Goal: Task Accomplishment & Management: Use online tool/utility

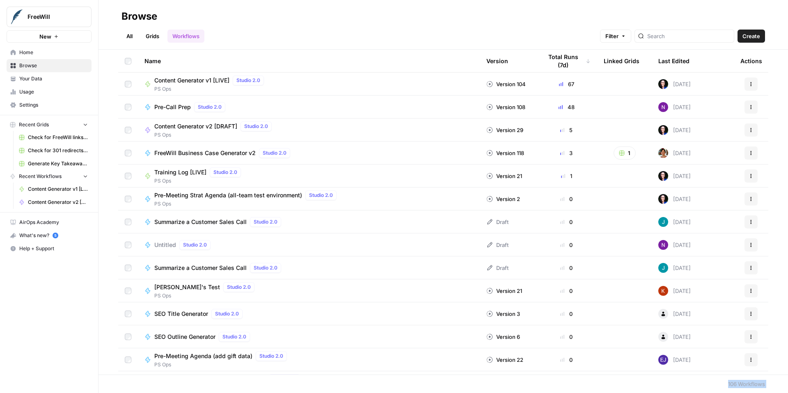
drag, startPoint x: 725, startPoint y: 376, endPoint x: 697, endPoint y: 383, distance: 29.3
click at [697, 383] on body "FreeWill New Home Browse Your Data Usage Settings Recent Grids Check for FreeWi…" at bounding box center [394, 196] width 788 height 393
click at [670, 382] on footer "106 Workflows" at bounding box center [442, 384] width 689 height 18
click at [213, 127] on span "Content Generator v2 [DRAFT]" at bounding box center [195, 126] width 83 height 8
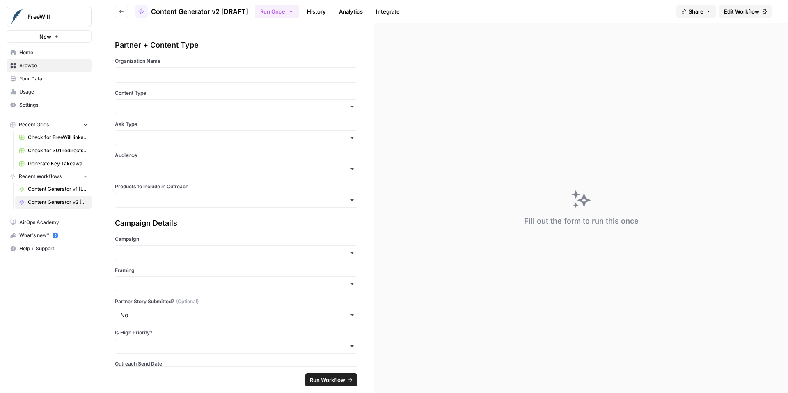
click at [745, 12] on span "Edit Workflow" at bounding box center [741, 11] width 35 height 8
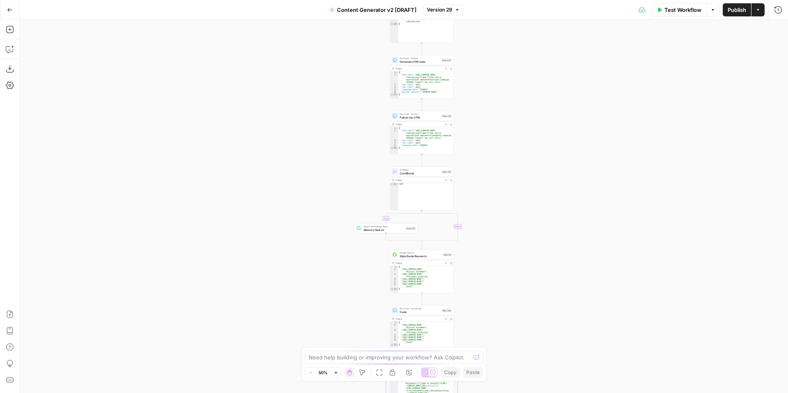
click at [336, 372] on icon "button" at bounding box center [336, 373] width 5 height 5
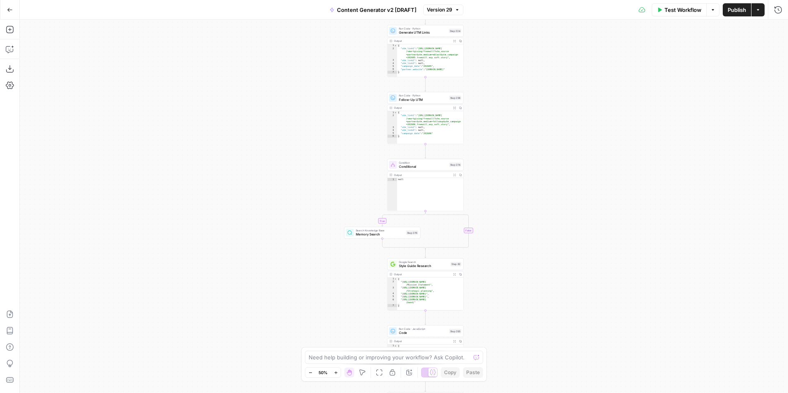
click at [336, 372] on icon "button" at bounding box center [336, 373] width 5 height 5
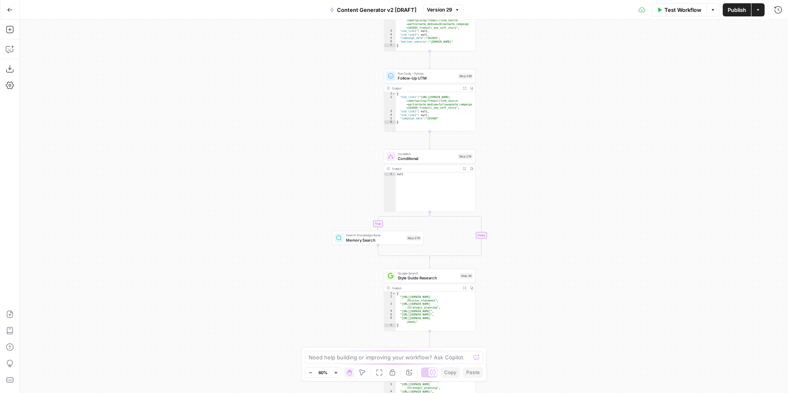
click at [336, 372] on icon "button" at bounding box center [336, 373] width 5 height 5
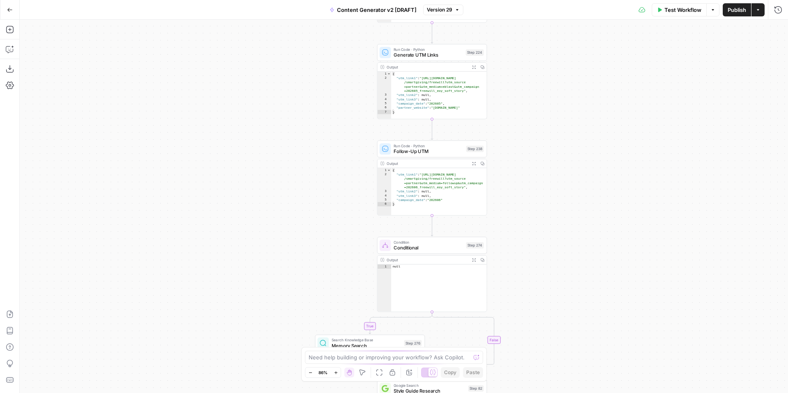
drag, startPoint x: 594, startPoint y: 206, endPoint x: 583, endPoint y: 343, distance: 137.1
click at [583, 343] on div "true false true false true false true false true false true false Workflow Set …" at bounding box center [404, 206] width 768 height 373
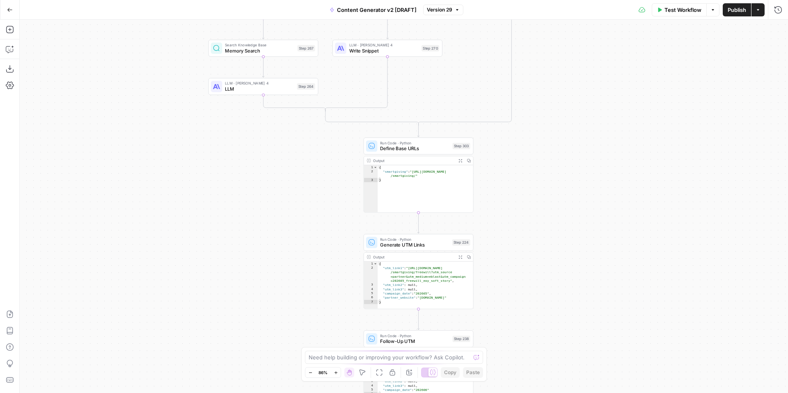
drag, startPoint x: 566, startPoint y: 188, endPoint x: 560, endPoint y: 340, distance: 151.5
click at [560, 341] on div "true false true false true false true false true false true false Workflow Set …" at bounding box center [404, 206] width 768 height 373
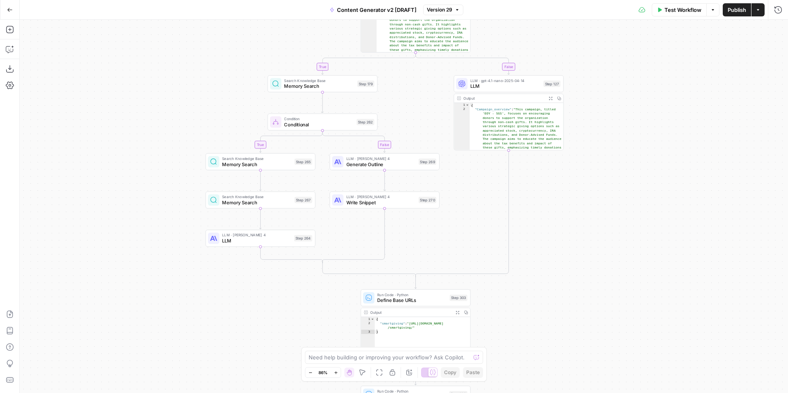
drag, startPoint x: 567, startPoint y: 225, endPoint x: 564, endPoint y: 374, distance: 149.0
click at [564, 377] on div "true false true false true false true false true false true false Workflow Set …" at bounding box center [404, 206] width 768 height 373
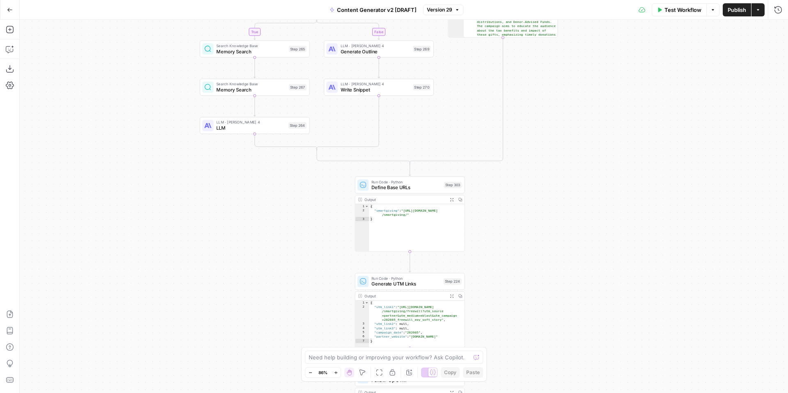
drag, startPoint x: 563, startPoint y: 371, endPoint x: 556, endPoint y: 257, distance: 114.3
click at [556, 257] on div "true false true false true false true false true false true false Workflow Set …" at bounding box center [404, 206] width 768 height 373
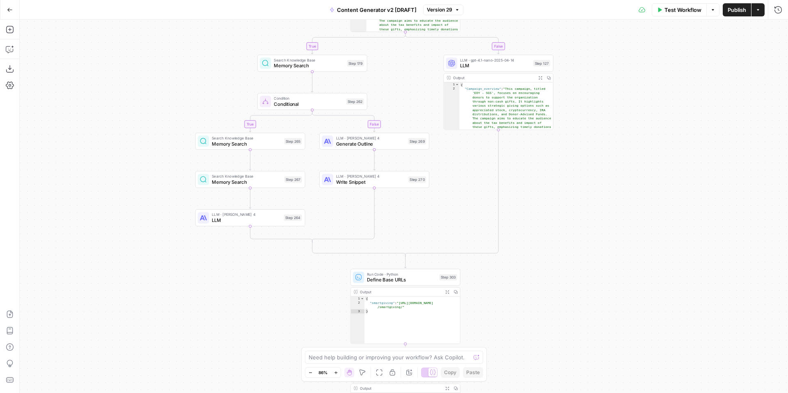
drag, startPoint x: 569, startPoint y: 200, endPoint x: 566, endPoint y: 294, distance: 94.1
click at [566, 298] on div "true false true false true false true false true false true false Workflow Set …" at bounding box center [404, 206] width 768 height 373
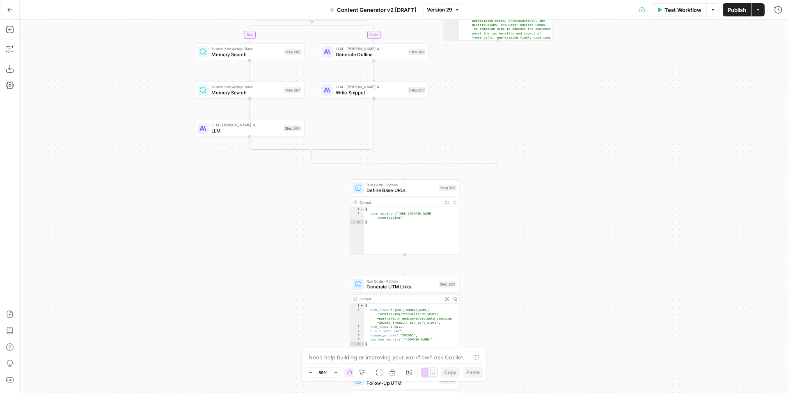
drag, startPoint x: 567, startPoint y: 308, endPoint x: 563, endPoint y: 204, distance: 103.9
click at [564, 205] on div "true false true false true false true false true false true false Workflow Set …" at bounding box center [404, 206] width 768 height 373
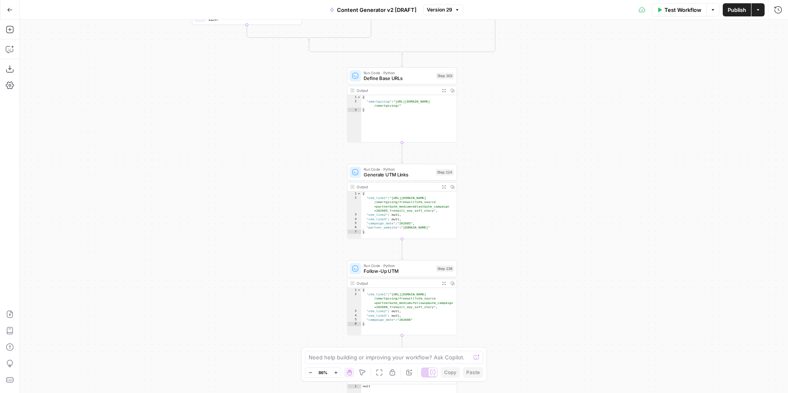
drag, startPoint x: 557, startPoint y: 301, endPoint x: 556, endPoint y: 199, distance: 101.4
click at [556, 200] on div "true false true false true false true false true false true false Workflow Set …" at bounding box center [404, 206] width 768 height 373
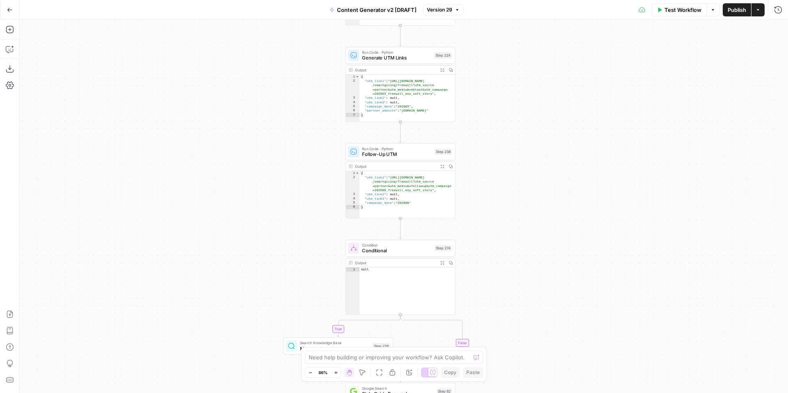
drag, startPoint x: 548, startPoint y: 291, endPoint x: 545, endPoint y: 174, distance: 117.4
click at [546, 174] on div "true false true false true false true false true false true false Workflow Set …" at bounding box center [404, 206] width 768 height 373
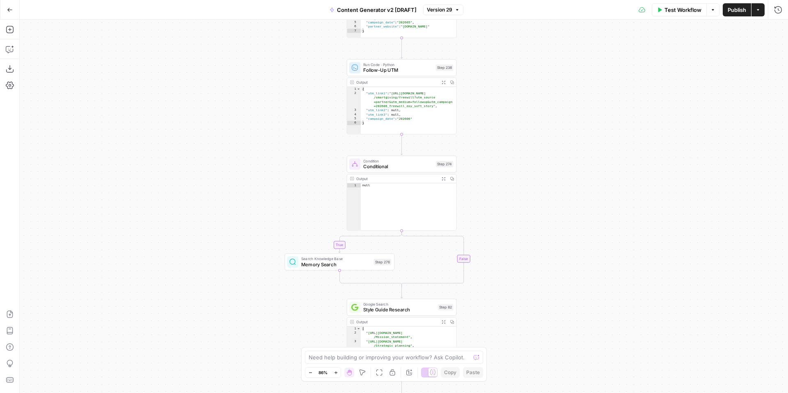
drag, startPoint x: 540, startPoint y: 258, endPoint x: 541, endPoint y: 167, distance: 90.7
click at [542, 168] on div "true false true false true false true false true false true false Workflow Set …" at bounding box center [404, 206] width 768 height 373
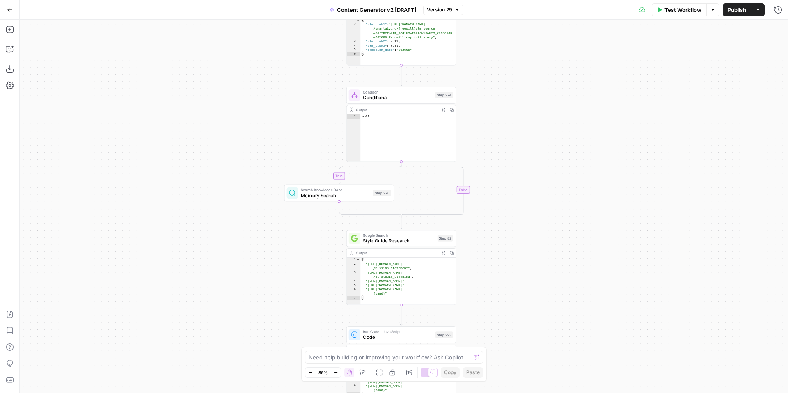
drag, startPoint x: 543, startPoint y: 260, endPoint x: 541, endPoint y: 171, distance: 88.7
click at [541, 171] on div "true false true false true false true false true false true false Workflow Set …" at bounding box center [404, 206] width 768 height 373
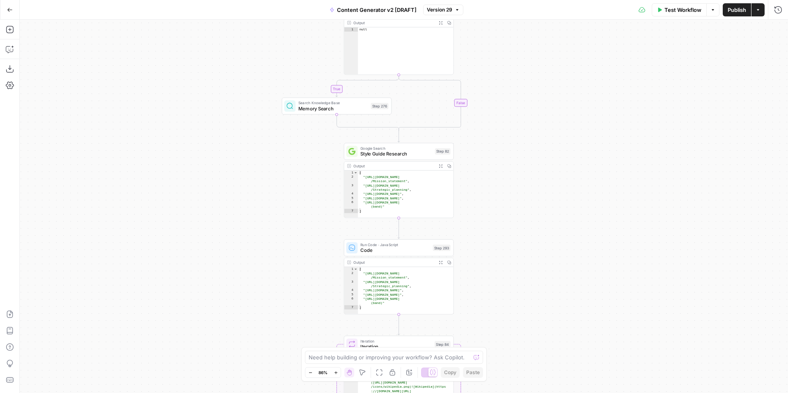
drag, startPoint x: 538, startPoint y: 251, endPoint x: 533, endPoint y: 145, distance: 106.0
click at [534, 147] on div "true false true false true false true false true false true false Workflow Set …" at bounding box center [404, 206] width 768 height 373
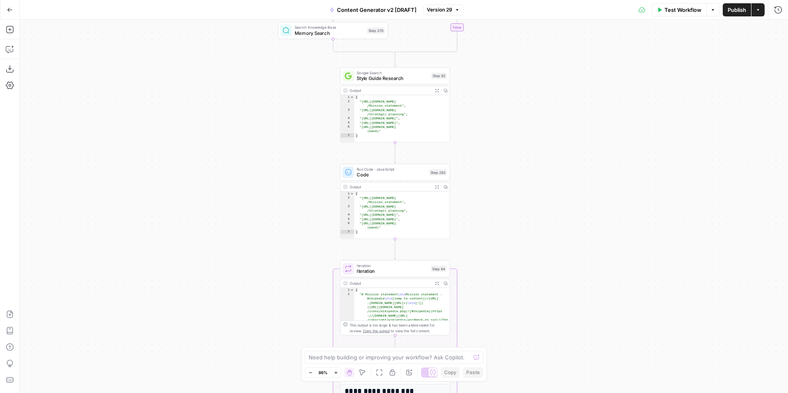
drag, startPoint x: 513, startPoint y: 258, endPoint x: 504, endPoint y: 103, distance: 155.4
click at [505, 106] on div "true false true false true false true false true false true false Workflow Set …" at bounding box center [404, 206] width 768 height 373
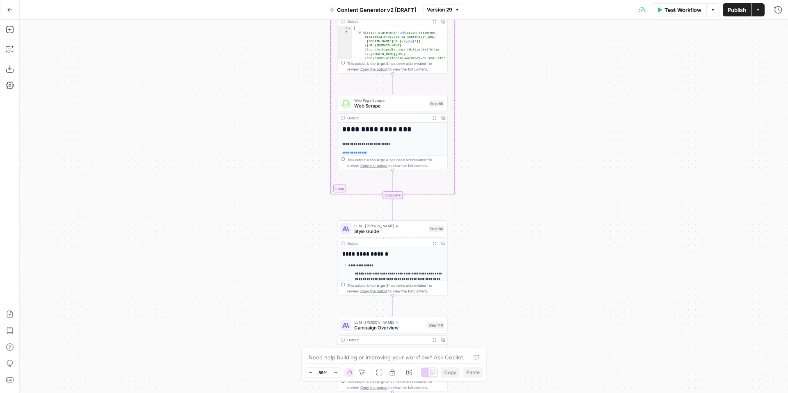
drag, startPoint x: 514, startPoint y: 222, endPoint x: 516, endPoint y: 99, distance: 122.7
click at [517, 102] on div "true false true false true false true false true false true false Workflow Set …" at bounding box center [404, 206] width 768 height 373
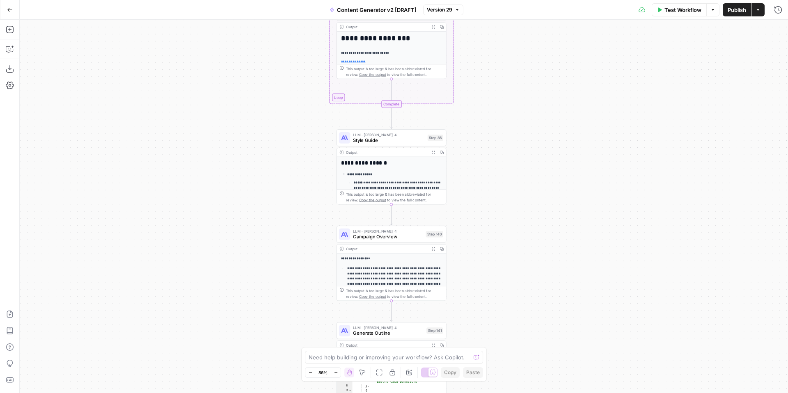
drag, startPoint x: 531, startPoint y: 224, endPoint x: 527, endPoint y: 123, distance: 101.4
click at [527, 124] on div "true false true false true false true false true false true false Workflow Set …" at bounding box center [404, 206] width 768 height 373
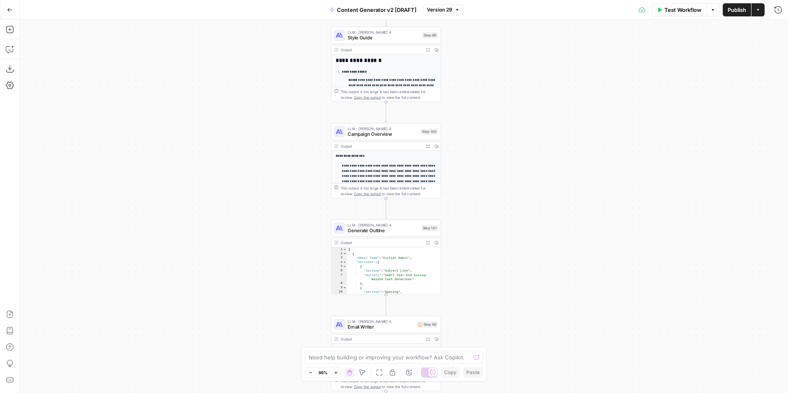
drag, startPoint x: 519, startPoint y: 247, endPoint x: 517, endPoint y: 135, distance: 112.5
click at [517, 136] on div "true false true false true false true false true false true false Workflow Set …" at bounding box center [404, 206] width 768 height 373
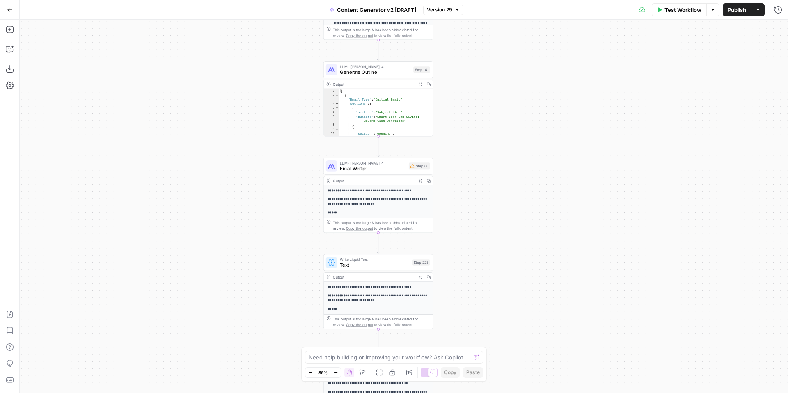
drag, startPoint x: 502, startPoint y: 227, endPoint x: 495, endPoint y: 102, distance: 124.6
click at [495, 105] on div "true false true false true false true false true false true false Workflow Set …" at bounding box center [404, 206] width 768 height 373
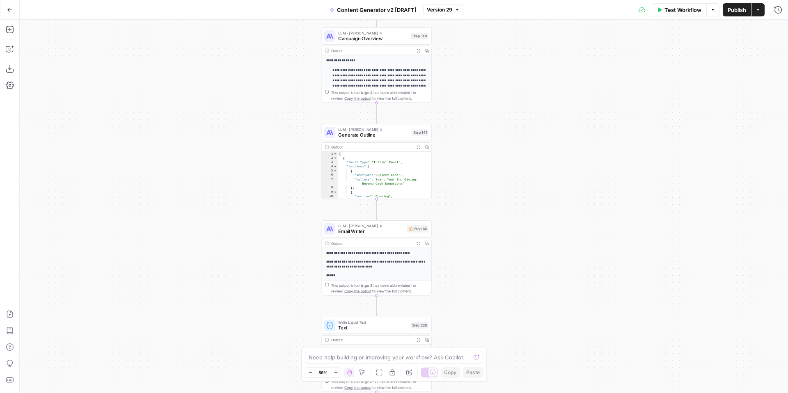
drag, startPoint x: 516, startPoint y: 196, endPoint x: 517, endPoint y: 391, distance: 195.3
click at [517, 387] on div "true false true false true false true false true false true false Workflow Set …" at bounding box center [404, 206] width 768 height 373
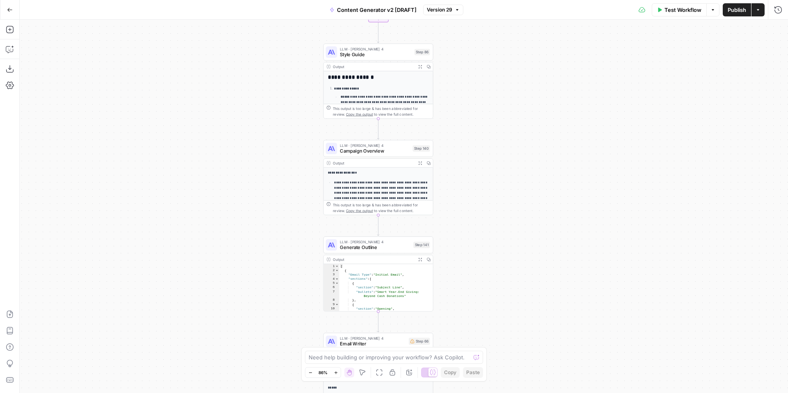
drag, startPoint x: 515, startPoint y: 383, endPoint x: 515, endPoint y: 393, distance: 9.8
click at [515, 393] on div "true false true false true false true false true false true false Workflow Set …" at bounding box center [404, 206] width 768 height 373
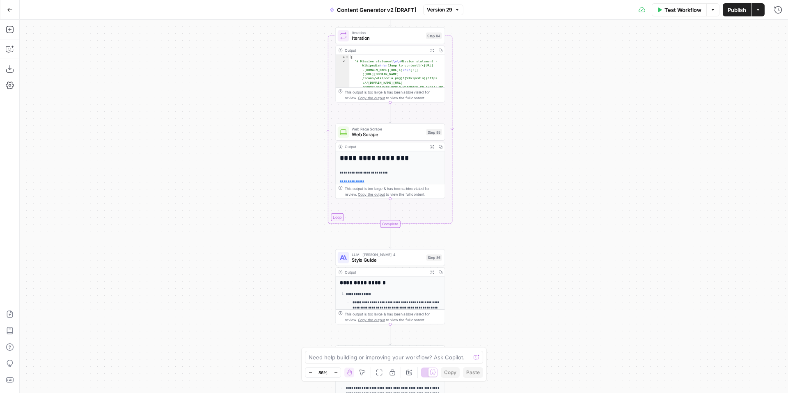
drag, startPoint x: 525, startPoint y: 279, endPoint x: 525, endPoint y: 361, distance: 81.7
click at [525, 361] on div "true false true false true false true false true false true false Workflow Set …" at bounding box center [404, 206] width 768 height 373
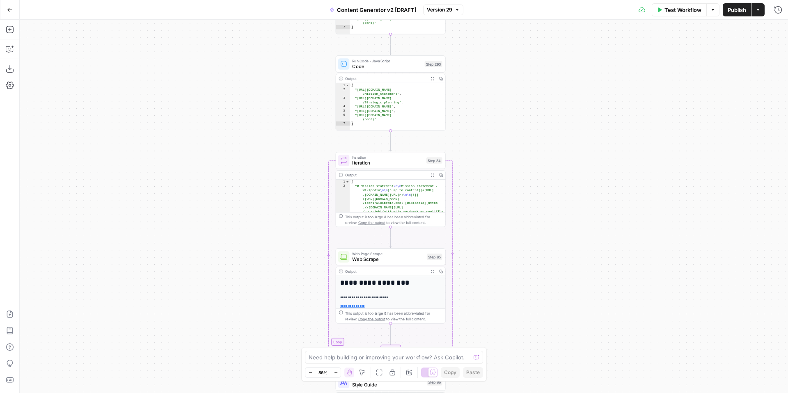
drag, startPoint x: 513, startPoint y: 210, endPoint x: 513, endPoint y: 357, distance: 147.7
click at [513, 359] on div "true false true false true false true false true false true false Workflow Set …" at bounding box center [404, 206] width 768 height 373
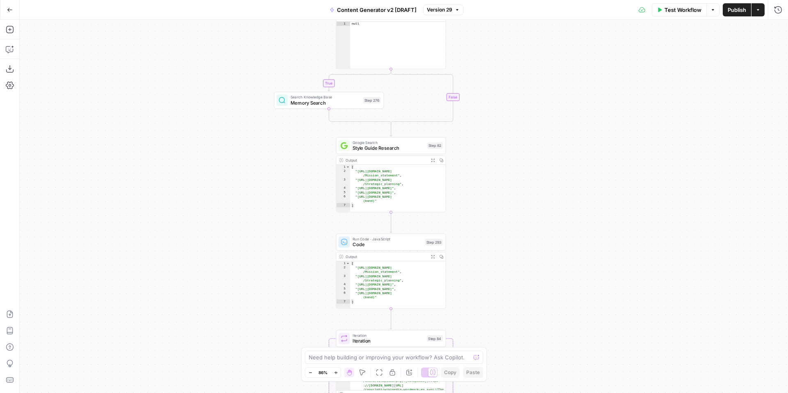
drag, startPoint x: 513, startPoint y: 174, endPoint x: 511, endPoint y: 347, distance: 173.6
click at [511, 348] on div "true false true false true false true false true false true false Workflow Set …" at bounding box center [404, 206] width 768 height 373
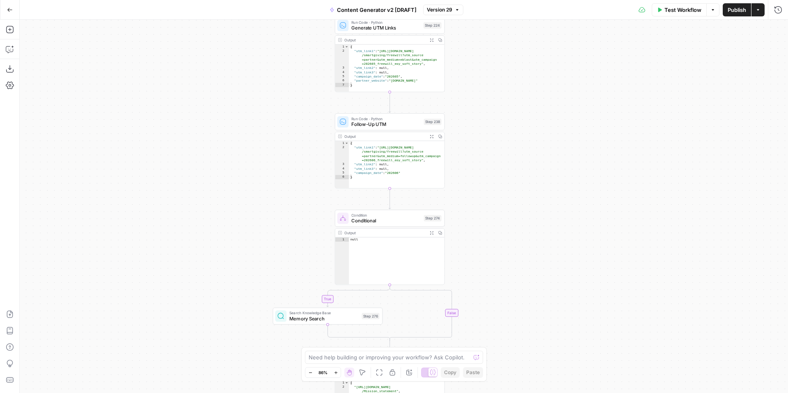
drag, startPoint x: 523, startPoint y: 173, endPoint x: 523, endPoint y: 328, distance: 154.7
click at [523, 334] on div "true false true false true false true false true false true false Workflow Set …" at bounding box center [404, 206] width 768 height 373
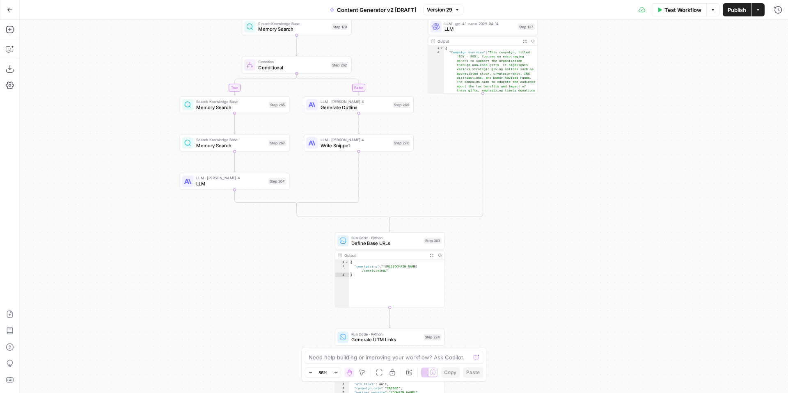
drag, startPoint x: 528, startPoint y: 160, endPoint x: 526, endPoint y: 334, distance: 173.2
click at [527, 333] on div "true false true false true false true false true false true false Workflow Set …" at bounding box center [404, 206] width 768 height 373
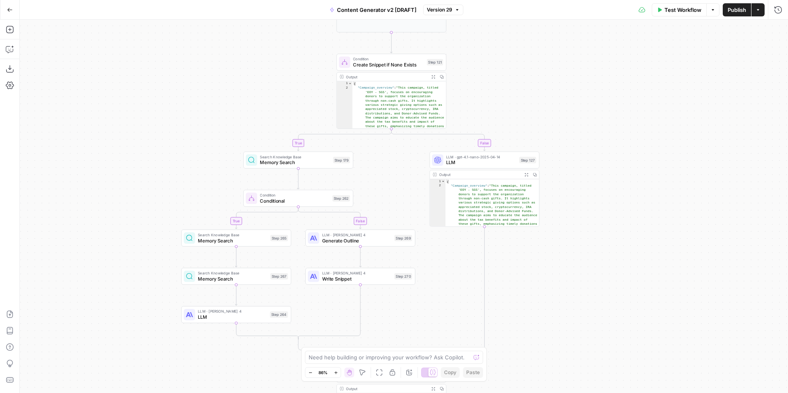
drag, startPoint x: 560, startPoint y: 165, endPoint x: 563, endPoint y: 313, distance: 147.8
click at [563, 313] on div "true false true false true false true false true false true false Workflow Set …" at bounding box center [404, 206] width 768 height 373
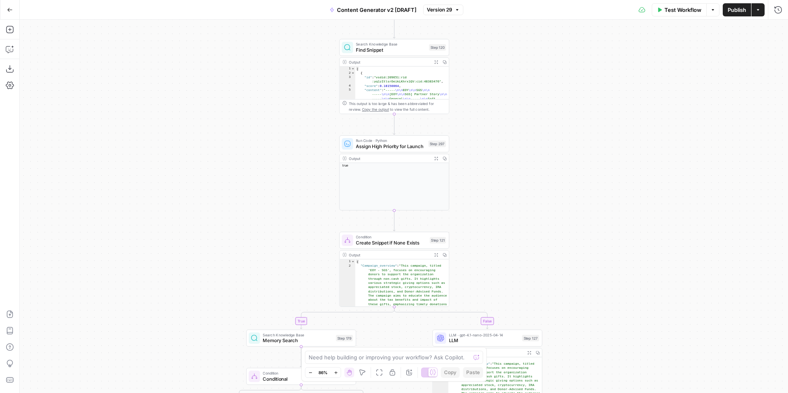
drag, startPoint x: 596, startPoint y: 171, endPoint x: 597, endPoint y: 325, distance: 154.3
click at [598, 326] on div "true false true false true false true false true false true false Workflow Set …" at bounding box center [404, 206] width 768 height 373
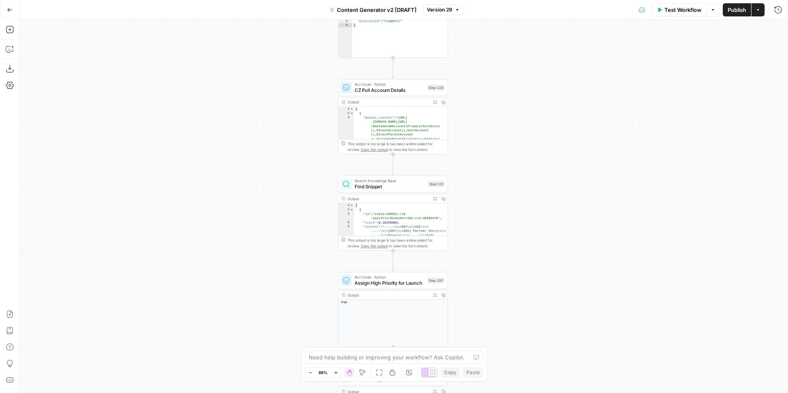
drag, startPoint x: 558, startPoint y: 169, endPoint x: 557, endPoint y: 290, distance: 120.7
click at [557, 292] on div "true false true false true false true false true false true false Workflow Set …" at bounding box center [404, 206] width 768 height 373
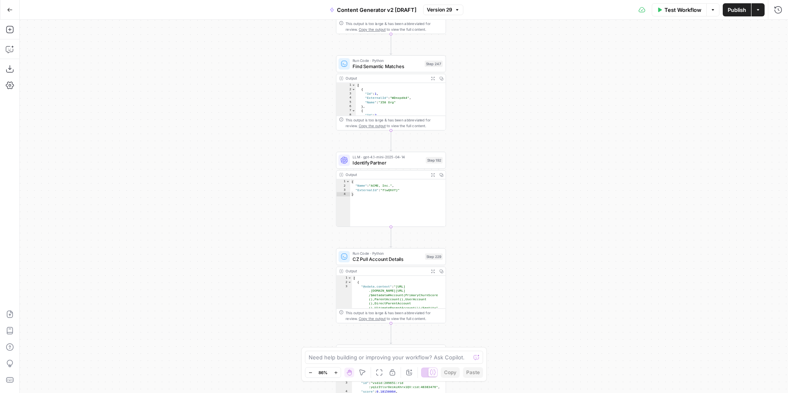
drag, startPoint x: 556, startPoint y: 168, endPoint x: 552, endPoint y: 299, distance: 131.0
click at [552, 302] on div "true false true false true false true false true false true false Workflow Set …" at bounding box center [404, 206] width 768 height 373
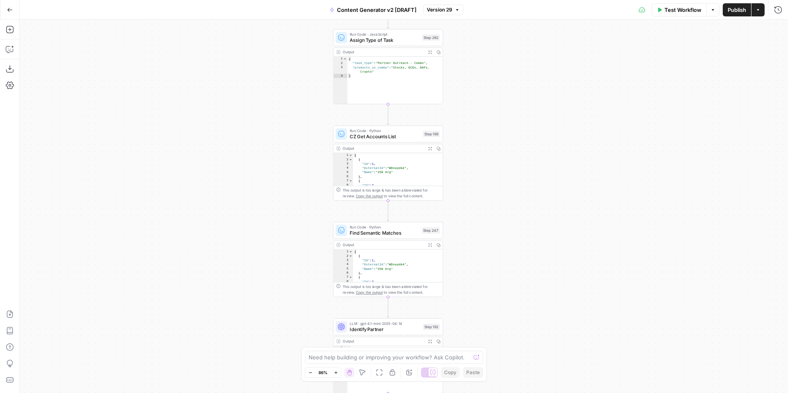
drag, startPoint x: 543, startPoint y: 166, endPoint x: 540, endPoint y: 305, distance: 139.1
click at [540, 307] on div "true false true false true false true false true false true false Workflow Set …" at bounding box center [404, 206] width 768 height 373
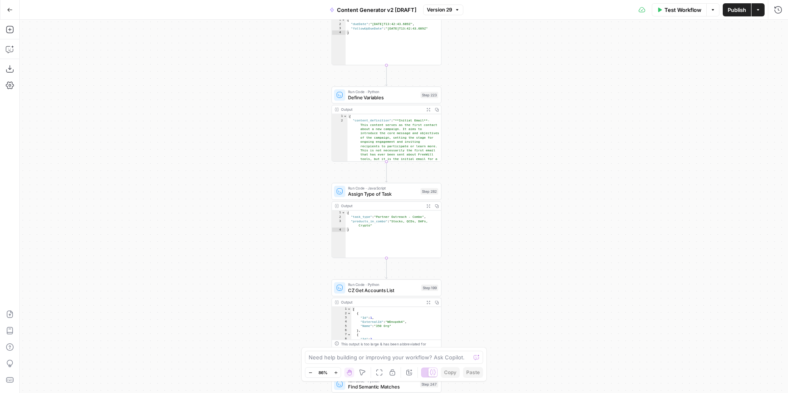
drag, startPoint x: 521, startPoint y: 164, endPoint x: 521, endPoint y: 285, distance: 121.1
click at [521, 285] on div "true false true false true false true false true false true false Workflow Set …" at bounding box center [404, 206] width 768 height 373
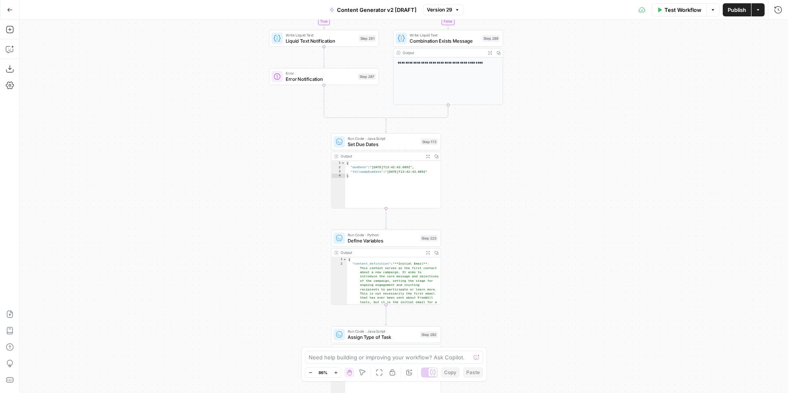
drag, startPoint x: 511, startPoint y: 159, endPoint x: 511, endPoint y: 272, distance: 112.4
click at [511, 273] on div "true false true false true false true false true false true false Workflow Set …" at bounding box center [404, 206] width 768 height 373
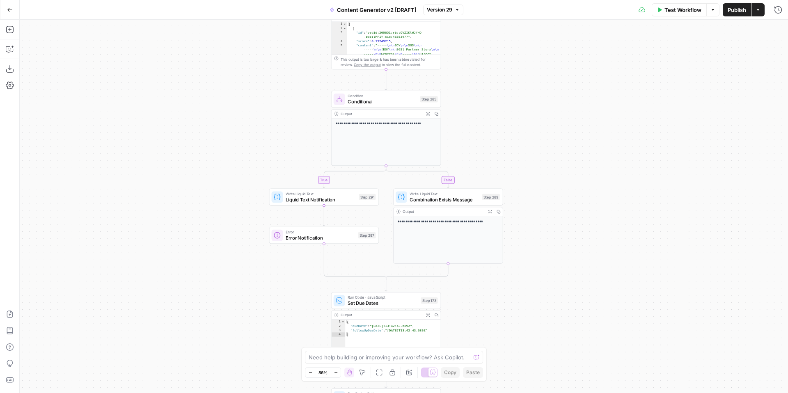
drag
click at [507, 319] on div "true false true false true false true false true false true false Workflow Set …" at bounding box center [404, 206] width 768 height 373
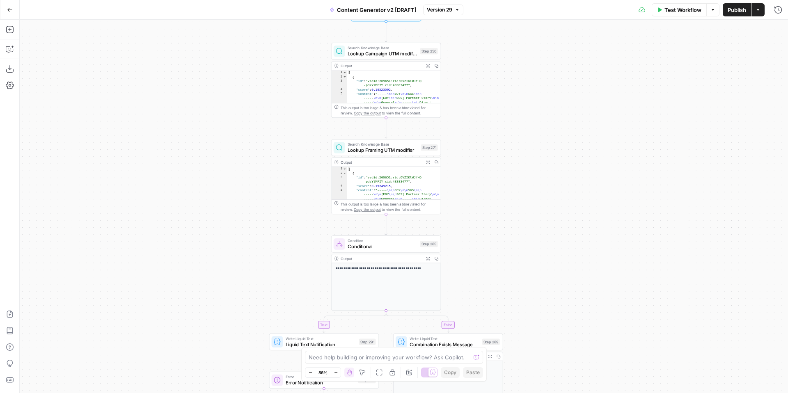
click at [534, 300] on div "true false true false true false true false true false true false Workflow Set …" at bounding box center [404, 206] width 768 height 373
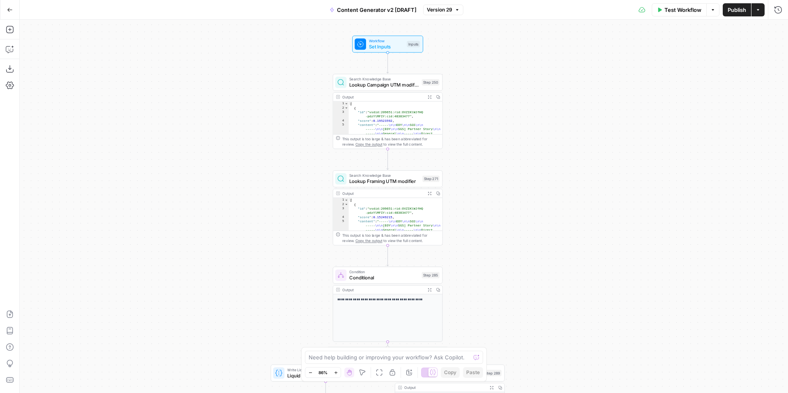
click at [526, 199] on div "true false true false true false true false true false true false Workflow Set …" at bounding box center [404, 206] width 768 height 373
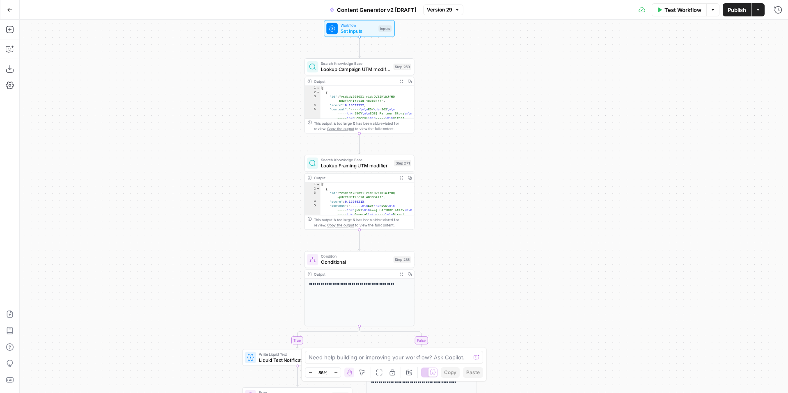
drag, startPoint x: 490, startPoint y: 105, endPoint x: 463, endPoint y: 89, distance: 32.0
click at [463, 89] on div "true false true false true false true false true false true false Workflow Set …" at bounding box center [404, 206] width 768 height 373
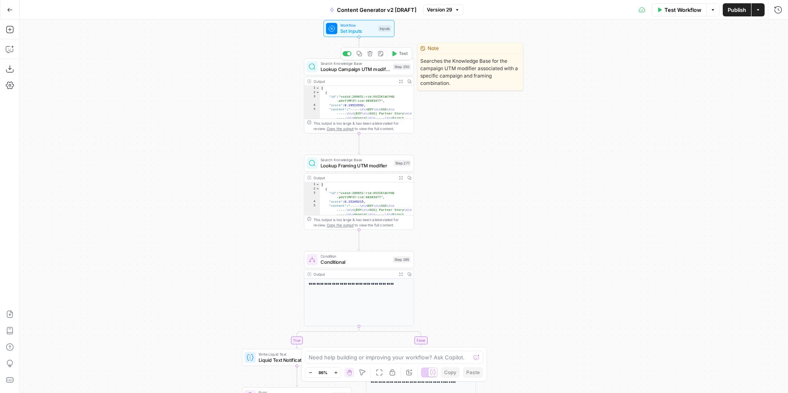
click at [357, 69] on span "Lookup Campaign UTM modifier" at bounding box center [355, 69] width 69 height 7
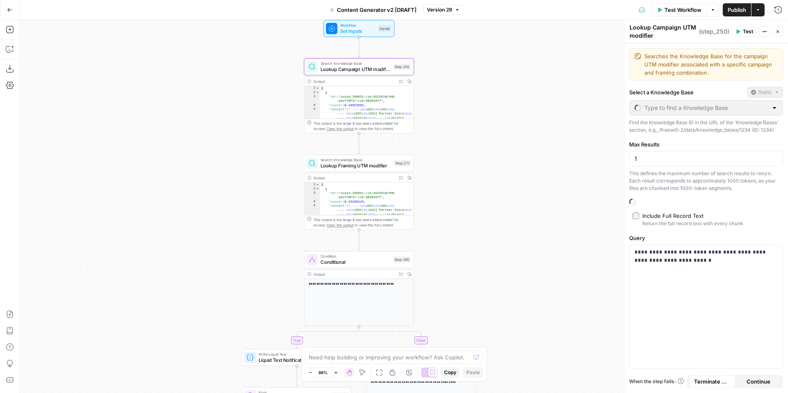
type input "Content Generator"
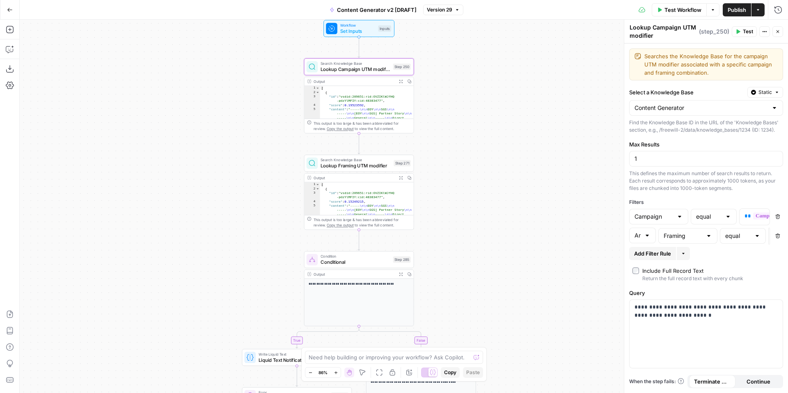
click at [774, 90] on icon "button" at bounding box center [776, 92] width 5 height 5
click at [750, 134] on div "Set value with Liquid" at bounding box center [746, 136] width 59 height 7
click at [768, 90] on span "Liquid" at bounding box center [765, 92] width 14 height 7
click at [764, 112] on span "Static" at bounding box center [746, 109] width 52 height 8
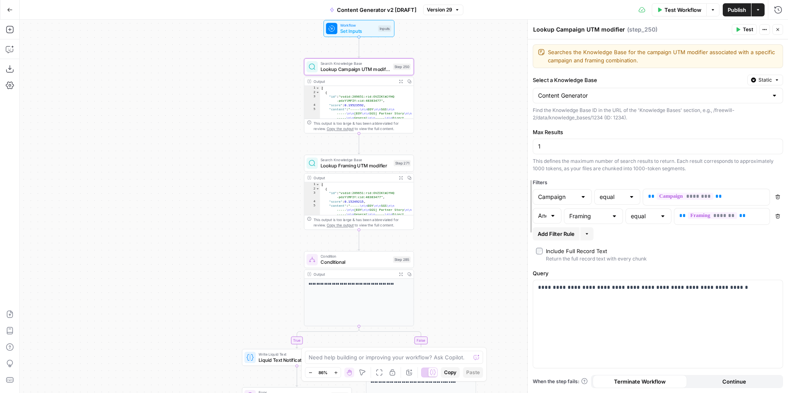
drag, startPoint x: 625, startPoint y: 169, endPoint x: 529, endPoint y: 177, distance: 96.8
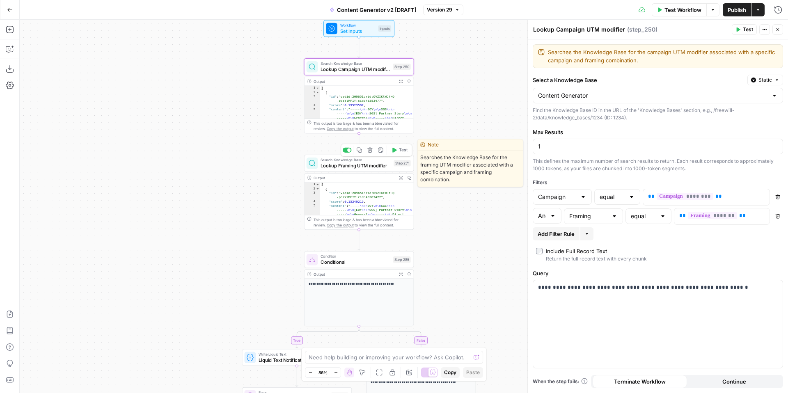
click at [357, 165] on span "Lookup Framing UTM modifier" at bounding box center [356, 165] width 70 height 7
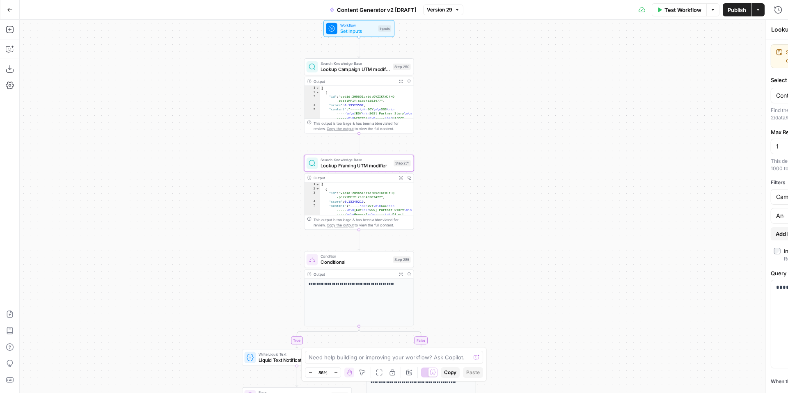
type textarea "Lookup Framing UTM modifier"
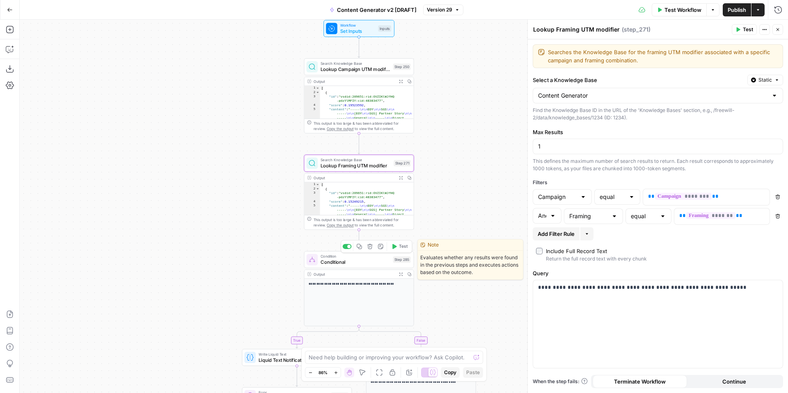
click at [354, 262] on span "Conditional" at bounding box center [355, 262] width 69 height 7
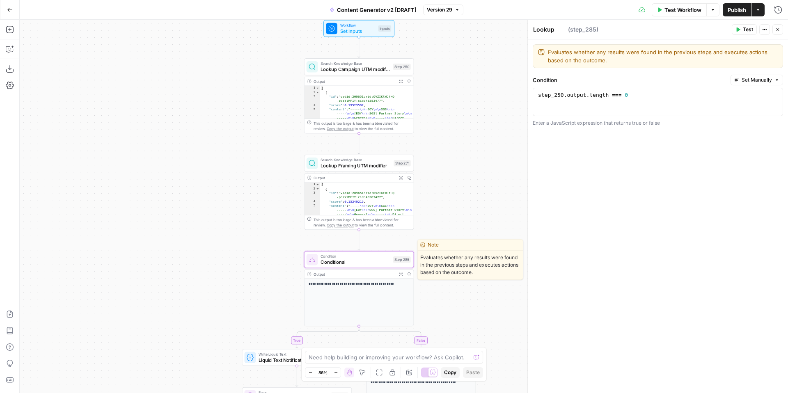
type textarea "Conditional"
click at [351, 283] on p "**********" at bounding box center [359, 284] width 101 height 5
click at [354, 275] on div "Output" at bounding box center [354, 274] width 81 height 6
click at [403, 272] on button "Expand Output" at bounding box center [400, 274] width 9 height 9
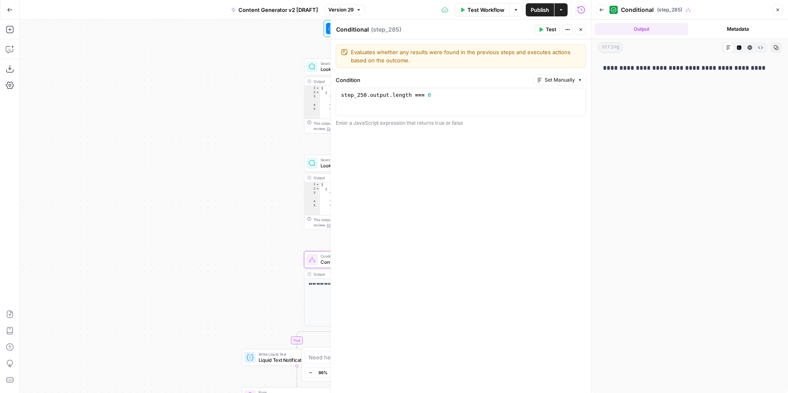
click at [776, 11] on icon "button" at bounding box center [777, 10] width 3 height 3
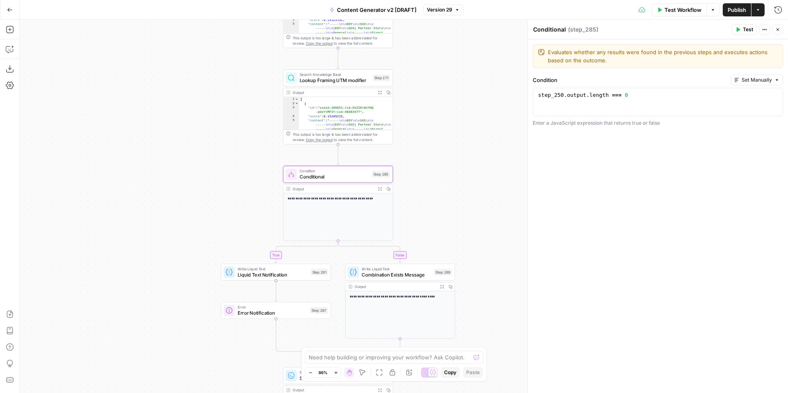
drag, startPoint x: 496, startPoint y: 285, endPoint x: 475, endPoint y: 198, distance: 89.1
click at [475, 198] on div "true false true false true false true true false true false false Workflow Set …" at bounding box center [404, 206] width 768 height 373
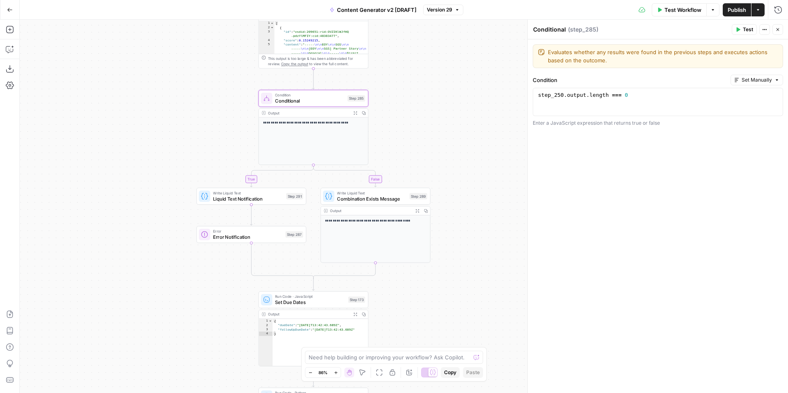
drag, startPoint x: 492, startPoint y: 242, endPoint x: 467, endPoint y: 167, distance: 79.0
click at [467, 167] on div "true false true false true false true true false true false false Workflow Set …" at bounding box center [404, 206] width 768 height 373
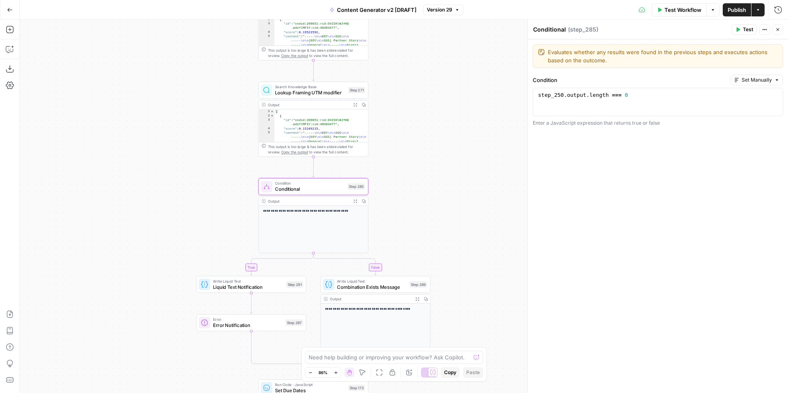
drag, startPoint x: 468, startPoint y: 133, endPoint x: 468, endPoint y: 219, distance: 86.6
click at [468, 225] on div "true false true false true false true true false true false false Workflow Set …" at bounding box center [404, 206] width 768 height 373
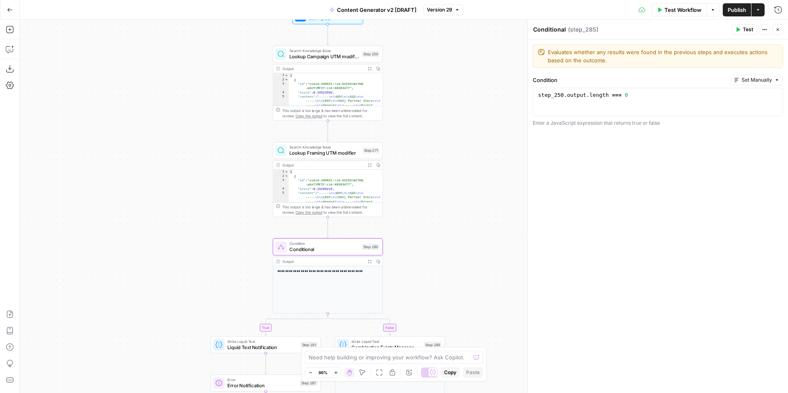
drag, startPoint x: 465, startPoint y: 145, endPoint x: 480, endPoint y: 198, distance: 55.3
click at [480, 199] on div "true false true false true false true true false true false false Workflow Set …" at bounding box center [404, 206] width 768 height 373
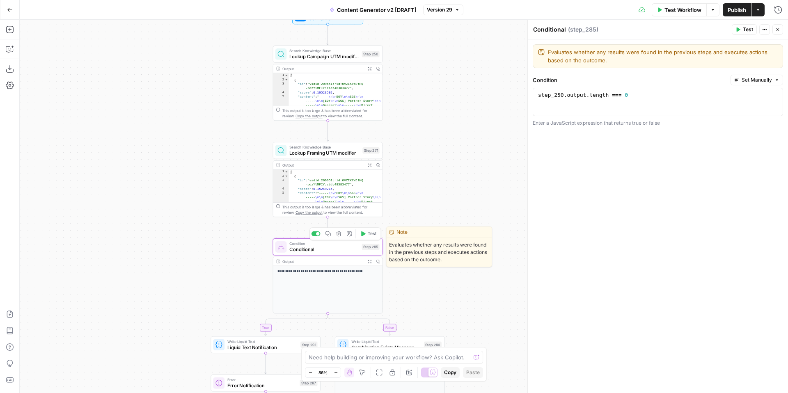
click at [325, 247] on span "Conditional" at bounding box center [323, 249] width 69 height 7
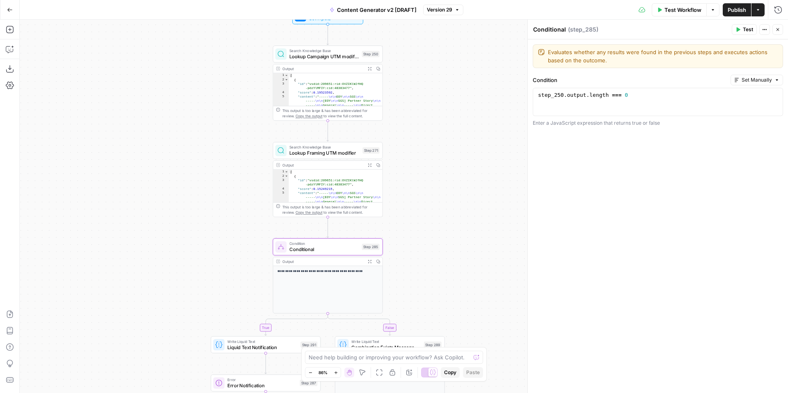
click at [446, 234] on div "true false true false true false true true false true false false Workflow Set …" at bounding box center [404, 206] width 768 height 373
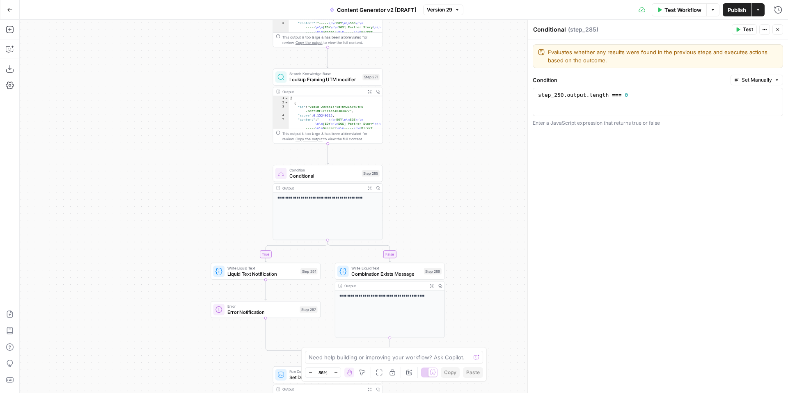
drag, startPoint x: 453, startPoint y: 294, endPoint x: 451, endPoint y: 218, distance: 75.9
click at [452, 218] on div "true false true false true false true true false true false false Workflow Set …" at bounding box center [404, 206] width 768 height 373
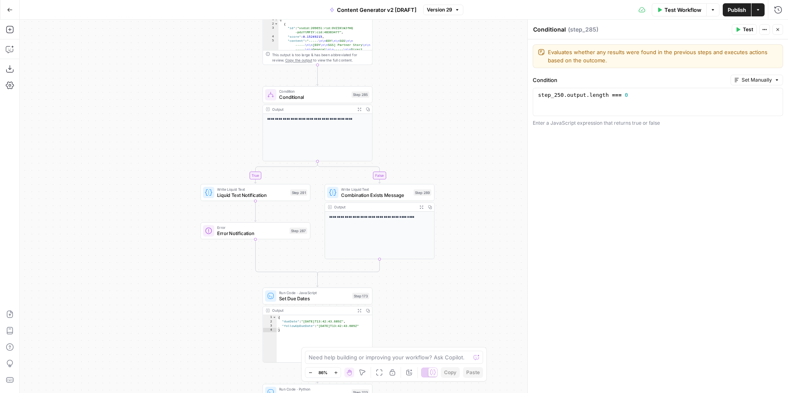
drag, startPoint x: 495, startPoint y: 275, endPoint x: 486, endPoint y: 208, distance: 66.7
click at [487, 208] on div "true false true false true false true true false true false false Workflow Set …" at bounding box center [404, 206] width 768 height 373
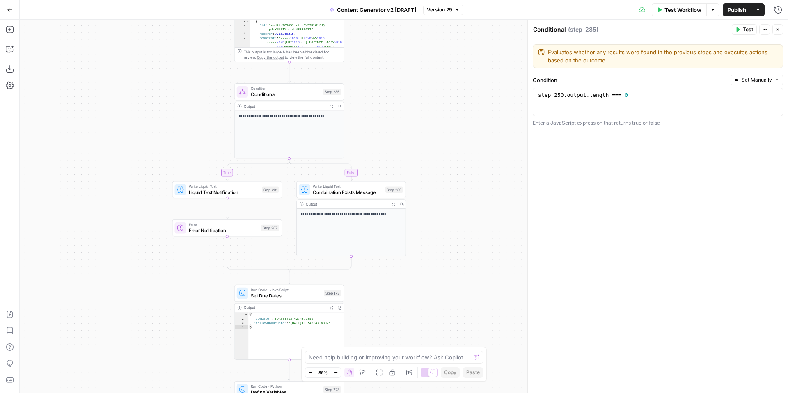
drag, startPoint x: 490, startPoint y: 260, endPoint x: 462, endPoint y: 253, distance: 28.7
click at [462, 256] on div "true false true false true false true true false true false false Workflow Set …" at bounding box center [404, 206] width 768 height 373
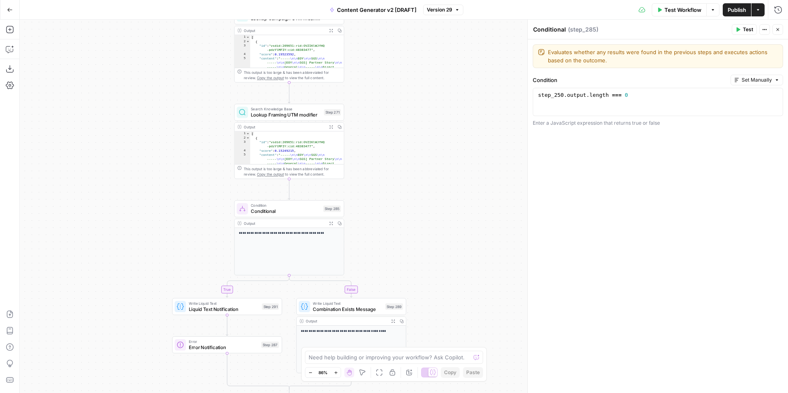
drag, startPoint x: 477, startPoint y: 252, endPoint x: 477, endPoint y: 325, distance: 73.5
click at [477, 327] on div "true false true false true false true true false true false false Workflow Set …" at bounding box center [404, 206] width 768 height 373
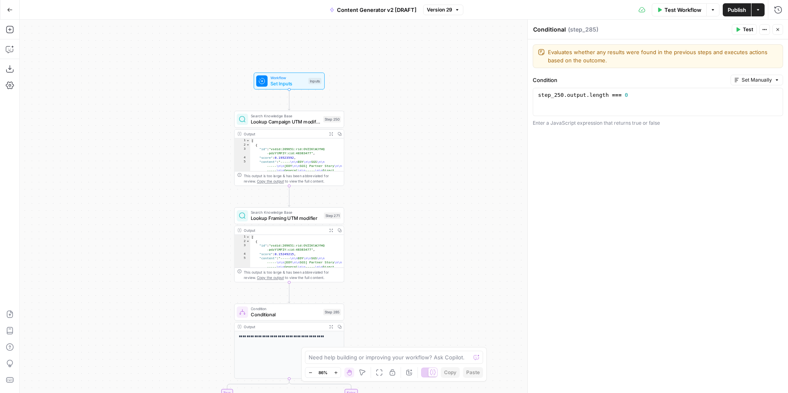
drag, startPoint x: 466, startPoint y: 223, endPoint x: 466, endPoint y: 312, distance: 89.1
click at [466, 317] on div "true false true false true false true true false true false false Workflow Set …" at bounding box center [404, 206] width 768 height 373
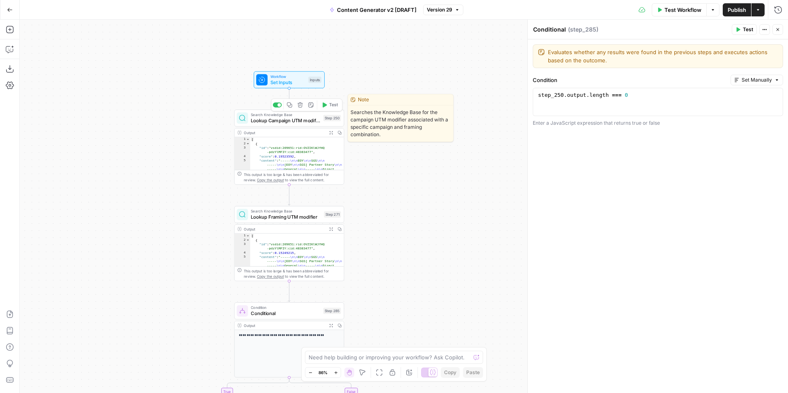
click at [289, 121] on span "Lookup Campaign UTM modifier" at bounding box center [285, 120] width 69 height 7
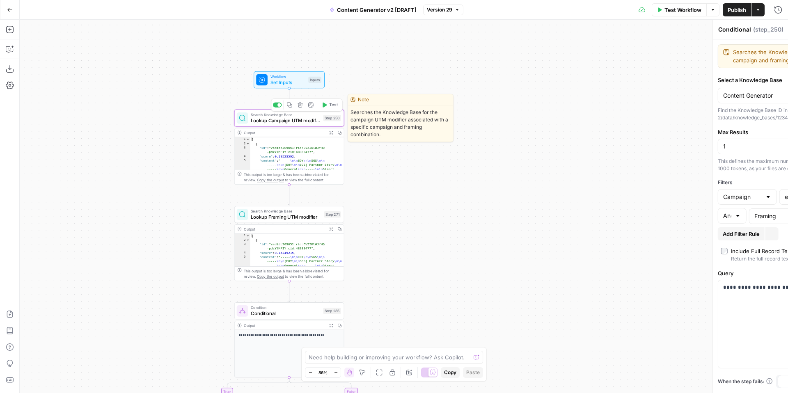
type textarea "Lookup Campaign UTM modifier"
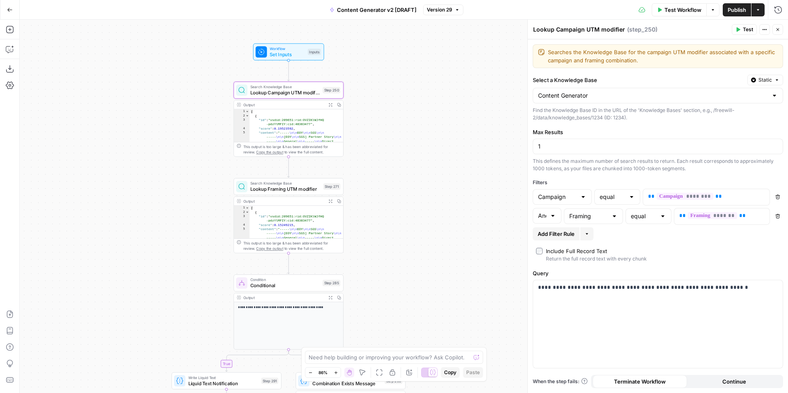
drag, startPoint x: 460, startPoint y: 234, endPoint x: 460, endPoint y: 274, distance: 39.8
click at [460, 274] on div "true false true false true false true true false true false false Workflow Set …" at bounding box center [404, 206] width 768 height 373
click at [375, 356] on textarea at bounding box center [390, 357] width 162 height 8
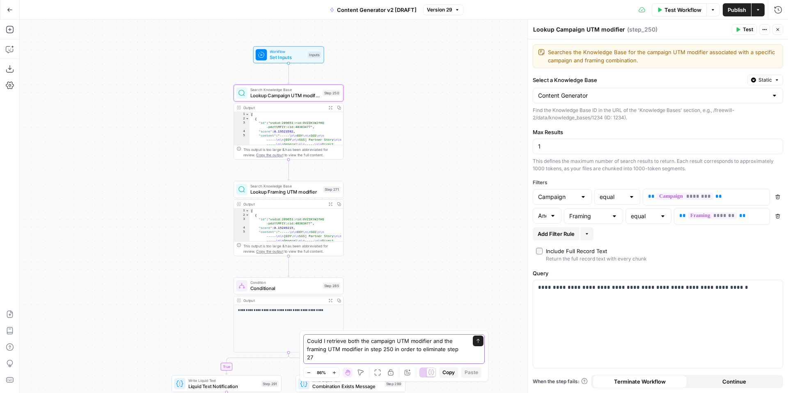
type textarea "Could I retrieve both the campaign UTM modifier and the framing UTM modifier in…"
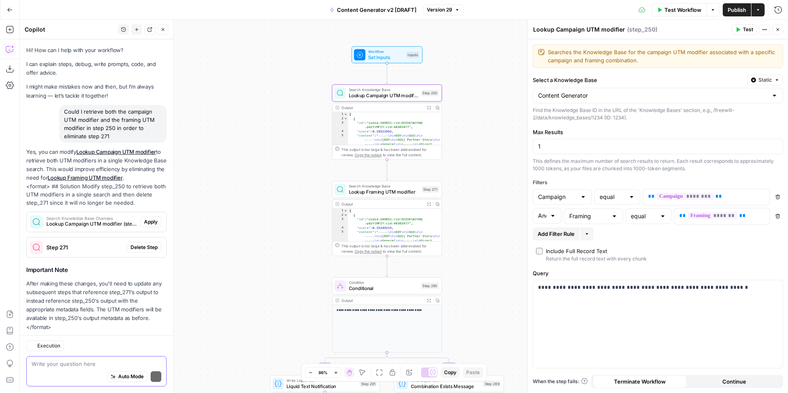
scroll to position [16, 0]
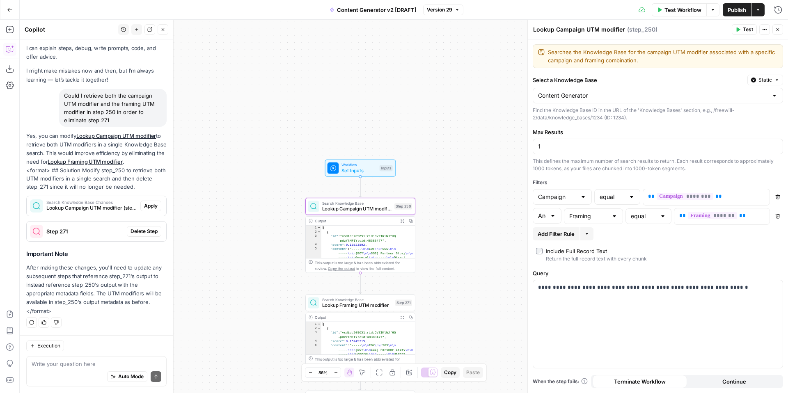
click at [101, 207] on span "Lookup Campaign UTM modifier (step_250)" at bounding box center [91, 207] width 91 height 7
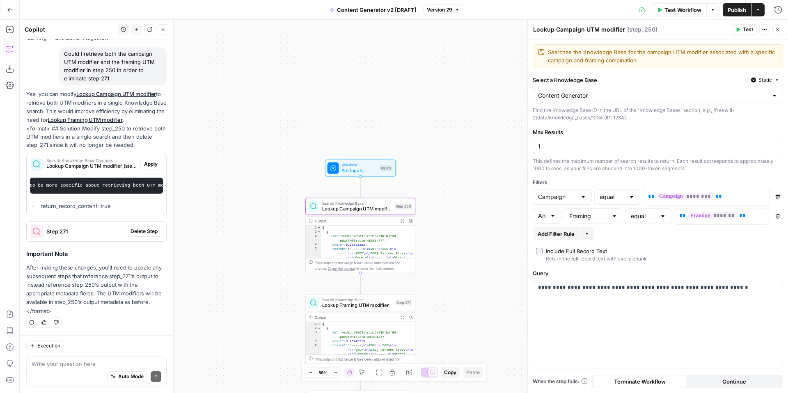
scroll to position [0, 513]
click at [157, 163] on span "Apply" at bounding box center [151, 163] width 14 height 7
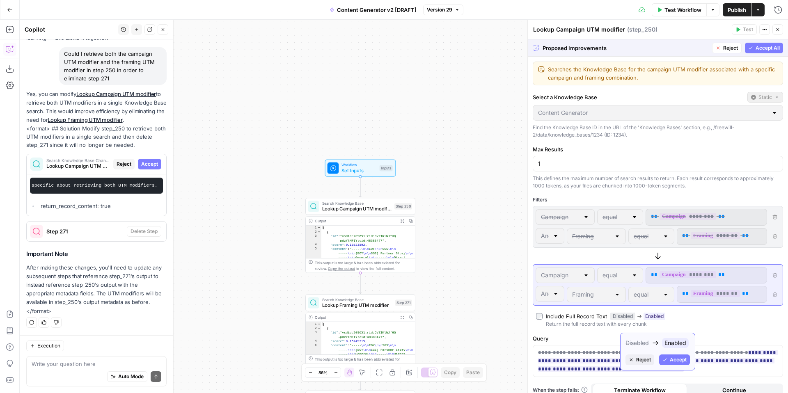
scroll to position [9, 0]
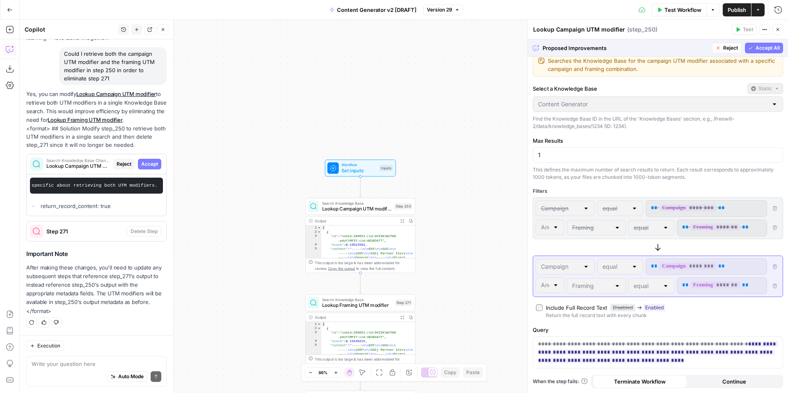
click at [769, 47] on span "Accept All" at bounding box center [768, 47] width 24 height 7
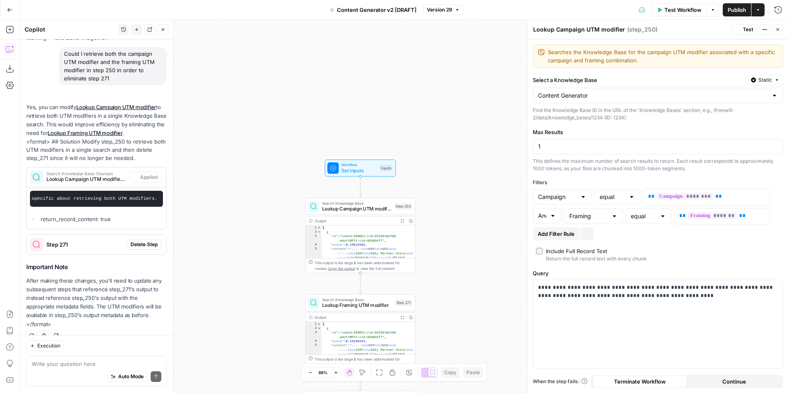
scroll to position [0, 0]
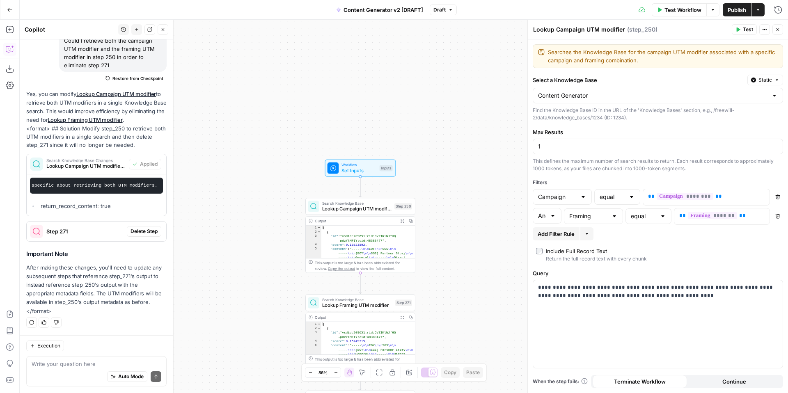
drag, startPoint x: 554, startPoint y: 30, endPoint x: 519, endPoint y: 30, distance: 34.5
click at [519, 30] on body "FreeWill New Home Browse Your Data Usage Settings Recent Grids Check for FreeWi…" at bounding box center [394, 196] width 788 height 393
click at [543, 28] on textarea "Lookup Campaign UTM modifier" at bounding box center [579, 29] width 92 height 8
drag, startPoint x: 552, startPoint y: 31, endPoint x: 532, endPoint y: 31, distance: 20.5
click at [532, 31] on div "Lookup Campaign UTM modifier Lookup Campaign UTM modifier" at bounding box center [579, 30] width 96 height 10
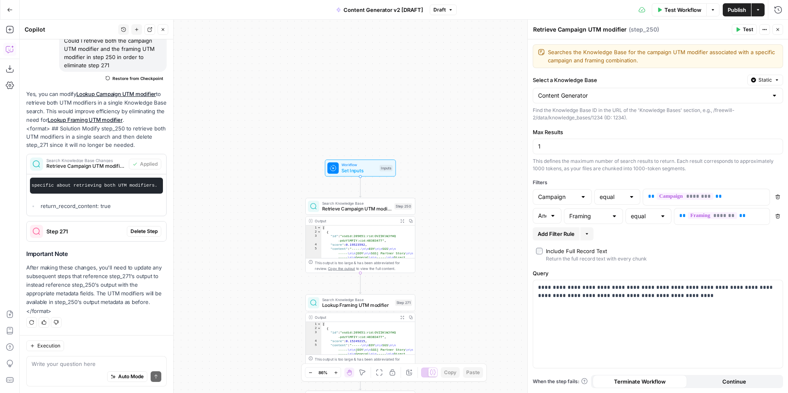
click at [583, 30] on textarea "Retrieve Campaign UTM modifier" at bounding box center [580, 29] width 94 height 8
click at [632, 29] on textarea "Retrieve Campaign & Framing UTM modifier" at bounding box center [595, 29] width 124 height 8
click at [640, 29] on textarea "Retrieve Campaign & Framing UTM modifier" at bounding box center [595, 29] width 124 height 8
type textarea "Retrieve Campaign & Framing UTM modifiers"
click at [671, 55] on textarea "Searches the Knowledge Base for the campaign UTM modifier associated with a spe…" at bounding box center [663, 56] width 230 height 16
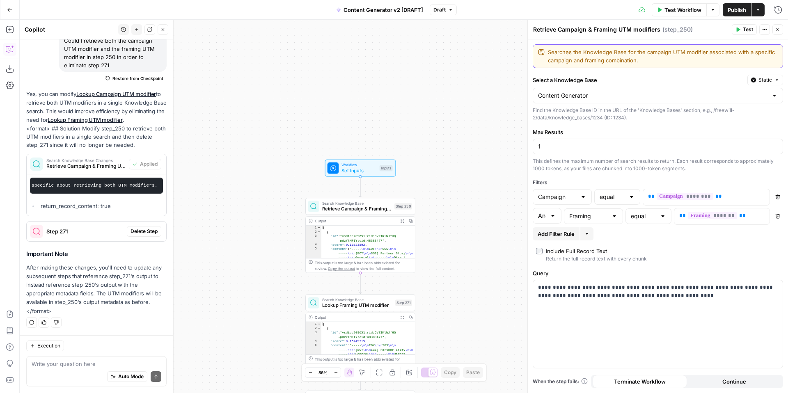
click at [642, 52] on textarea "Searches the Knowledge Base for the campaign UTM modifier associated with a spe…" at bounding box center [663, 56] width 230 height 16
click at [681, 55] on textarea "Searches the Knowledge Base for both the campaign UTM modifier associated with …" at bounding box center [663, 56] width 230 height 16
click at [751, 55] on textarea "Searches the Knowledge Base for both the campaign and framing UTM modifier asso…" at bounding box center [663, 56] width 230 height 16
type textarea "Searches the Knowledge Base for both the campaign and framing UTM modifiers ass…"
click at [473, 208] on div "true false true false true false true true false true false false Workflow Set …" at bounding box center [404, 206] width 768 height 373
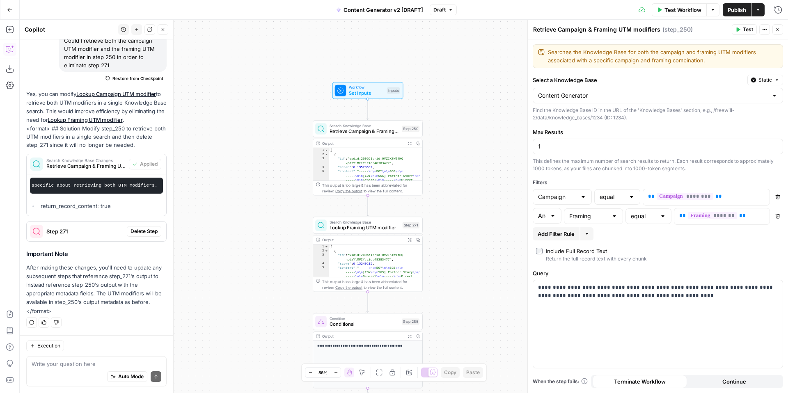
drag, startPoint x: 463, startPoint y: 265, endPoint x: 469, endPoint y: 172, distance: 92.5
click at [469, 172] on div "true false true false true false true true false true false false Workflow Set …" at bounding box center [404, 206] width 768 height 373
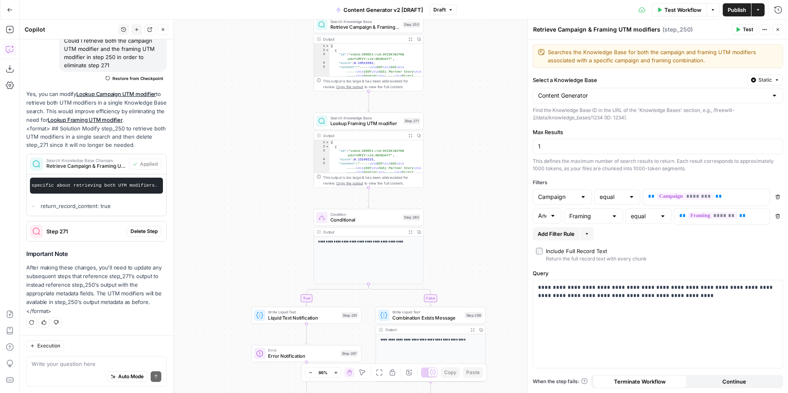
drag, startPoint x: 469, startPoint y: 269, endPoint x: 470, endPoint y: 177, distance: 91.5
click at [470, 178] on div "true false true false true false true true false true false false Workflow Set …" at bounding box center [404, 206] width 768 height 373
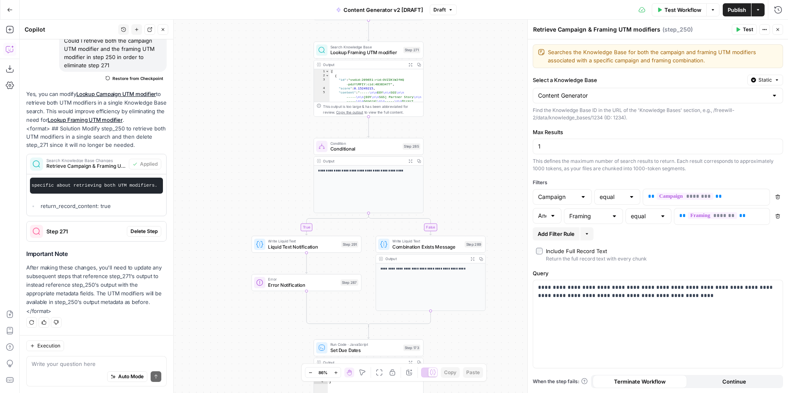
drag, startPoint x: 469, startPoint y: 233, endPoint x: 469, endPoint y: 172, distance: 60.3
click at [469, 172] on div "true false true false true false true true false true false false Workflow Set …" at bounding box center [404, 206] width 768 height 373
click at [348, 146] on span "Conditional" at bounding box center [364, 148] width 69 height 7
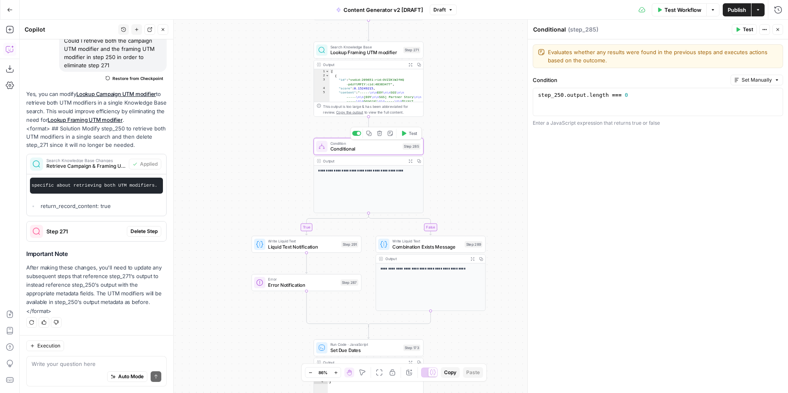
click at [288, 245] on span "Liquid Text Notification" at bounding box center [303, 246] width 70 height 7
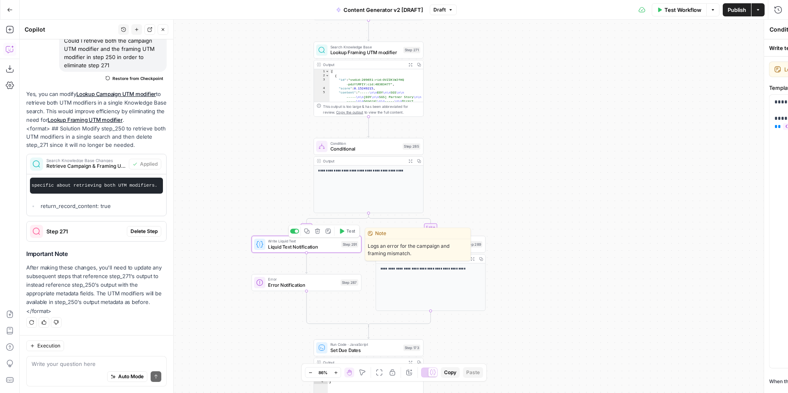
type textarea "Liquid Text Notification"
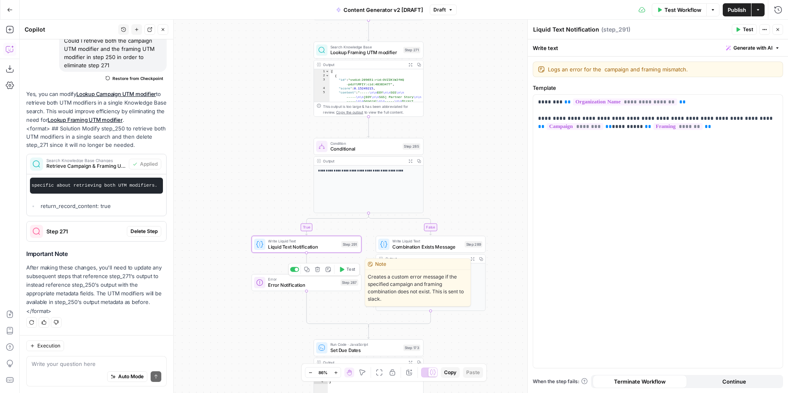
click at [276, 284] on span "Error Notification" at bounding box center [302, 285] width 69 height 7
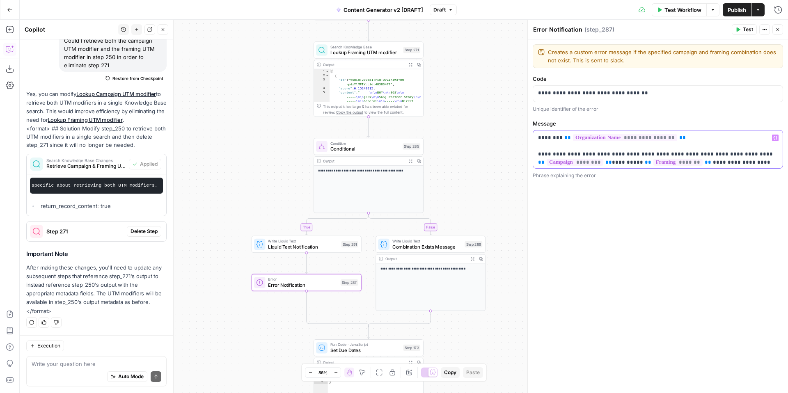
drag, startPoint x: 697, startPoint y: 167, endPoint x: 697, endPoint y: 210, distance: 42.7
click at [697, 210] on div "**********" at bounding box center [658, 216] width 260 height 354
click at [713, 153] on p "**********" at bounding box center [658, 154] width 240 height 41
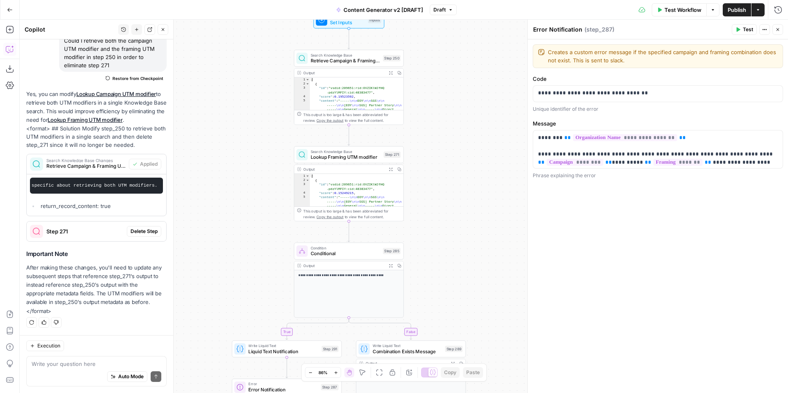
drag, startPoint x: 473, startPoint y: 204, endPoint x: 460, endPoint y: 153, distance: 53.3
click at [461, 153] on div "true false true false true false true true false true false false Workflow Set …" at bounding box center [404, 206] width 768 height 373
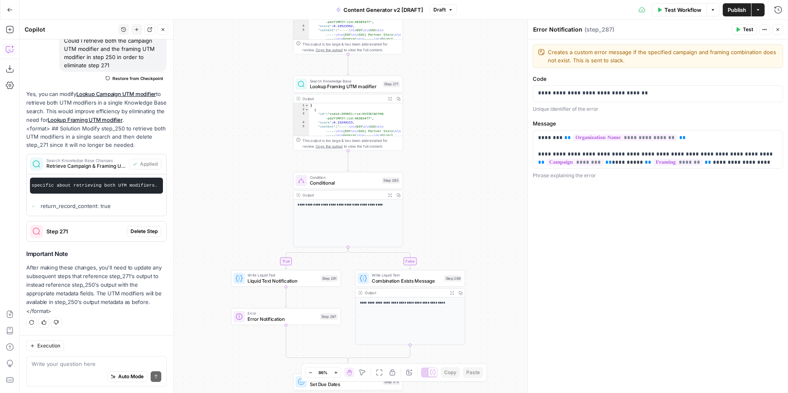
drag, startPoint x: 470, startPoint y: 228, endPoint x: 470, endPoint y: 156, distance: 72.2
click at [470, 156] on div "true false true false true false true true false true false false Workflow Set …" at bounding box center [404, 206] width 768 height 373
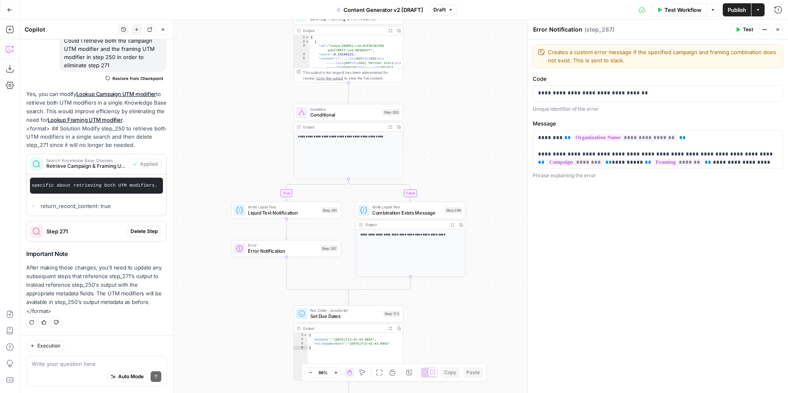
drag, startPoint x: 473, startPoint y: 220, endPoint x: 469, endPoint y: 122, distance: 97.8
click at [469, 123] on div "true false true false true false true true false true false false Workflow Set …" at bounding box center [404, 206] width 768 height 373
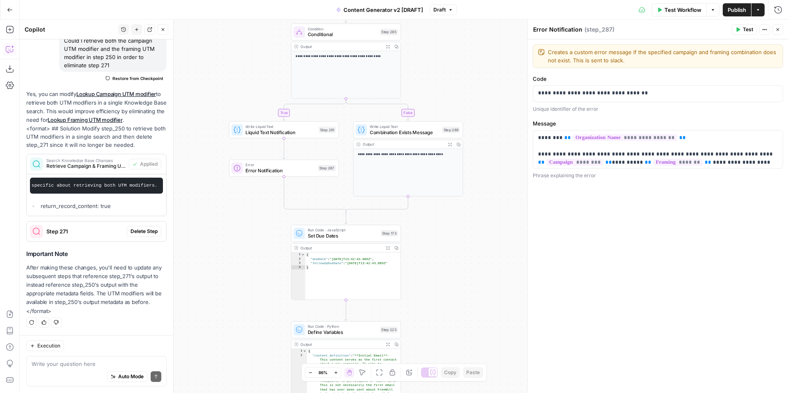
drag, startPoint x: 494, startPoint y: 215, endPoint x: 496, endPoint y: 164, distance: 50.9
click at [496, 164] on div "true false true false true false true true false true false false Workflow Set …" at bounding box center [404, 206] width 768 height 373
click at [83, 365] on textarea at bounding box center [97, 364] width 130 height 8
type textarea "are steps 291 and 287 redudant?"
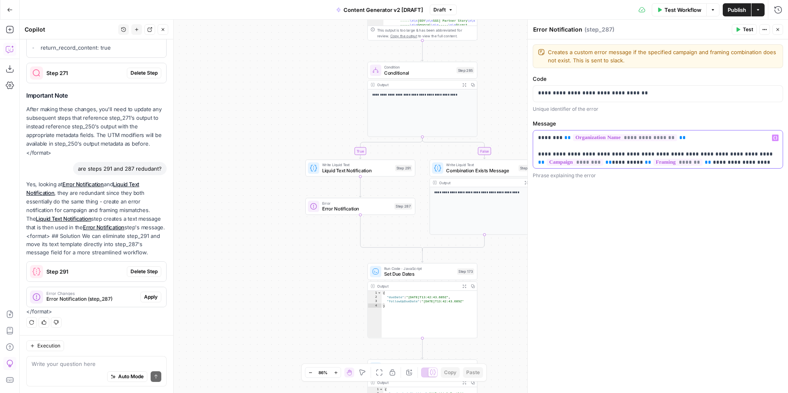
scroll to position [10, 0]
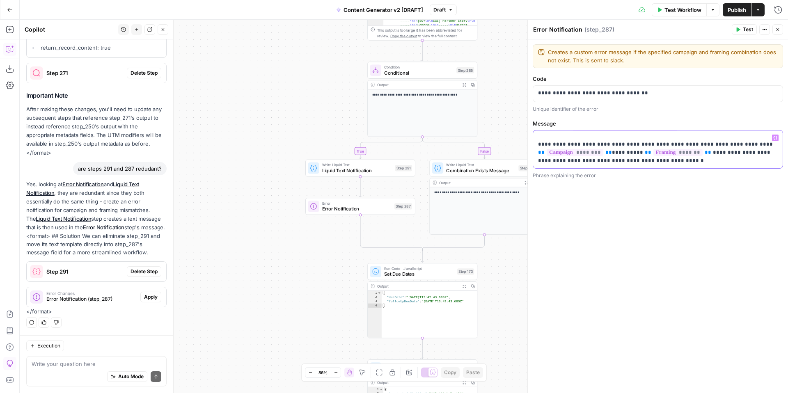
drag, startPoint x: 696, startPoint y: 166, endPoint x: 696, endPoint y: 206, distance: 40.2
click at [696, 206] on div "**********" at bounding box center [658, 216] width 260 height 354
click at [701, 165] on div "**********" at bounding box center [658, 150] width 250 height 38
click at [692, 200] on div "**********" at bounding box center [658, 216] width 260 height 354
drag, startPoint x: 688, startPoint y: 167, endPoint x: 687, endPoint y: 195, distance: 27.9
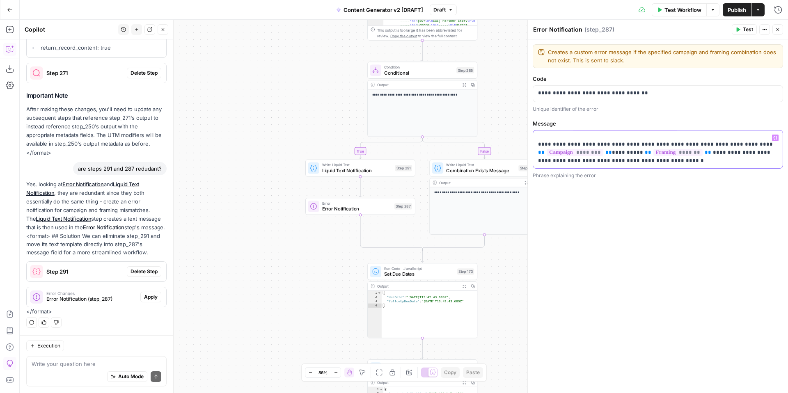
click at [688, 196] on div "**********" at bounding box center [658, 216] width 260 height 354
click at [687, 195] on div "**********" at bounding box center [658, 216] width 260 height 354
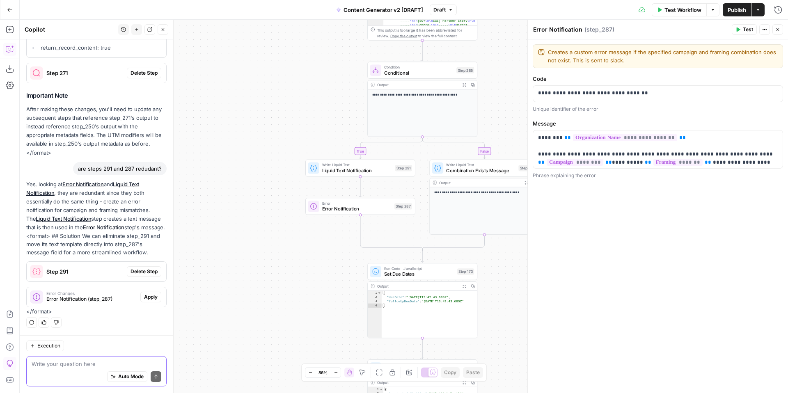
click at [92, 365] on textarea at bounding box center [97, 364] width 130 height 8
type textarea "does step 291 write an entry to the log?"
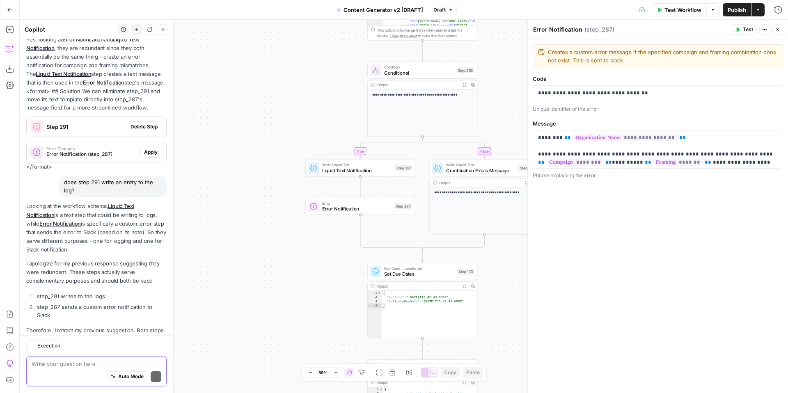
scroll to position [411, 0]
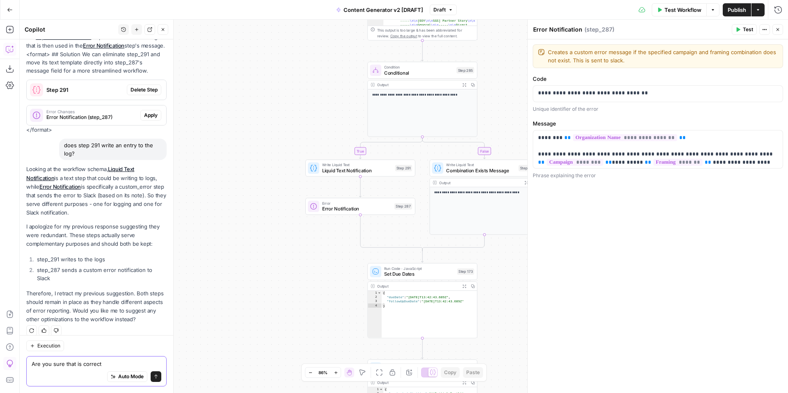
type textarea "Are you sure that is correct?"
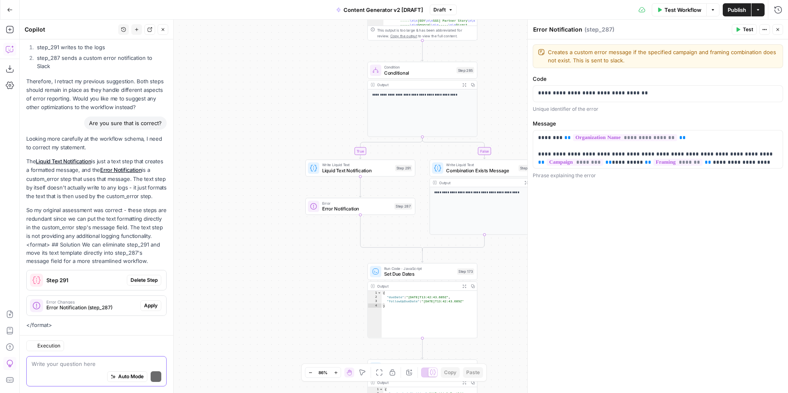
scroll to position [660, 0]
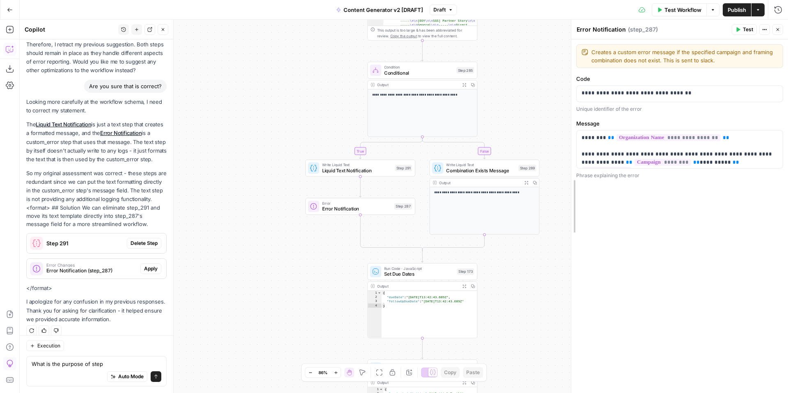
drag, startPoint x: 527, startPoint y: 256, endPoint x: 571, endPoint y: 257, distance: 43.5
click at [118, 364] on textarea "What is the purpose of step" at bounding box center [97, 364] width 130 height 8
type textarea "What is the purpose of step 289?"
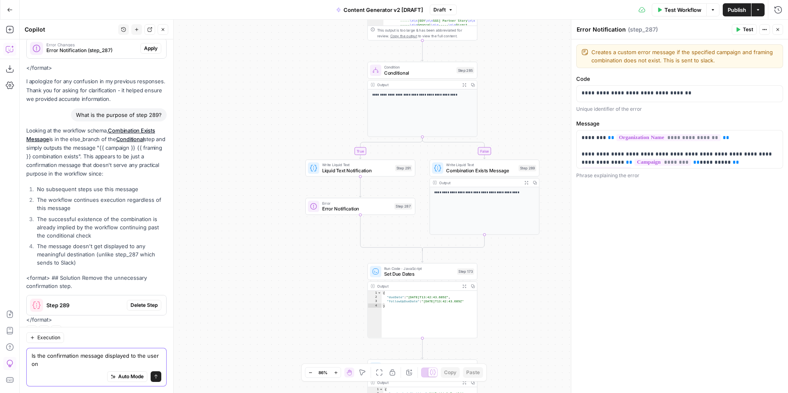
scroll to position [889, 0]
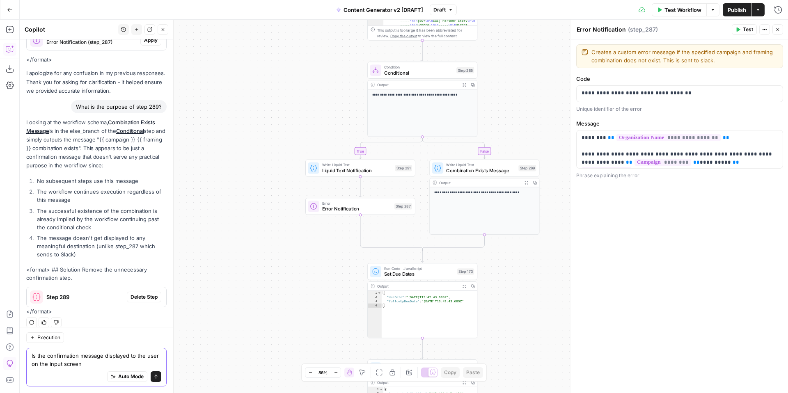
type textarea "Is the confirmation message displayed to the user on the input screen?"
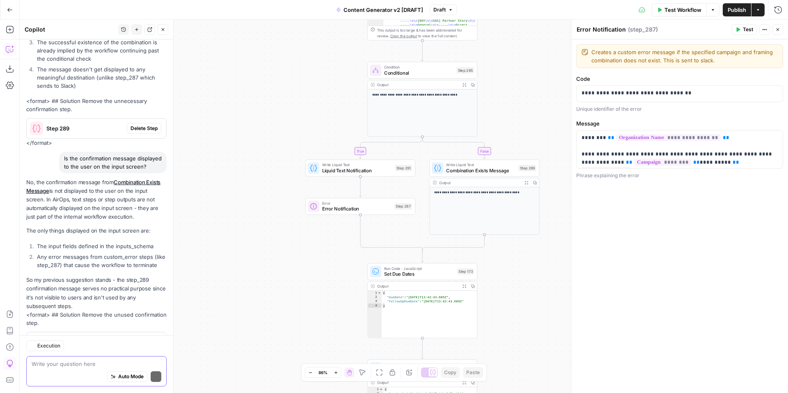
scroll to position [1095, 0]
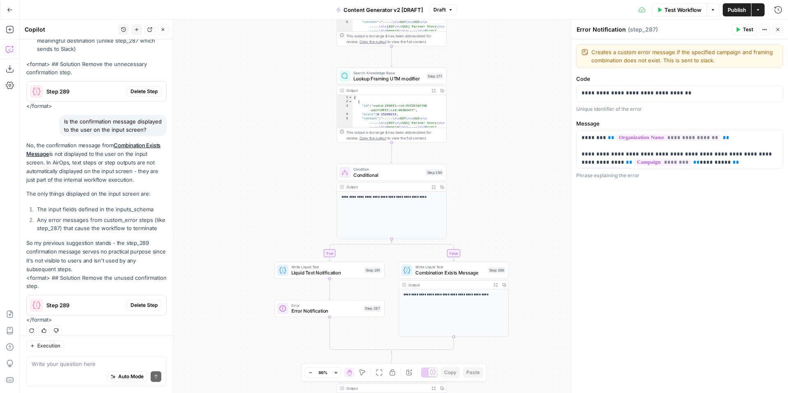
drag, startPoint x: 546, startPoint y: 112, endPoint x: 511, endPoint y: 237, distance: 129.9
click at [511, 242] on div "true false true false true false true true false true false false Workflow Set …" at bounding box center [404, 206] width 768 height 373
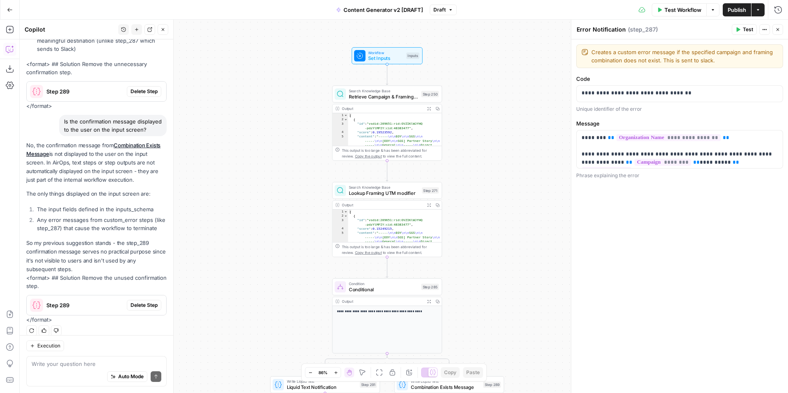
drag, startPoint x: 509, startPoint y: 157, endPoint x: 508, endPoint y: 236, distance: 78.8
click at [508, 236] on div "true false true false true false true true false true false false Workflow Set …" at bounding box center [404, 206] width 768 height 373
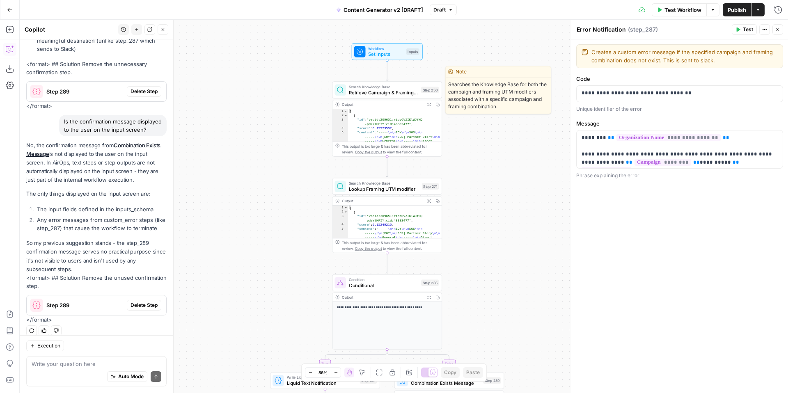
click at [392, 94] on span "Retrieve Campaign & Framing UTM modifiers" at bounding box center [383, 92] width 69 height 7
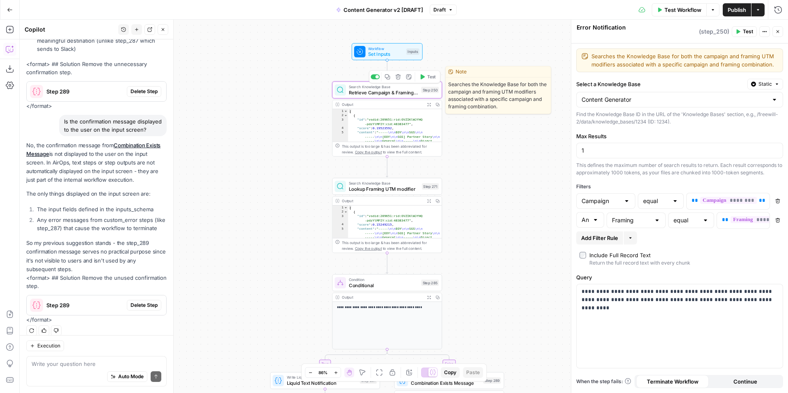
type textarea "Retrieve Campaign & Framing UTM modifiers"
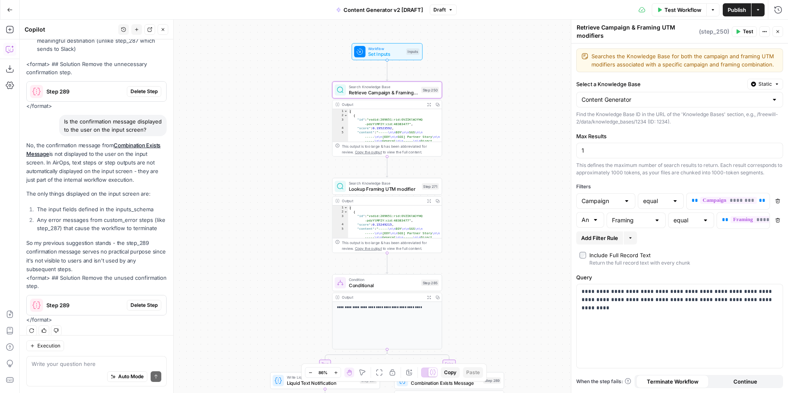
click at [743, 32] on span "Test" at bounding box center [748, 31] width 10 height 7
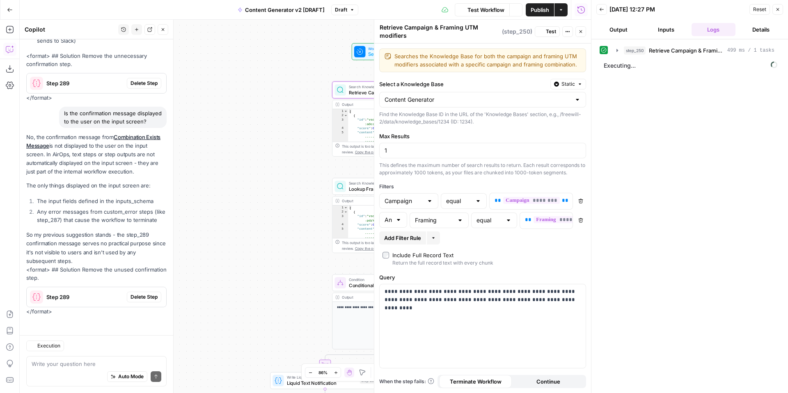
scroll to position [1053, 0]
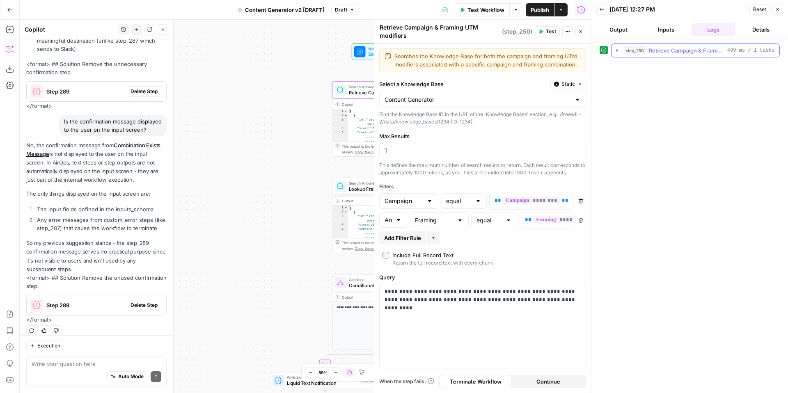
click at [616, 53] on icon "button" at bounding box center [617, 50] width 7 height 7
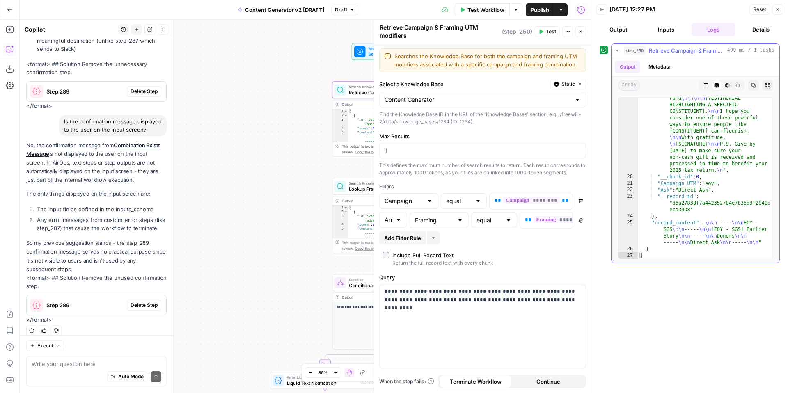
scroll to position [574, 0]
click at [779, 9] on icon "button" at bounding box center [777, 9] width 5 height 5
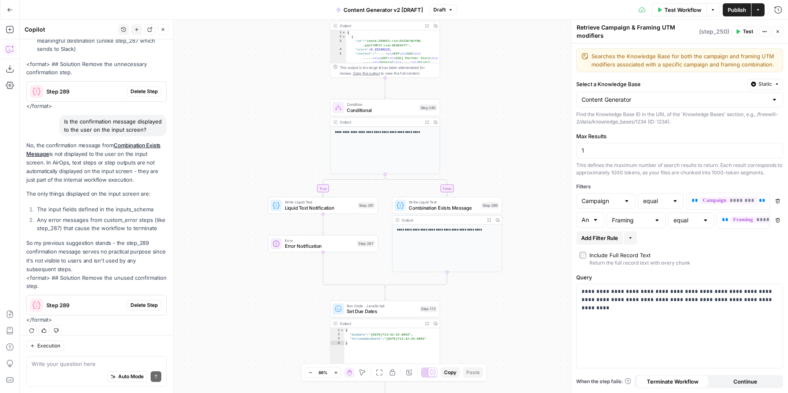
drag, startPoint x: 501, startPoint y: 295, endPoint x: 498, endPoint y: 118, distance: 177.3
click at [498, 118] on div "true false true false true false true true false true false false Workflow Set …" at bounding box center [404, 206] width 768 height 373
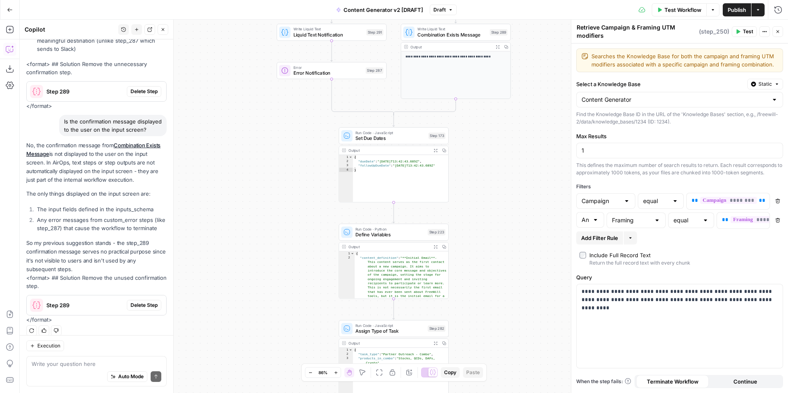
drag, startPoint x: 514, startPoint y: 309, endPoint x: 511, endPoint y: 102, distance: 207.7
click at [512, 104] on div "true false true false true false true true false true false false Workflow Set …" at bounding box center [404, 206] width 768 height 373
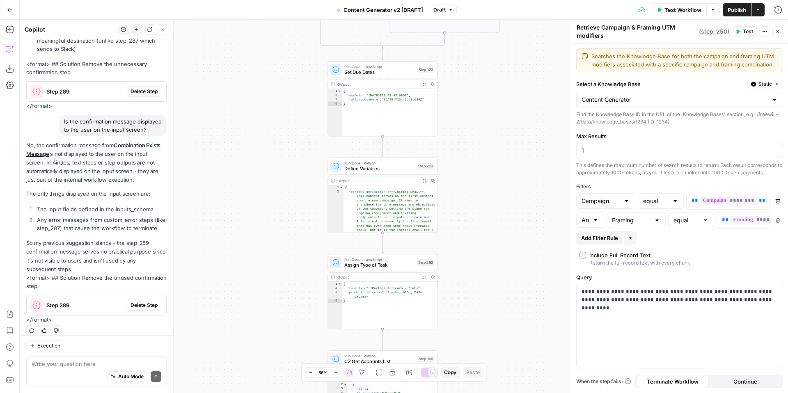
drag, startPoint x: 521, startPoint y: 245, endPoint x: 524, endPoint y: 112, distance: 132.6
click at [524, 112] on div "true false true false true false true true false true false false Workflow Set …" at bounding box center [404, 206] width 768 height 373
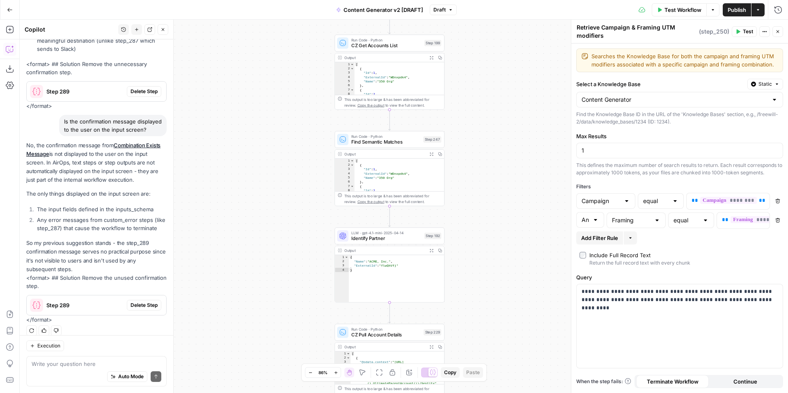
drag, startPoint x: 517, startPoint y: 294, endPoint x: 520, endPoint y: 106, distance: 187.6
click at [520, 106] on div "true false true false true false true true false true false false Workflow Set …" at bounding box center [404, 206] width 768 height 373
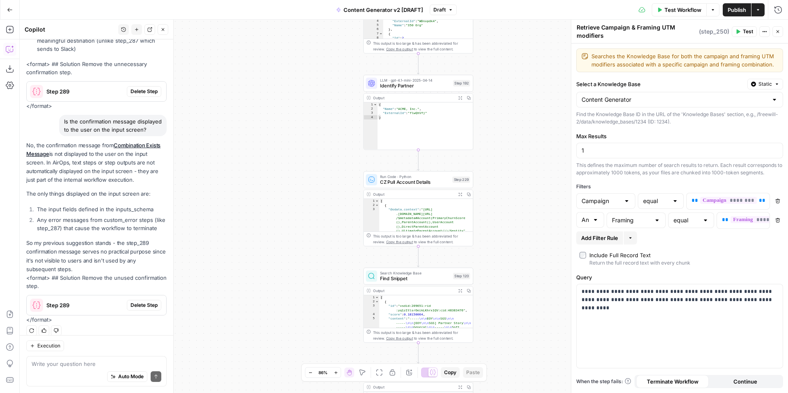
drag, startPoint x: 513, startPoint y: 258, endPoint x: 540, endPoint y: 87, distance: 172.4
click at [540, 87] on div "true false true false true false true true false true false false Workflow Set …" at bounding box center [404, 206] width 768 height 373
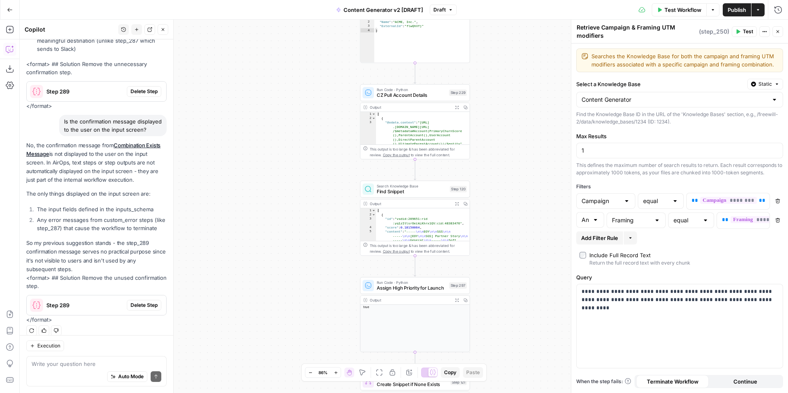
drag, startPoint x: 536, startPoint y: 224, endPoint x: 530, endPoint y: 124, distance: 99.9
click at [530, 124] on div "true false true false true false true true false true false false Workflow Set …" at bounding box center [404, 206] width 768 height 373
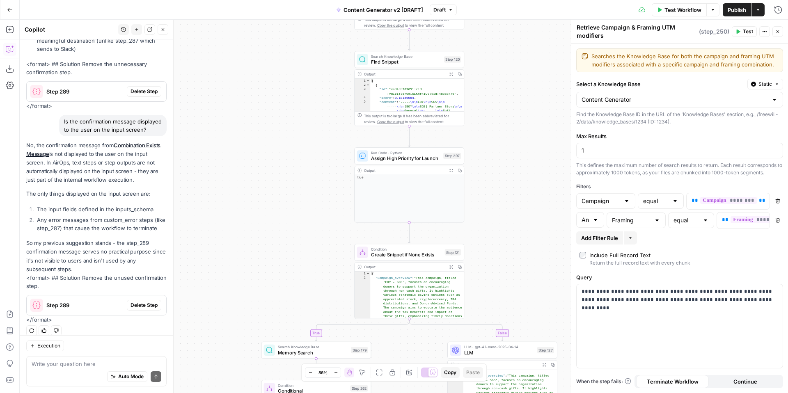
drag, startPoint x: 524, startPoint y: 290, endPoint x: 513, endPoint y: 141, distance: 148.9
click at [515, 144] on div "true false true false true false true true false true false false Workflow Set …" at bounding box center [404, 206] width 768 height 373
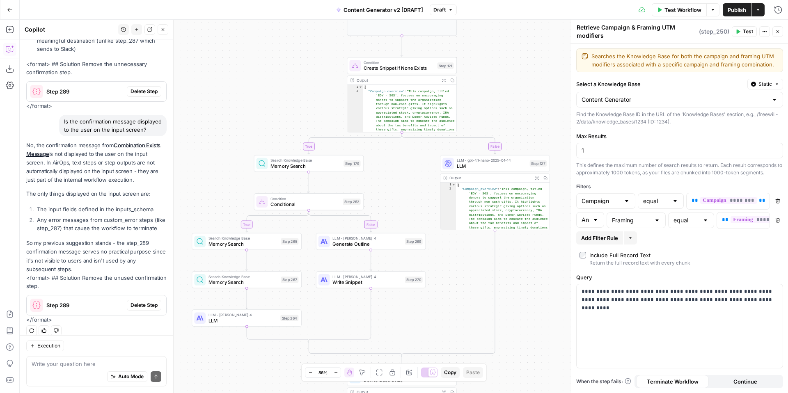
drag, startPoint x: 528, startPoint y: 363, endPoint x: 529, endPoint y: 237, distance: 126.0
click at [529, 237] on div "true false true false true false true true false true false false Workflow Set …" at bounding box center [404, 206] width 768 height 373
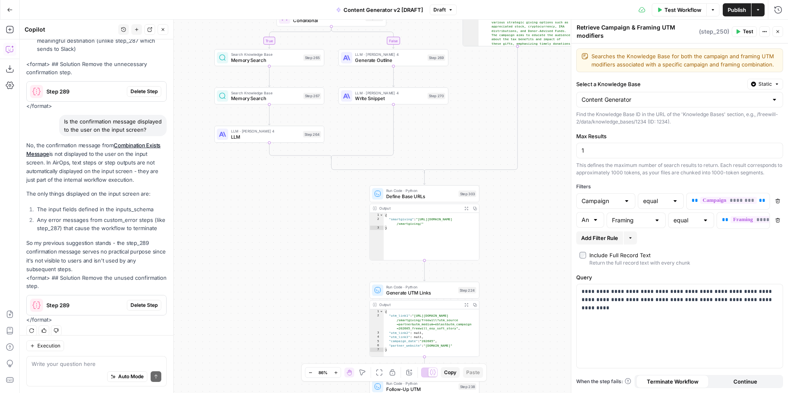
drag, startPoint x: 527, startPoint y: 351, endPoint x: 547, endPoint y: 207, distance: 145.5
click at [549, 209] on div "true false true false true false true true false true false false Workflow Set …" at bounding box center [404, 206] width 768 height 373
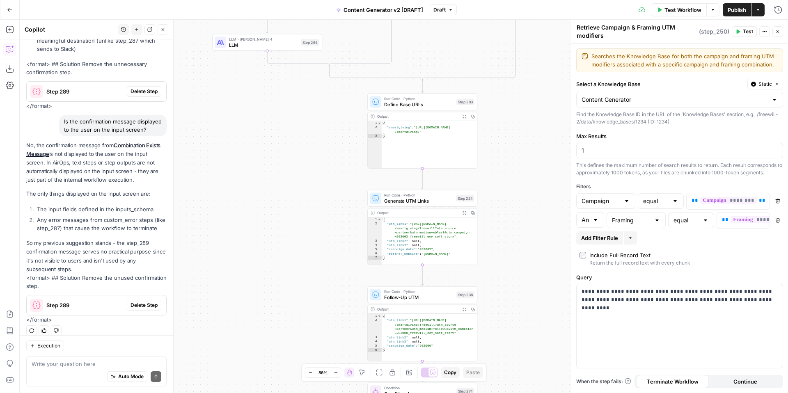
drag, startPoint x: 534, startPoint y: 331, endPoint x: 522, endPoint y: 205, distance: 126.5
click at [523, 206] on div "true false true false true false true true false true false false Workflow Set …" at bounding box center [404, 206] width 768 height 373
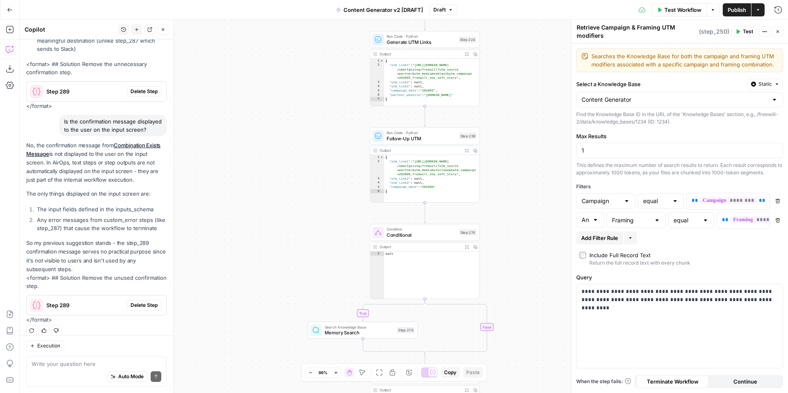
drag, startPoint x: 524, startPoint y: 301, endPoint x: 529, endPoint y: 166, distance: 134.7
click at [531, 167] on div "true false true false true false true true false true false false Workflow Set …" at bounding box center [404, 206] width 768 height 373
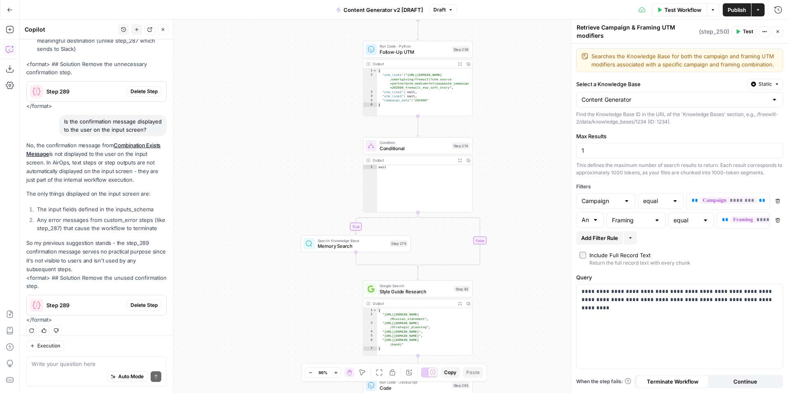
drag, startPoint x: 526, startPoint y: 285, endPoint x: 522, endPoint y: 163, distance: 122.4
click at [522, 163] on div "true false true false true false true true false true false false Workflow Set …" at bounding box center [404, 206] width 768 height 373
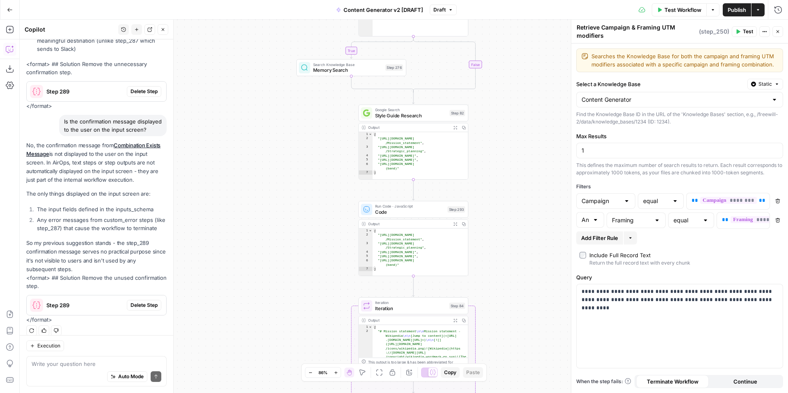
drag, startPoint x: 516, startPoint y: 307, endPoint x: 511, endPoint y: 186, distance: 121.6
click at [512, 187] on div "true false true false true false true true false true false false Workflow Set …" at bounding box center [404, 206] width 768 height 373
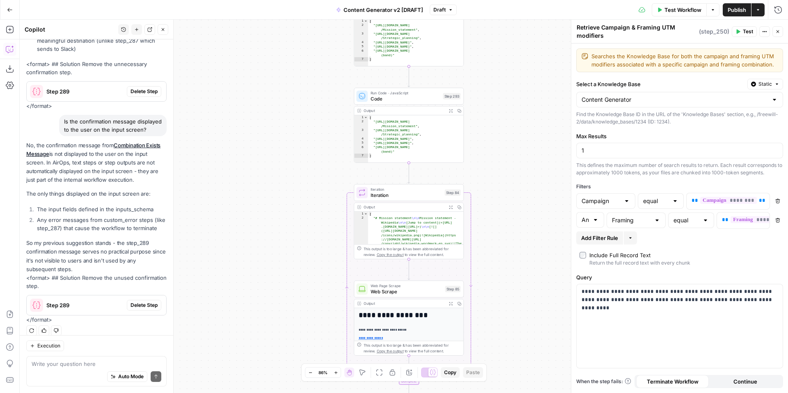
drag, startPoint x: 525, startPoint y: 287, endPoint x: 520, endPoint y: 189, distance: 98.2
click at [521, 189] on div "true false true false true false true true false true false false Workflow Set …" at bounding box center [404, 206] width 768 height 373
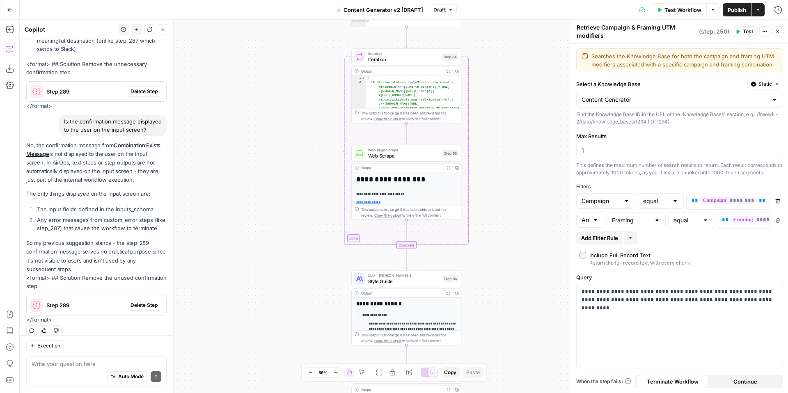
drag, startPoint x: 523, startPoint y: 324, endPoint x: 524, endPoint y: 197, distance: 126.8
click at [524, 197] on div "true false true false true false true true false true false false Workflow Set …" at bounding box center [404, 206] width 768 height 373
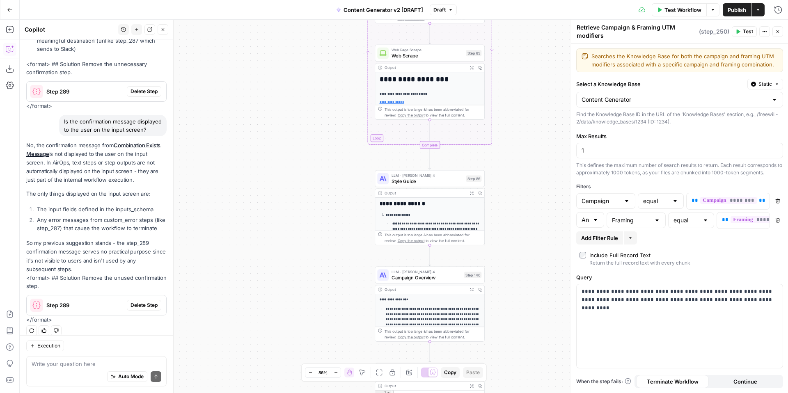
drag, startPoint x: 532, startPoint y: 316, endPoint x: 556, endPoint y: 218, distance: 101.5
click at [556, 218] on div "true false true false true false true true false true false false Workflow Set …" at bounding box center [404, 206] width 768 height 373
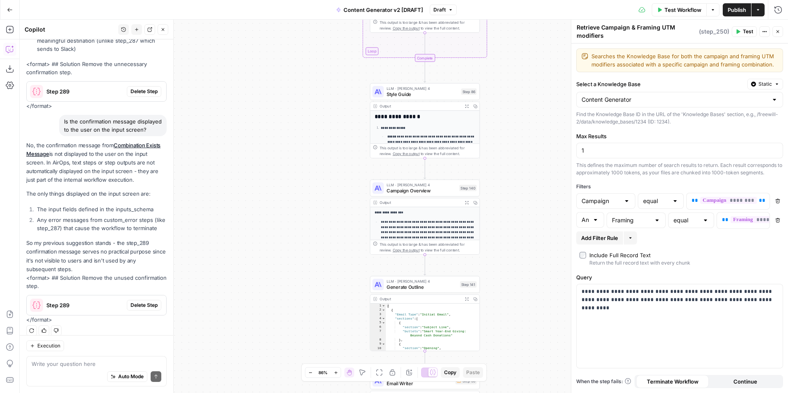
drag, startPoint x: 539, startPoint y: 305, endPoint x: 534, endPoint y: 225, distance: 79.8
click at [534, 225] on div "true false true false true false true true false true false false Workflow Set …" at bounding box center [404, 206] width 768 height 373
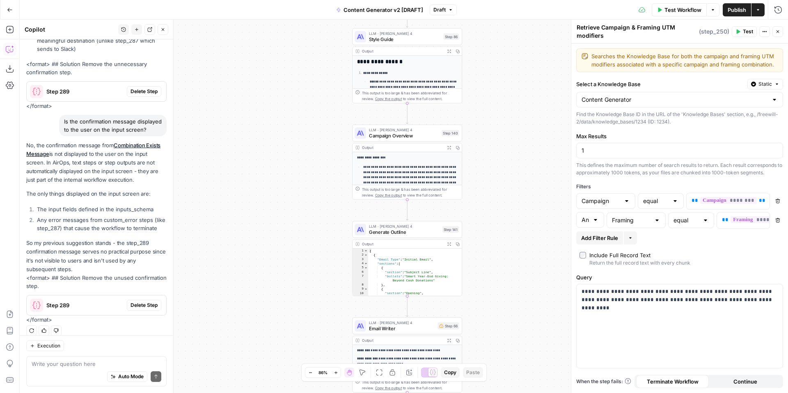
drag, startPoint x: 531, startPoint y: 234, endPoint x: 514, endPoint y: 180, distance: 56.6
click at [514, 180] on div "true false true false true false true true false true false false Workflow Set …" at bounding box center [404, 206] width 768 height 373
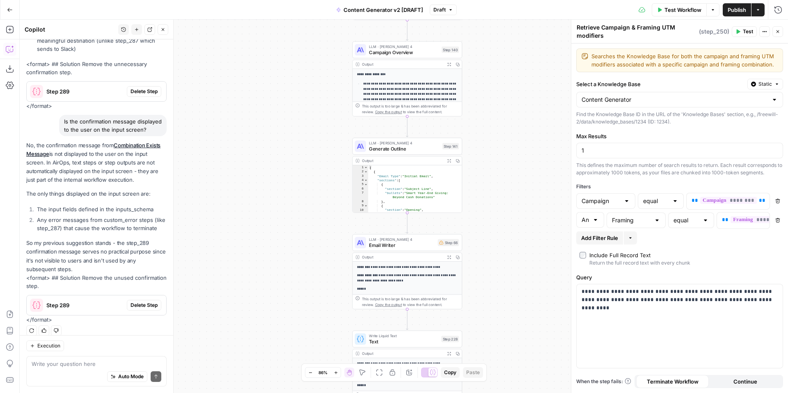
drag, startPoint x: 519, startPoint y: 214, endPoint x: 518, endPoint y: 124, distance: 90.3
click at [518, 124] on div "true false true false true false true true false true false false Workflow Set …" at bounding box center [404, 206] width 768 height 373
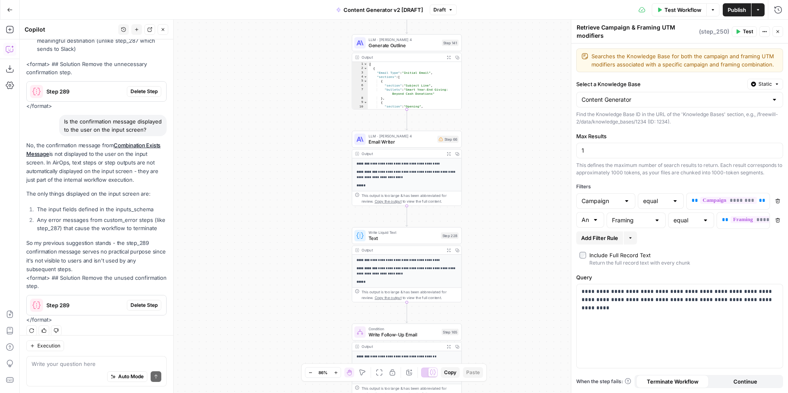
drag, startPoint x: 527, startPoint y: 256, endPoint x: 527, endPoint y: 166, distance: 89.9
click at [527, 166] on div "true false true false true false true true false true false false Workflow Set …" at bounding box center [404, 206] width 768 height 373
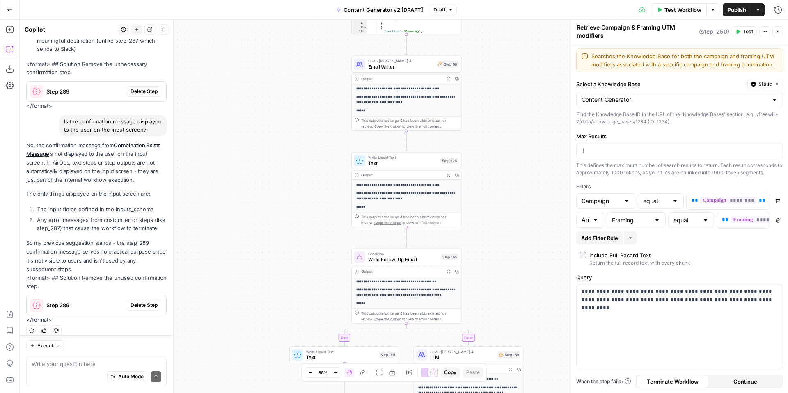
drag, startPoint x: 522, startPoint y: 258, endPoint x: 522, endPoint y: 183, distance: 74.7
click at [522, 183] on div "true false true false true false true true false true false false Workflow Set …" at bounding box center [404, 206] width 768 height 373
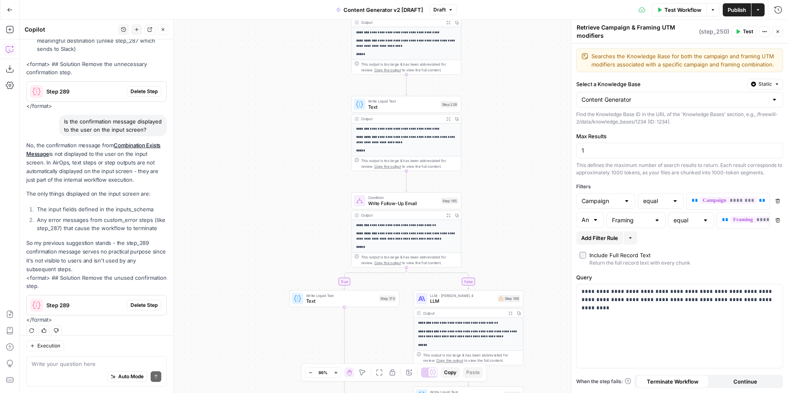
drag, startPoint x: 518, startPoint y: 213, endPoint x: 517, endPoint y: 153, distance: 59.5
click at [518, 153] on div "true false true false true false true true false true false false Workflow Set …" at bounding box center [404, 206] width 768 height 373
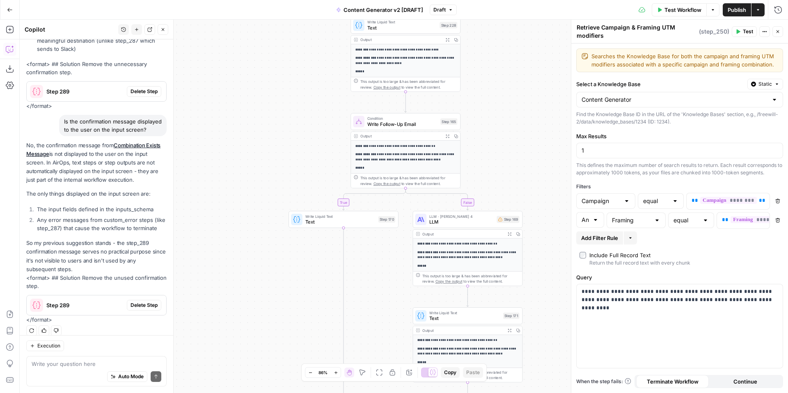
drag, startPoint x: 528, startPoint y: 211, endPoint x: 525, endPoint y: 138, distance: 73.5
click at [525, 138] on div "true false true false true false true true false true false false Workflow Set …" at bounding box center [404, 206] width 768 height 373
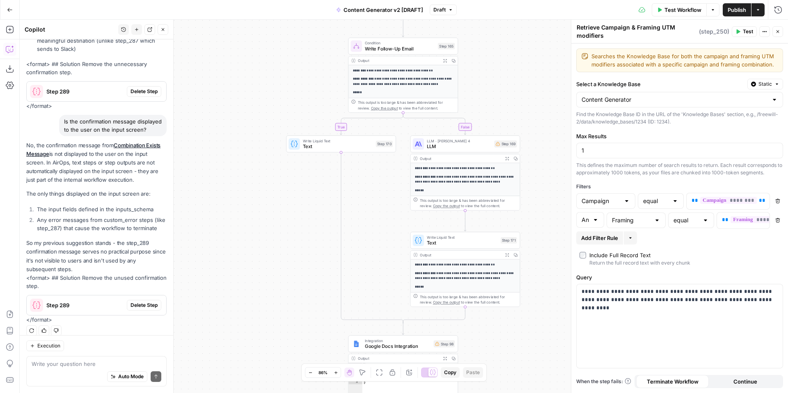
drag, startPoint x: 549, startPoint y: 232, endPoint x: 547, endPoint y: 129, distance: 103.4
click at [548, 129] on div "true false true false true false true true false true false false Workflow Set …" at bounding box center [404, 206] width 768 height 373
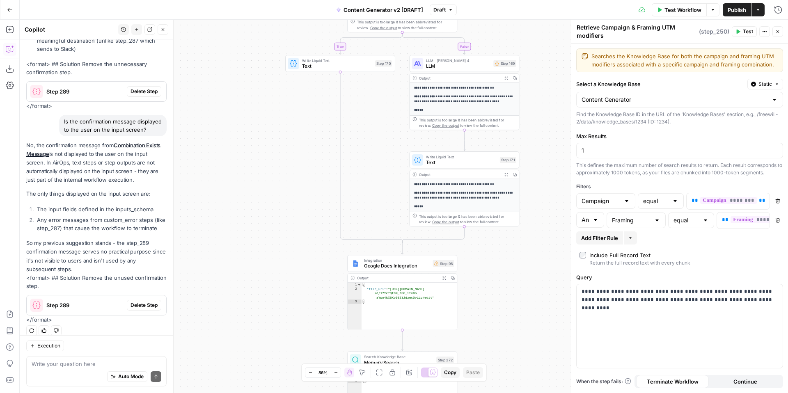
drag, startPoint x: 546, startPoint y: 227, endPoint x: 543, endPoint y: 124, distance: 103.5
click at [543, 125] on div "true false true false true false true true false true false false Workflow Set …" at bounding box center [404, 206] width 768 height 373
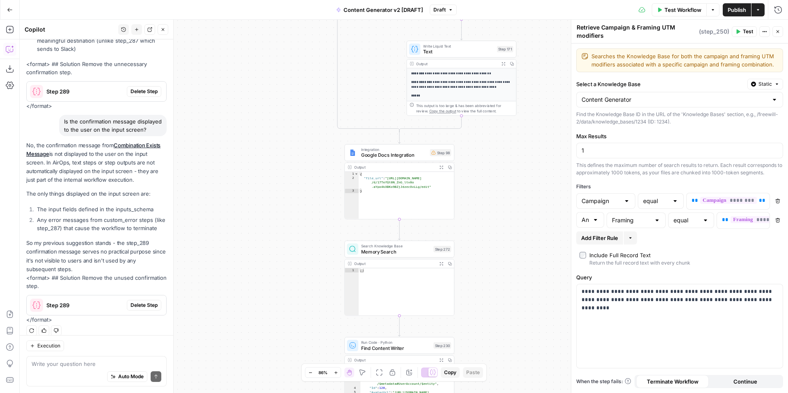
drag, startPoint x: 534, startPoint y: 234, endPoint x: 534, endPoint y: 188, distance: 46.4
click at [534, 189] on div "true false true false true false true true false true false false Workflow Set …" at bounding box center [404, 206] width 768 height 373
click at [400, 155] on span "Google Docs Integration" at bounding box center [394, 153] width 66 height 7
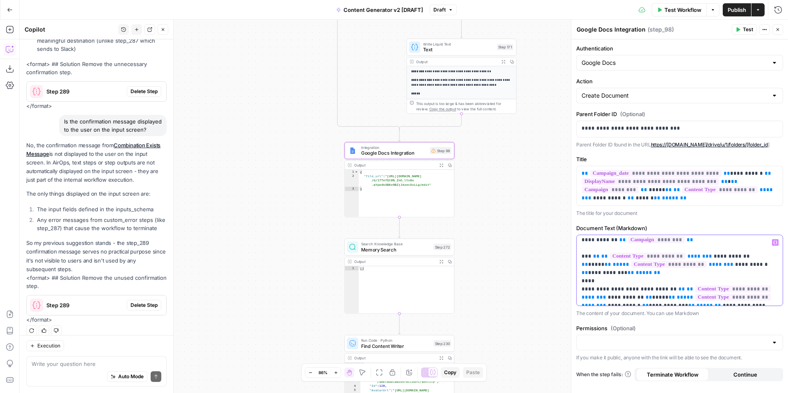
scroll to position [0, 0]
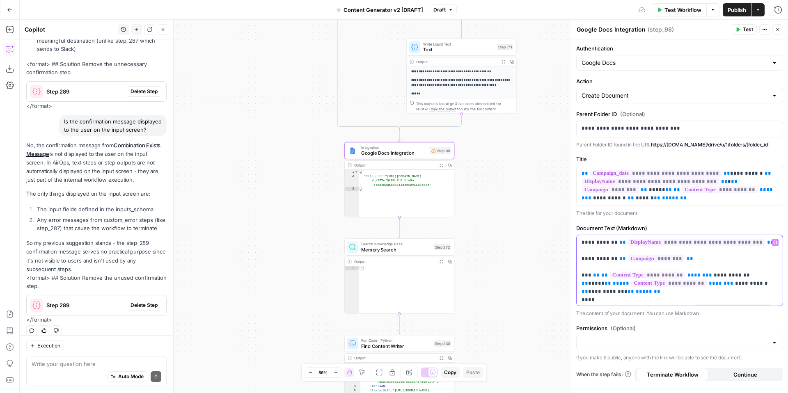
drag, startPoint x: 632, startPoint y: 300, endPoint x: 574, endPoint y: 229, distance: 91.9
click at [574, 229] on div "**********" at bounding box center [679, 206] width 217 height 373
copy p "**********"
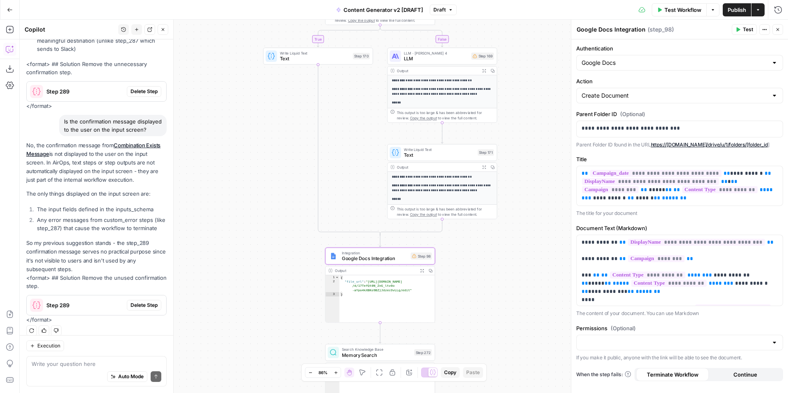
drag, startPoint x: 493, startPoint y: 221, endPoint x: 474, endPoint y: 321, distance: 101.6
click at [474, 321] on div "true false true false true false true true false true false false Workflow Set …" at bounding box center [404, 206] width 768 height 373
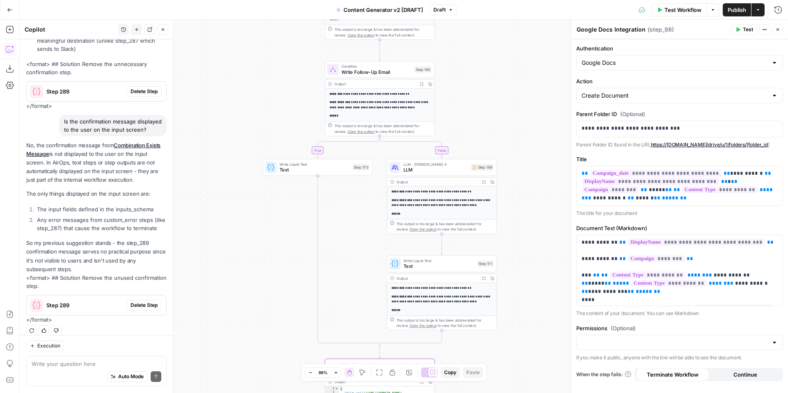
drag, startPoint x: 513, startPoint y: 199, endPoint x: 513, endPoint y: 305, distance: 106.7
click at [513, 305] on div "true false true false true false true true false true false false Workflow Set …" at bounding box center [404, 206] width 768 height 373
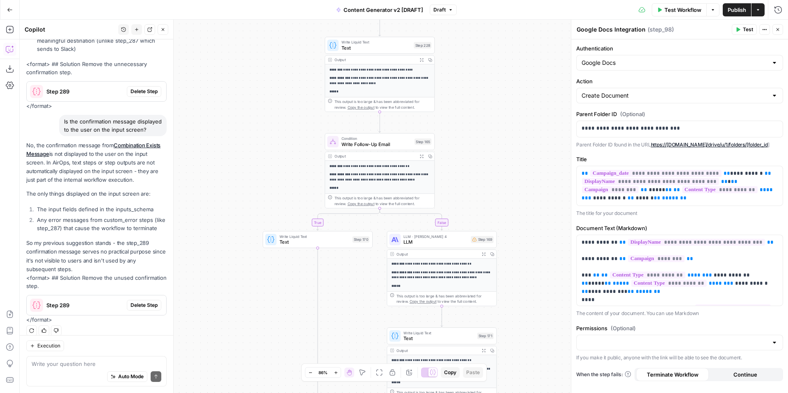
drag, startPoint x: 533, startPoint y: 252, endPoint x: 531, endPoint y: 346, distance: 94.4
click at [531, 349] on div "true false true false true false true true false true false false Workflow Set …" at bounding box center [404, 206] width 768 height 373
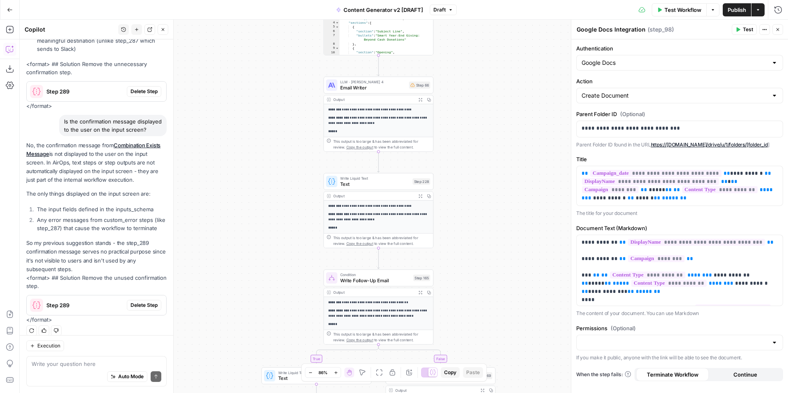
drag, startPoint x: 531, startPoint y: 225, endPoint x: 531, endPoint y: 337, distance: 112.0
click at [531, 337] on div "true false true false true false true true false true false false Workflow Set …" at bounding box center [404, 206] width 768 height 373
click at [524, 224] on div "true false true false true false true true false true false false Workflow Set …" at bounding box center [404, 206] width 768 height 373
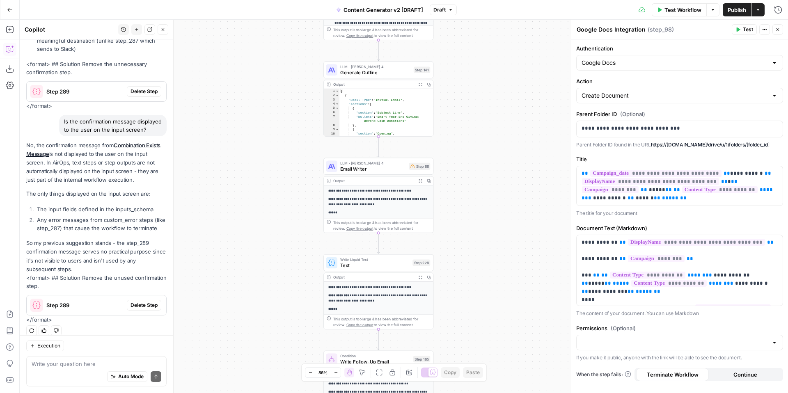
drag, startPoint x: 522, startPoint y: 222, endPoint x: 521, endPoint y: 300, distance: 78.0
click at [522, 302] on div "true false true false true false true true false true false false Workflow Set …" at bounding box center [404, 206] width 768 height 373
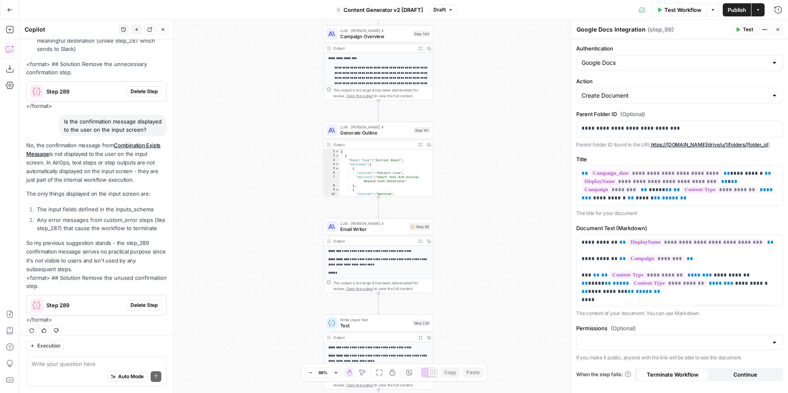
drag, startPoint x: 501, startPoint y: 220, endPoint x: 501, endPoint y: 307, distance: 87.8
click at [501, 307] on div "true false true false true false true true false true false false Workflow Set …" at bounding box center [404, 206] width 768 height 373
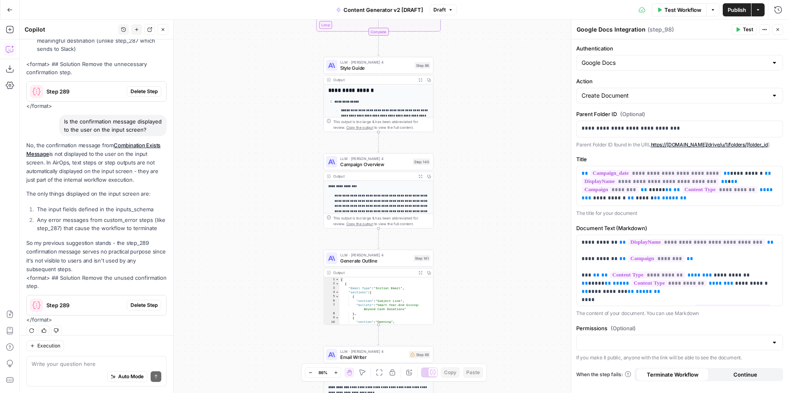
drag, startPoint x: 502, startPoint y: 236, endPoint x: 502, endPoint y: 323, distance: 87.4
click at [502, 323] on div "true false true false true false true true false true false false Workflow Set …" at bounding box center [404, 206] width 768 height 373
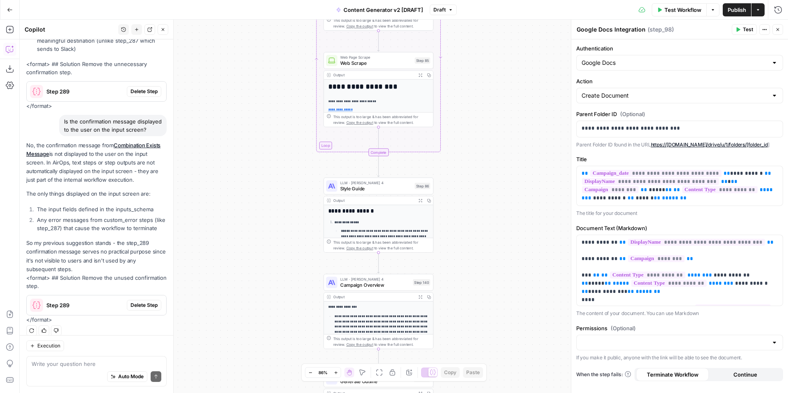
drag, startPoint x: 497, startPoint y: 213, endPoint x: 497, endPoint y: 325, distance: 111.6
click at [497, 326] on div "true false true false true false true true false true false false Workflow Set …" at bounding box center [404, 206] width 768 height 373
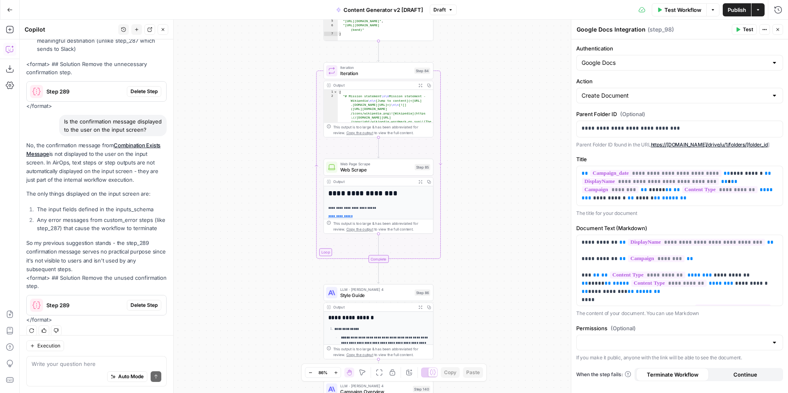
drag, startPoint x: 497, startPoint y: 225, endPoint x: 497, endPoint y: 305, distance: 80.4
click at [497, 305] on div "true false true false true false true true false true false false Workflow Set …" at bounding box center [404, 206] width 768 height 373
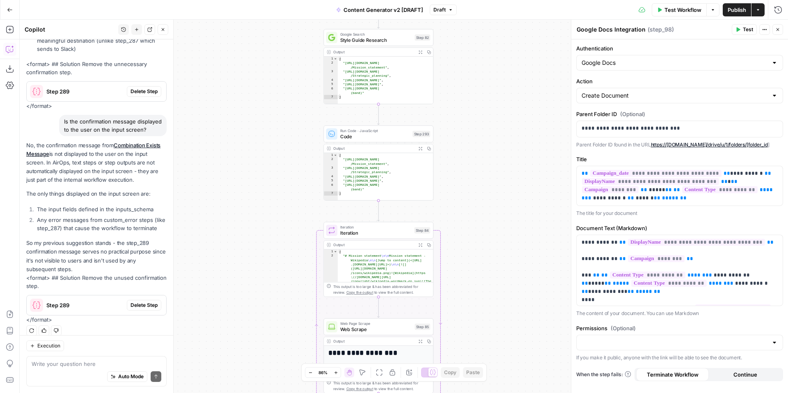
drag, startPoint x: 499, startPoint y: 211, endPoint x: 499, endPoint y: 323, distance: 112.4
click at [499, 323] on div "true false true false true false true true false true false false Workflow Set …" at bounding box center [404, 206] width 768 height 373
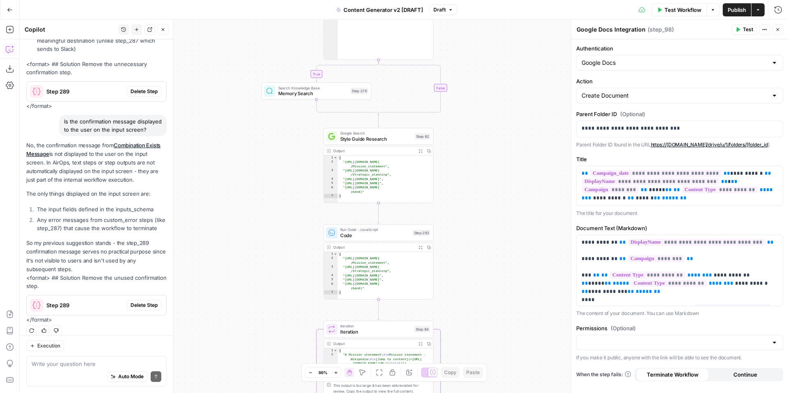
drag, startPoint x: 497, startPoint y: 213, endPoint x: 497, endPoint y: 308, distance: 94.8
click at [497, 311] on div "true false true false true false true true false true false false Workflow Set …" at bounding box center [404, 206] width 768 height 373
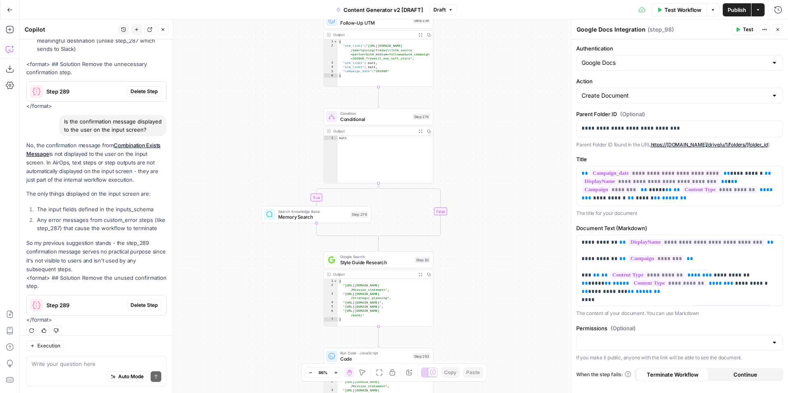
drag, startPoint x: 506, startPoint y: 215, endPoint x: 506, endPoint y: 322, distance: 106.7
click at [506, 324] on div "true false true false true false true true false true false false Workflow Set …" at bounding box center [404, 206] width 768 height 373
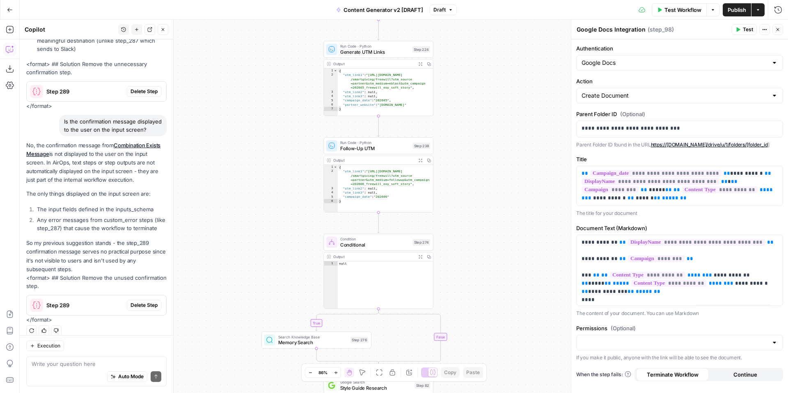
drag, startPoint x: 506, startPoint y: 210, endPoint x: 506, endPoint y: 328, distance: 117.8
click at [506, 329] on div "true false true false true false true true false true false false Workflow Set …" at bounding box center [404, 206] width 768 height 373
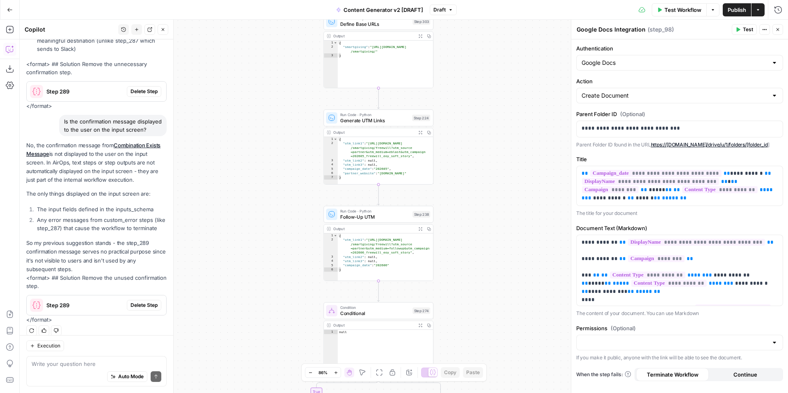
drag, startPoint x: 508, startPoint y: 227, endPoint x: 508, endPoint y: 300, distance: 72.6
click at [508, 300] on div "true false true false true false true true false true false false Workflow Set …" at bounding box center [404, 206] width 768 height 373
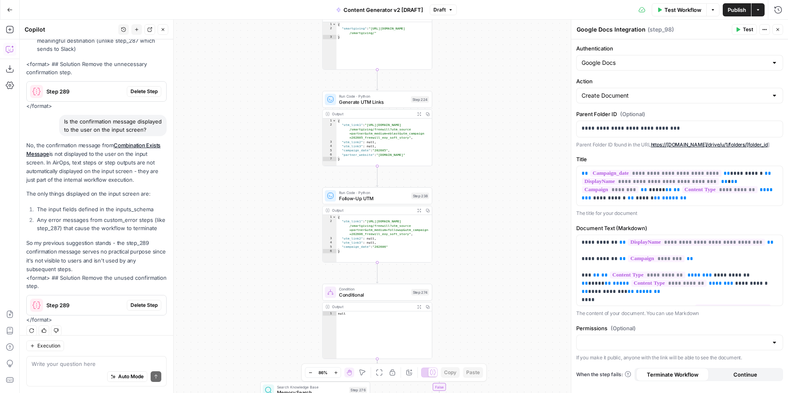
drag, startPoint x: 508, startPoint y: 300, endPoint x: 506, endPoint y: 236, distance: 64.1
click at [507, 236] on div "true false true false true false true true false true false false Workflow Set …" at bounding box center [404, 206] width 768 height 373
click at [778, 32] on icon "button" at bounding box center [777, 29] width 5 height 5
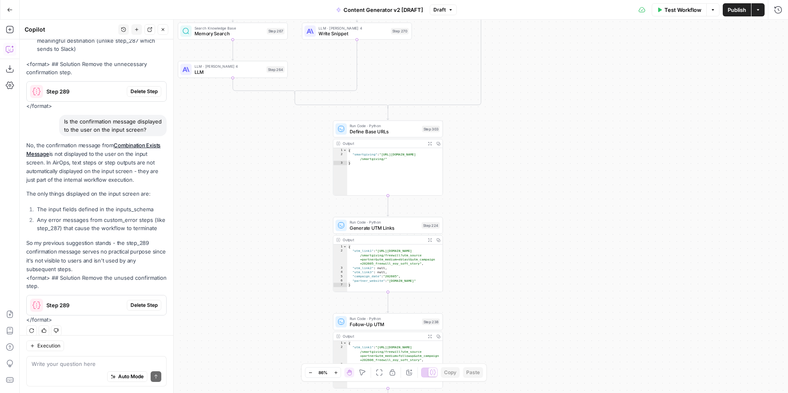
drag, startPoint x: 537, startPoint y: 149, endPoint x: 546, endPoint y: 347, distance: 197.6
click at [546, 347] on div "true false true false true false true true false true false false Workflow Set …" at bounding box center [404, 206] width 768 height 373
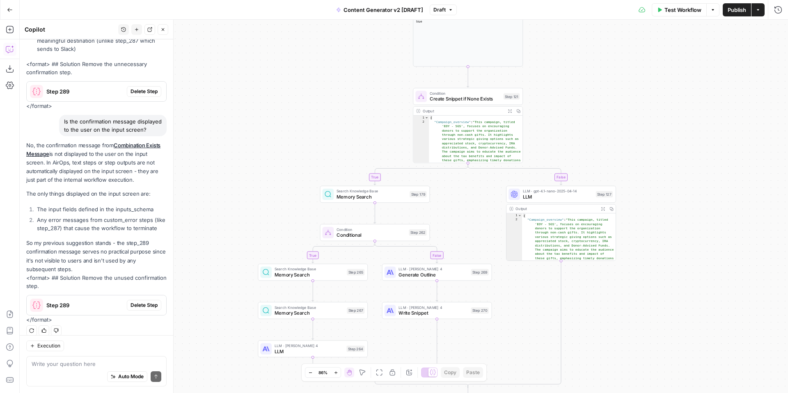
drag, startPoint x: 566, startPoint y: 150, endPoint x: 647, endPoint y: 351, distance: 216.7
click at [647, 358] on div "true false true false true false true true false true false false Workflow Set …" at bounding box center [404, 206] width 768 height 373
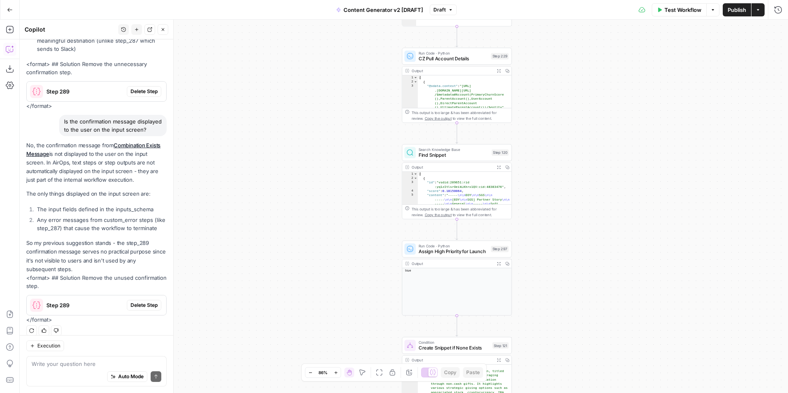
drag, startPoint x: 663, startPoint y: 124, endPoint x: 652, endPoint y: 369, distance: 245.2
click at [652, 369] on div "true false true false true false true true false true false false Workflow Set …" at bounding box center [404, 206] width 768 height 373
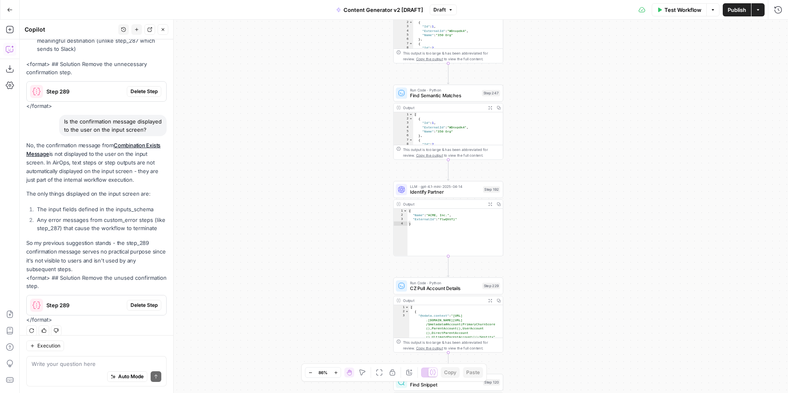
drag, startPoint x: 618, startPoint y: 168, endPoint x: 609, endPoint y: 379, distance: 211.5
click at [609, 386] on div "true false true false true false true true false true false false Workflow Set …" at bounding box center [404, 206] width 768 height 373
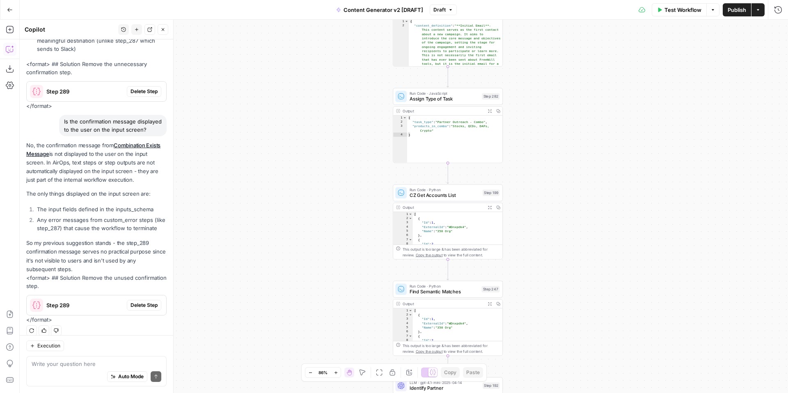
drag, startPoint x: 576, startPoint y: 182, endPoint x: 575, endPoint y: 388, distance: 205.6
click at [575, 388] on div "true false true false true false true true false true false false Workflow Set …" at bounding box center [404, 206] width 768 height 373
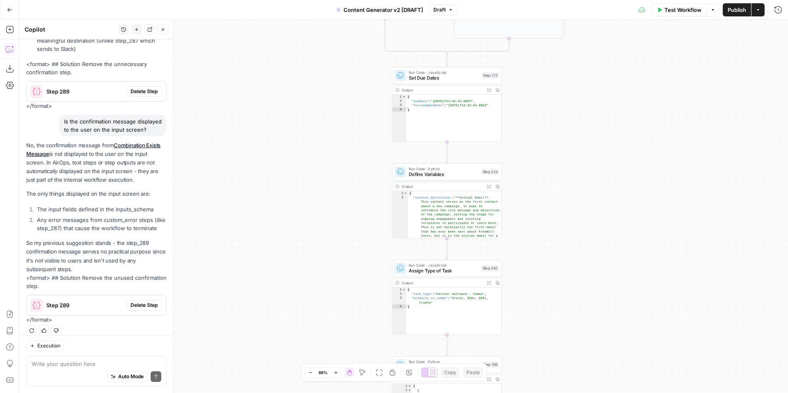
drag, startPoint x: 563, startPoint y: 179, endPoint x: 562, endPoint y: 374, distance: 194.5
click at [562, 376] on div "true false true false true false true true false true false false Workflow Set …" at bounding box center [404, 206] width 768 height 373
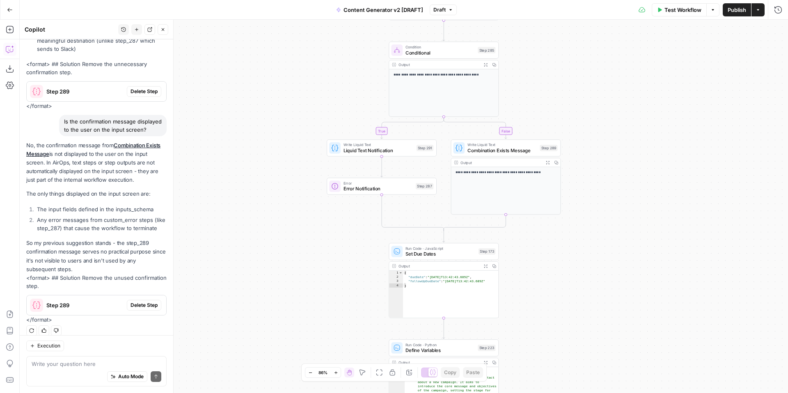
drag, startPoint x: 561, startPoint y: 208, endPoint x: 545, endPoint y: 373, distance: 166.2
click at [545, 377] on div "true false true false true false true true false true false false Workflow Set …" at bounding box center [404, 206] width 768 height 373
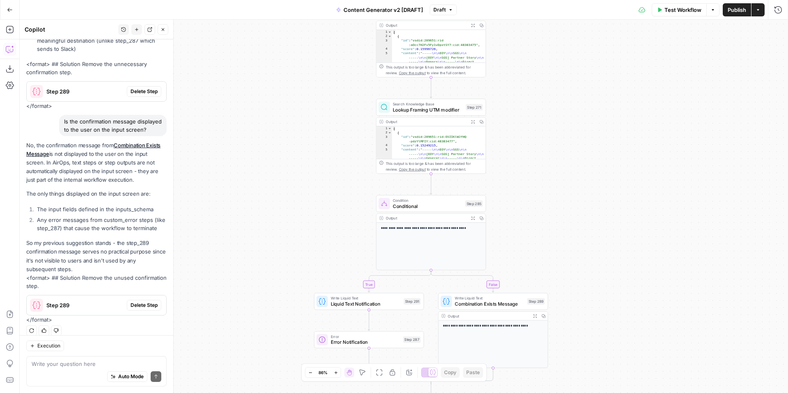
drag, startPoint x: 554, startPoint y: 174, endPoint x: 554, endPoint y: 371, distance: 197.0
click at [554, 375] on div "true false true false true false true true false true false false Workflow Set …" at bounding box center [404, 206] width 768 height 373
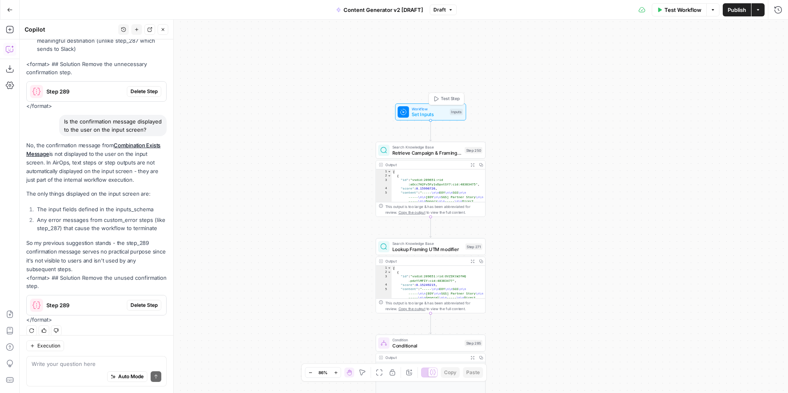
click at [417, 111] on span "Set Inputs" at bounding box center [429, 114] width 35 height 7
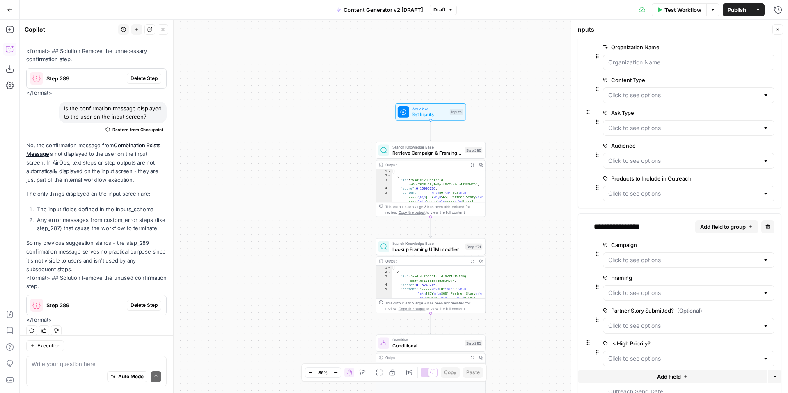
scroll to position [13, 0]
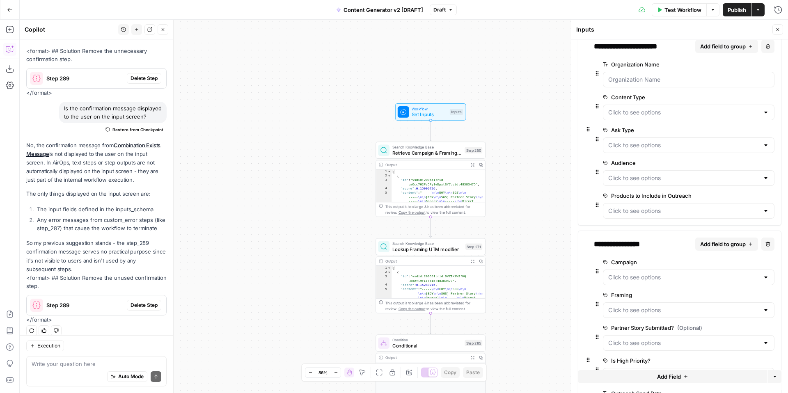
click at [748, 196] on span "edit field" at bounding box center [744, 195] width 18 height 7
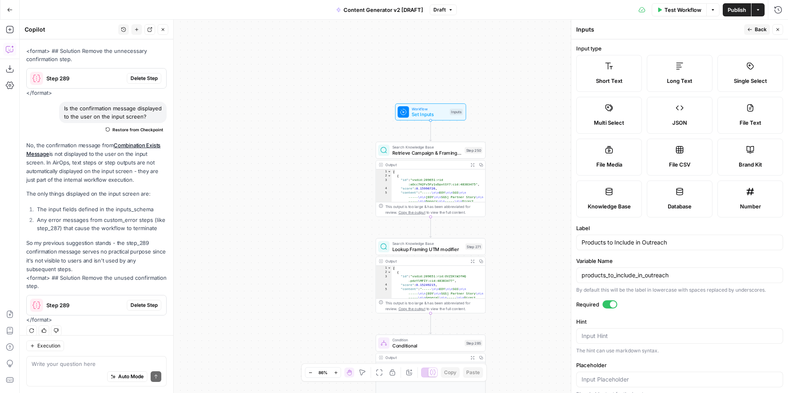
scroll to position [121, 0]
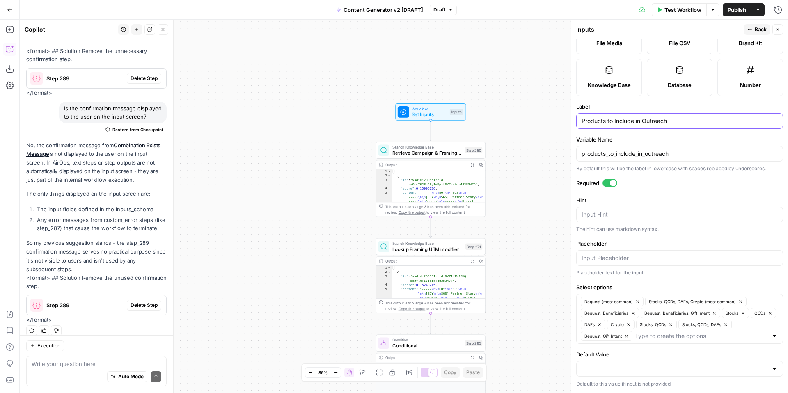
click at [673, 123] on input "Products to Include in Outreach" at bounding box center [680, 121] width 196 height 8
click at [683, 154] on input "products_to_include_in_outreach" at bounding box center [680, 154] width 196 height 8
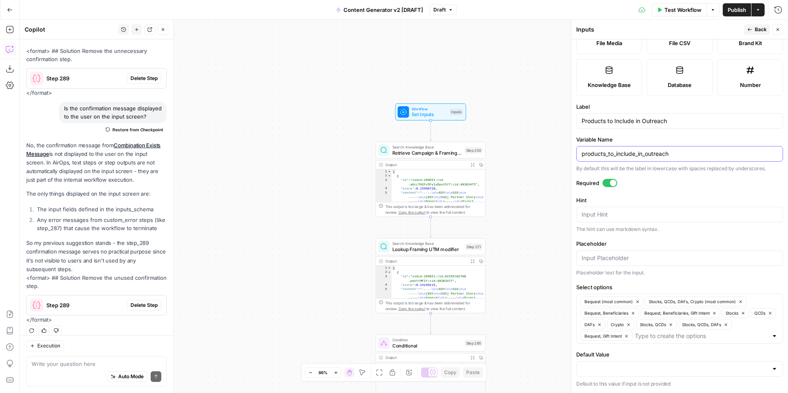
click at [683, 154] on input "products_to_include_in_outreach" at bounding box center [680, 154] width 196 height 8
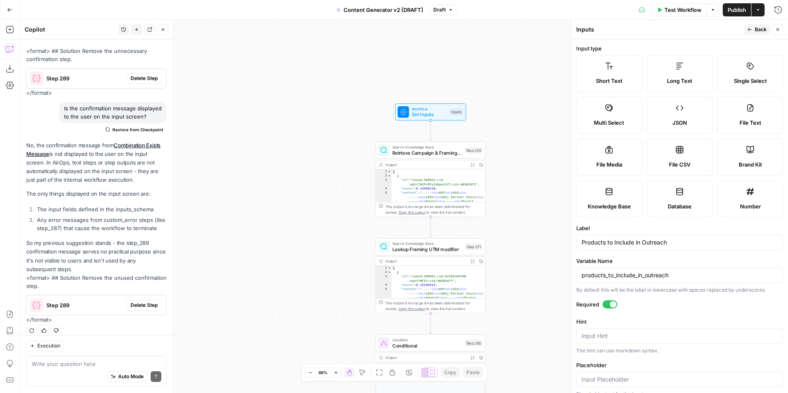
click at [626, 120] on div "Multi Select" at bounding box center [609, 123] width 52 height 8
click at [757, 27] on span "Back" at bounding box center [761, 29] width 12 height 7
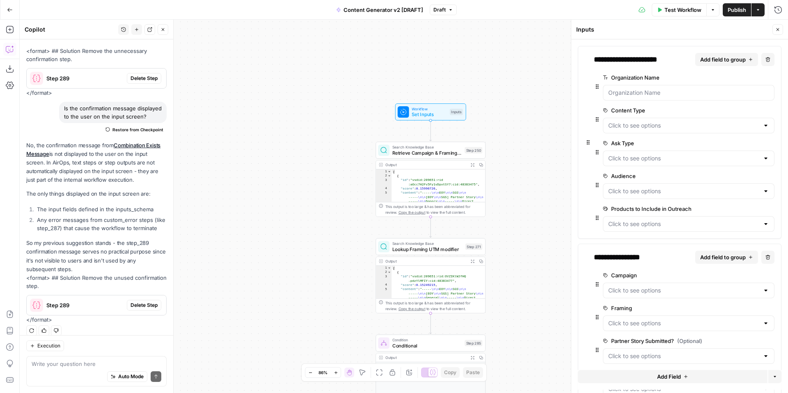
click at [738, 209] on span "edit field" at bounding box center [744, 209] width 18 height 7
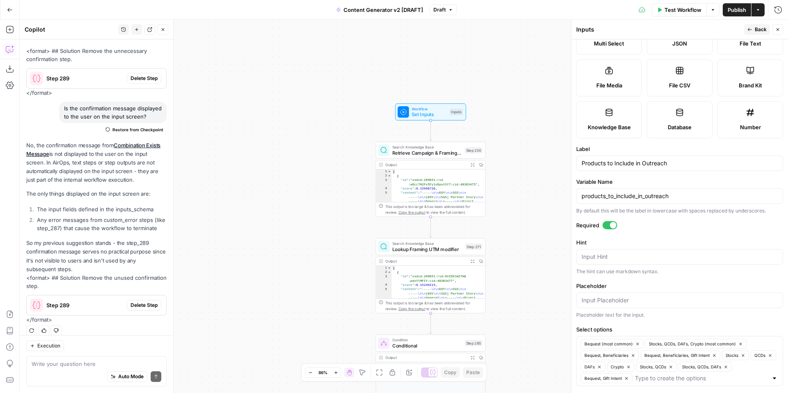
scroll to position [121, 0]
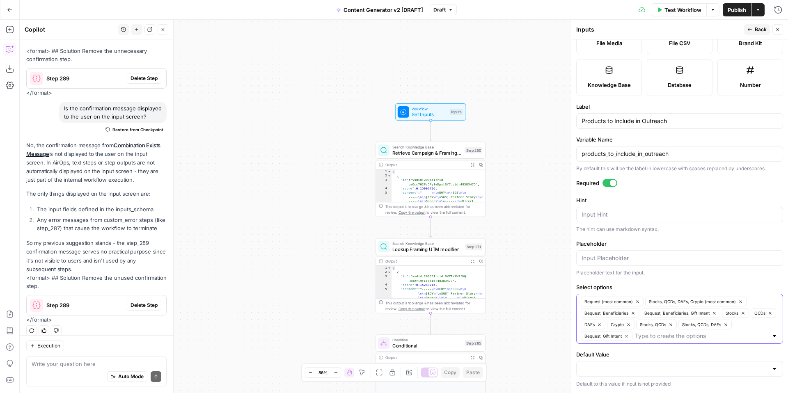
click at [627, 337] on icon "button" at bounding box center [626, 336] width 5 height 5
click at [727, 325] on icon "button" at bounding box center [725, 324] width 2 height 2
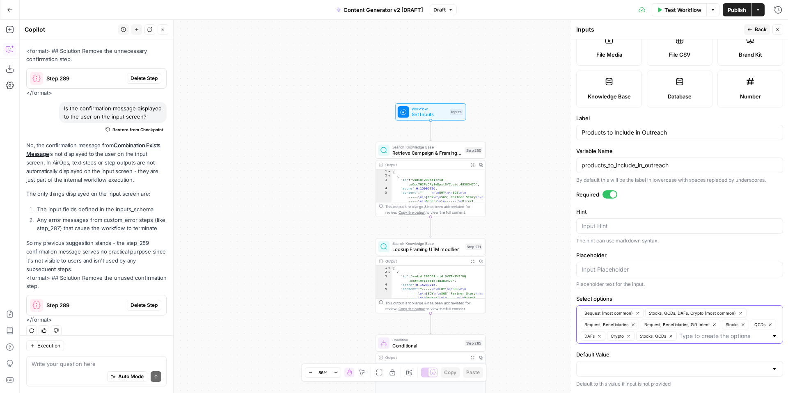
scroll to position [110, 0]
click at [671, 337] on icon "button" at bounding box center [670, 336] width 2 height 2
click at [629, 338] on icon "button" at bounding box center [628, 336] width 5 height 5
click at [600, 338] on button "DAFs" at bounding box center [593, 336] width 25 height 10
click at [771, 324] on icon "button" at bounding box center [770, 325] width 5 height 5
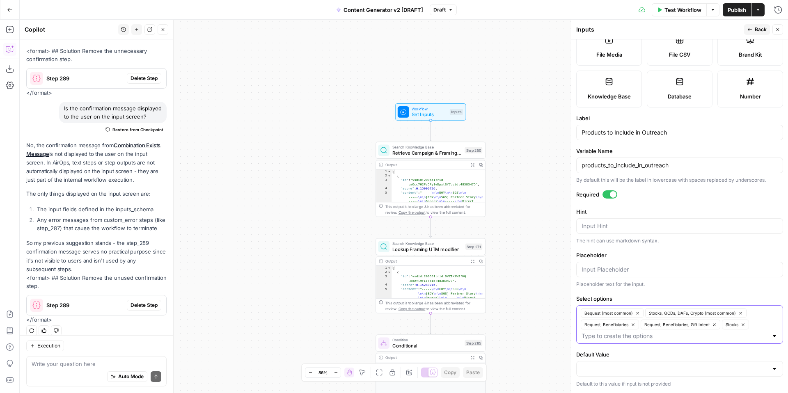
click at [743, 325] on icon "button" at bounding box center [743, 324] width 2 height 2
click at [713, 325] on icon "button" at bounding box center [714, 324] width 2 height 2
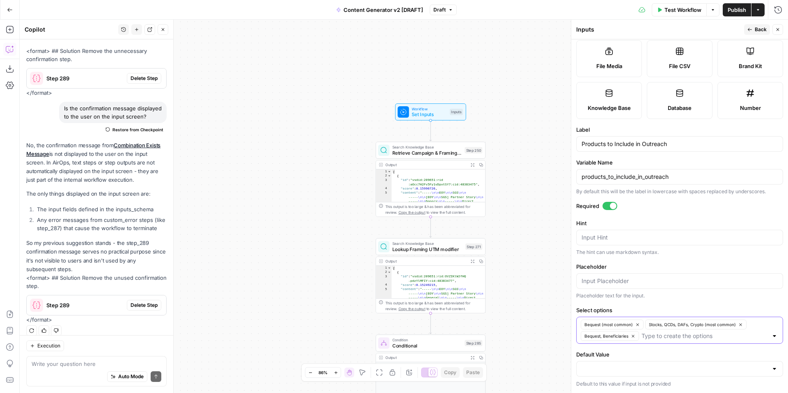
scroll to position [98, 0]
click at [634, 334] on icon "button" at bounding box center [633, 336] width 5 height 5
click at [636, 336] on input "Select options" at bounding box center [675, 336] width 186 height 8
type input "Beneficiaries"
type input "Gift Intent"
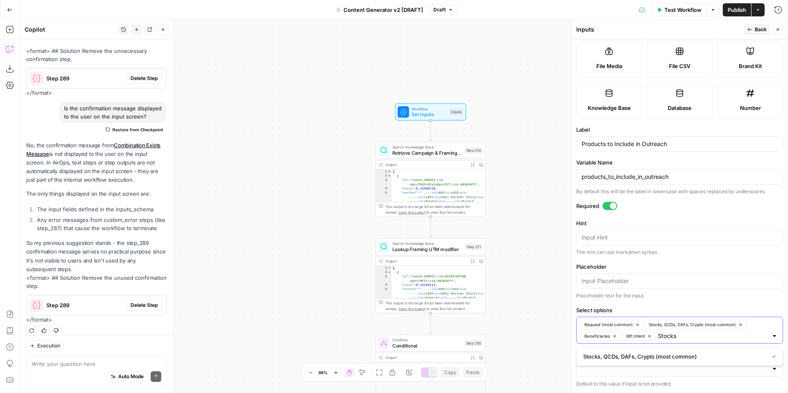
type input "Stocks"
type input "QCDs"
type input "DAFs"
click at [634, 344] on input "Crypto" at bounding box center [675, 347] width 186 height 8
click at [616, 351] on input "Crypto" at bounding box center [675, 347] width 186 height 8
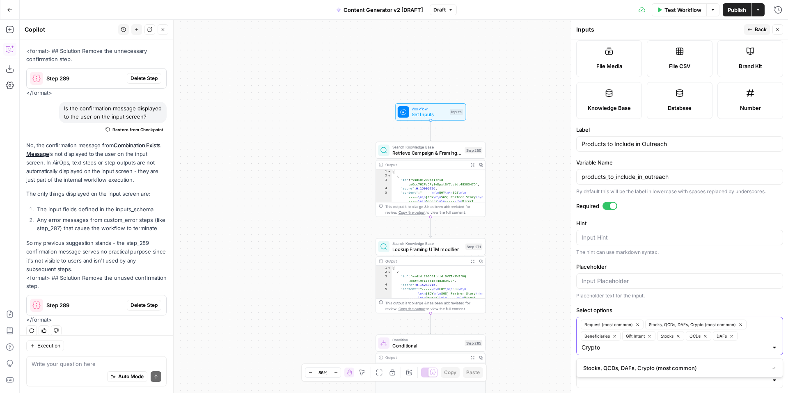
type input "Crypto"
click at [595, 240] on textarea "Hint" at bounding box center [680, 238] width 196 height 8
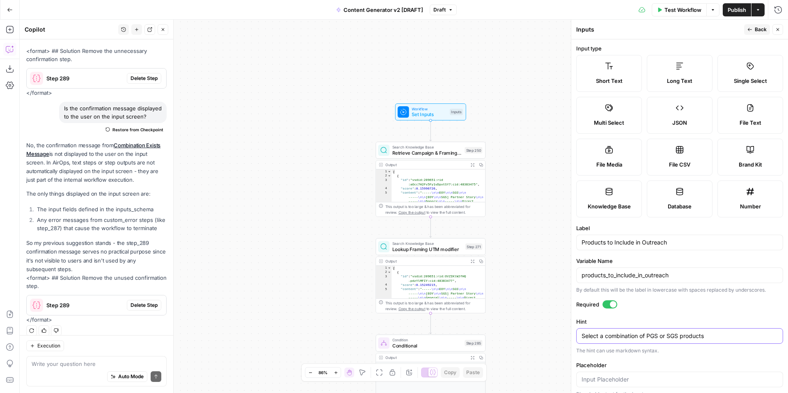
scroll to position [110, 0]
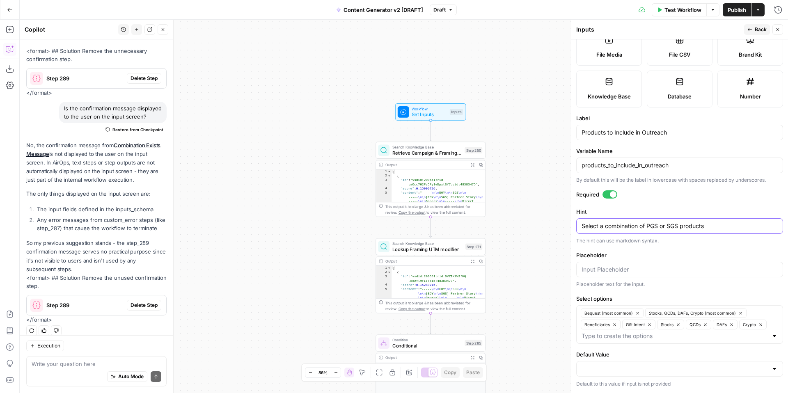
type textarea "Select a combination of PGS or SGS products"
click at [760, 32] on span "Back" at bounding box center [761, 29] width 12 height 7
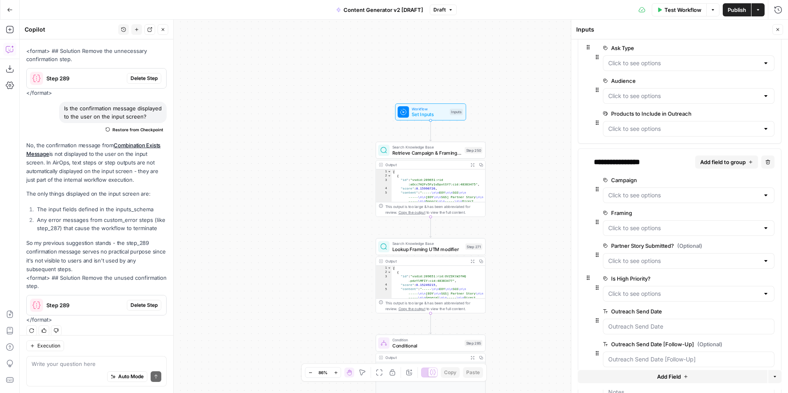
scroll to position [56, 0]
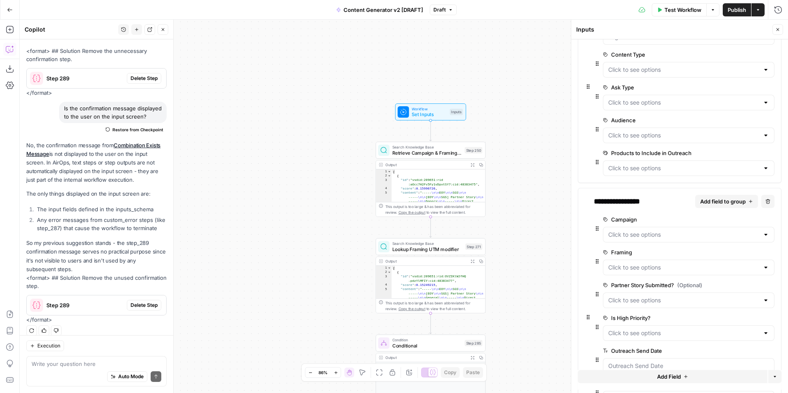
click at [736, 154] on span "edit field" at bounding box center [744, 153] width 18 height 7
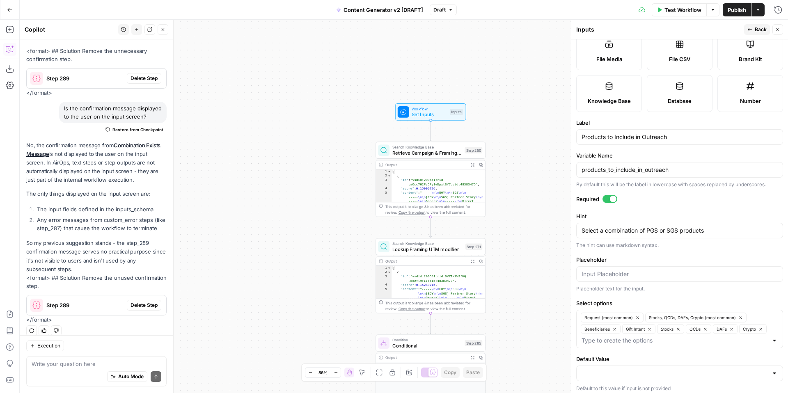
scroll to position [110, 0]
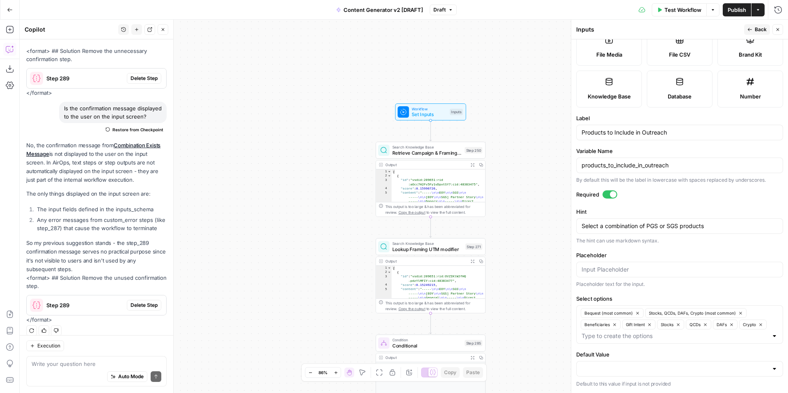
click at [778, 32] on icon "button" at bounding box center [777, 29] width 5 height 5
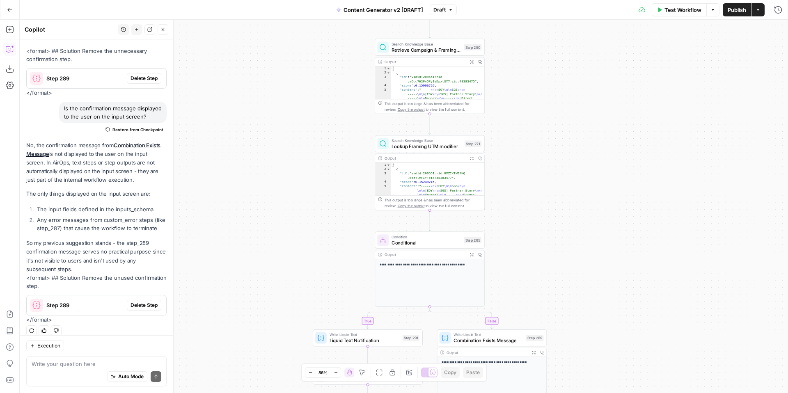
drag, startPoint x: 572, startPoint y: 241, endPoint x: 568, endPoint y: 155, distance: 86.2
click at [569, 156] on div "true false true false true false true true false true false false Workflow Set …" at bounding box center [404, 206] width 768 height 373
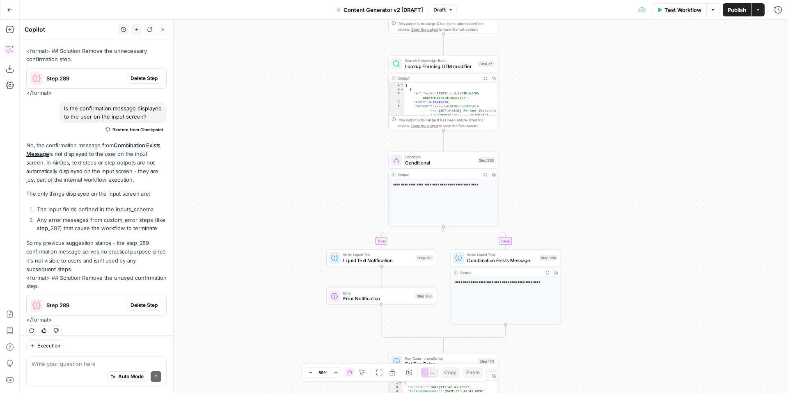
drag, startPoint x: 568, startPoint y: 230, endPoint x: 582, endPoint y: 147, distance: 84.5
click at [582, 147] on div "true false true false true false true true false true false false Workflow Set …" at bounding box center [404, 206] width 768 height 373
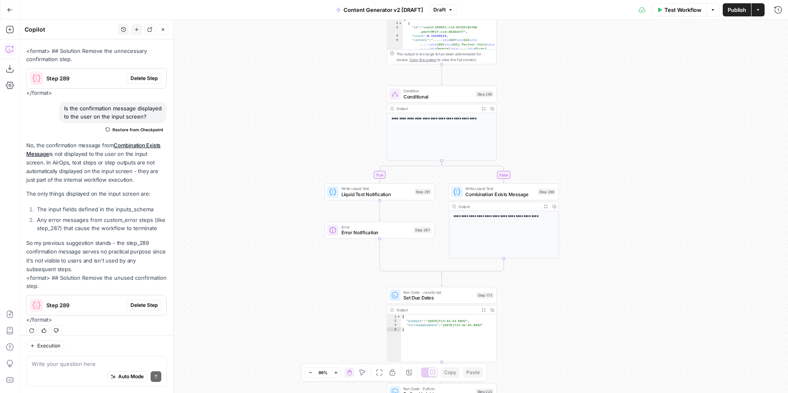
drag, startPoint x: 617, startPoint y: 210, endPoint x: 616, endPoint y: 153, distance: 56.2
click at [617, 153] on div "true false true false true false true true false true false false Workflow Set …" at bounding box center [404, 206] width 768 height 373
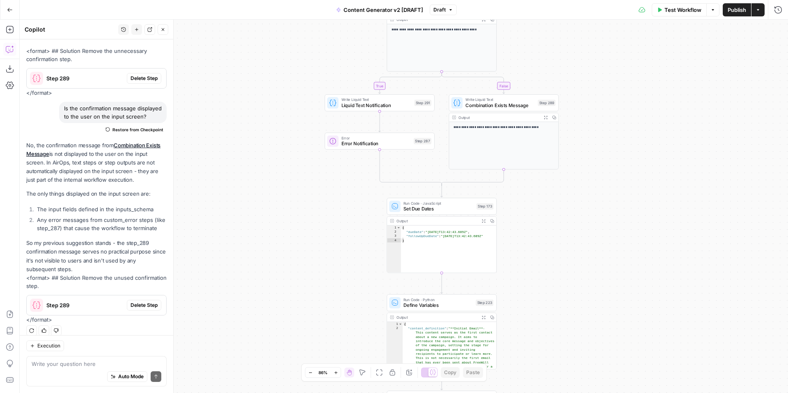
drag, startPoint x: 623, startPoint y: 220, endPoint x: 623, endPoint y: 133, distance: 86.2
click at [623, 133] on div "true false true false true false true true false true false false Workflow Set …" at bounding box center [404, 206] width 768 height 373
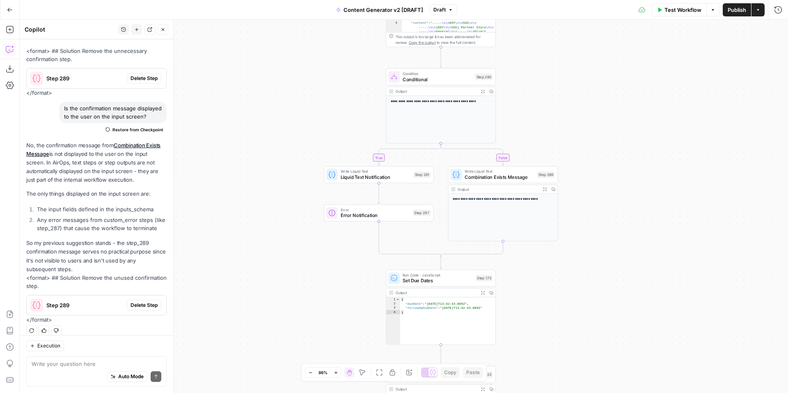
drag, startPoint x: 621, startPoint y: 228, endPoint x: 622, endPoint y: 331, distance: 102.6
click at [621, 338] on div "true false true false true false true true false true false false Workflow Set …" at bounding box center [404, 206] width 768 height 373
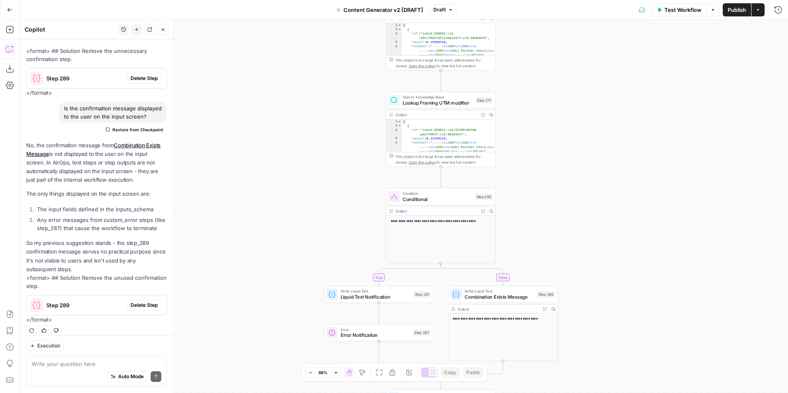
drag, startPoint x: 620, startPoint y: 207, endPoint x: 620, endPoint y: 283, distance: 75.5
click at [620, 289] on div "true false true false true false true true false true false false Workflow Set …" at bounding box center [404, 206] width 768 height 373
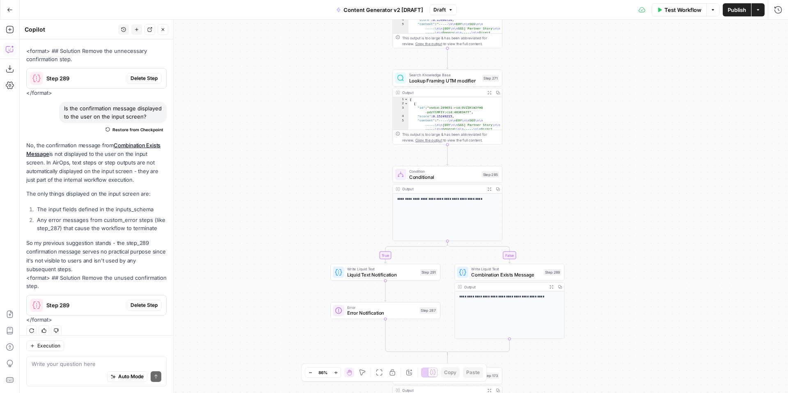
drag, startPoint x: 601, startPoint y: 173, endPoint x: 606, endPoint y: 142, distance: 31.6
click at [606, 142] on div "true false true false true false true true false true false false Workflow Set …" at bounding box center [404, 206] width 768 height 373
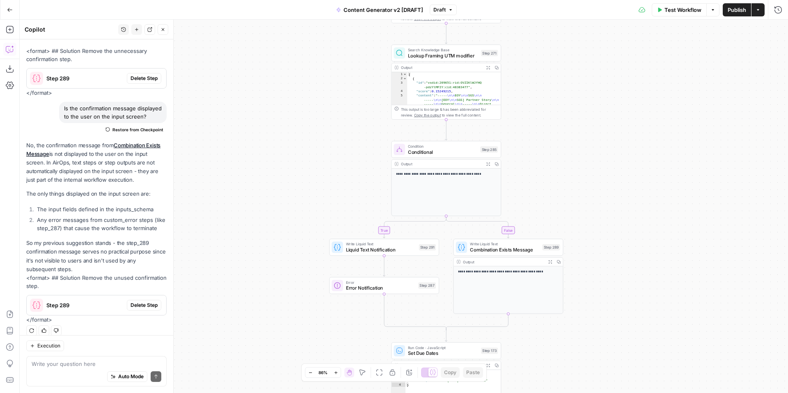
drag, startPoint x: 615, startPoint y: 241, endPoint x: 614, endPoint y: 135, distance: 106.3
click at [614, 135] on div "true false true false true false true true false true false false Workflow Set …" at bounding box center [404, 206] width 768 height 373
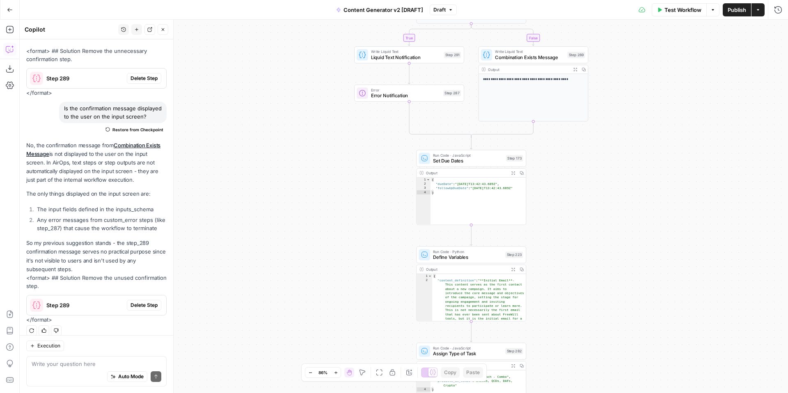
drag, startPoint x: 618, startPoint y: 254, endPoint x: 645, endPoint y: 154, distance: 103.7
click at [645, 154] on div "true false true false true false true true false true false false Workflow Set …" at bounding box center [404, 206] width 768 height 373
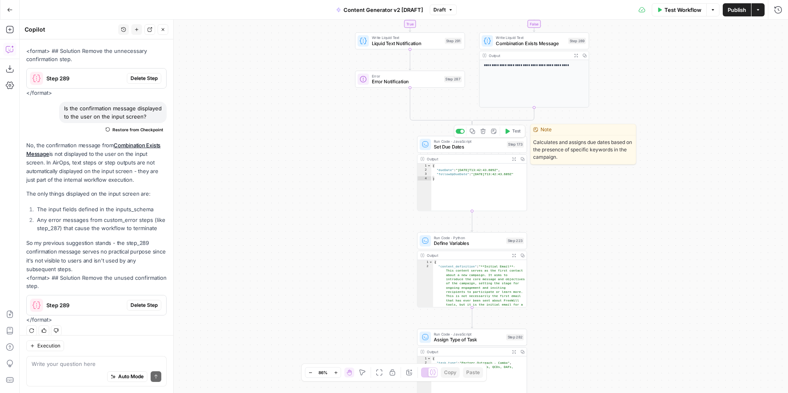
click at [461, 146] on span "Set Due Dates" at bounding box center [469, 146] width 70 height 7
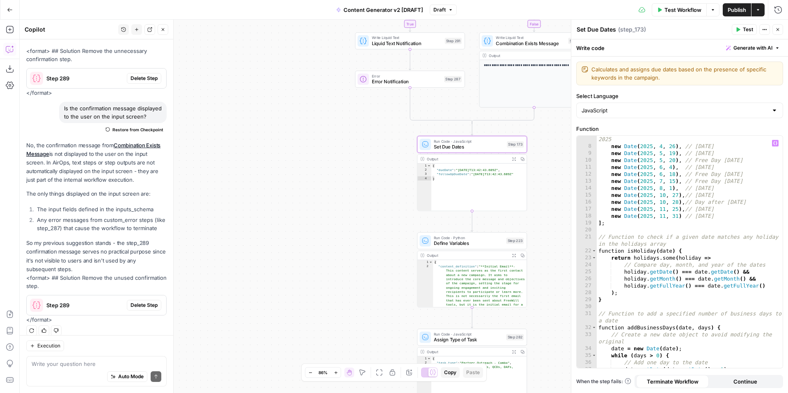
scroll to position [0, 0]
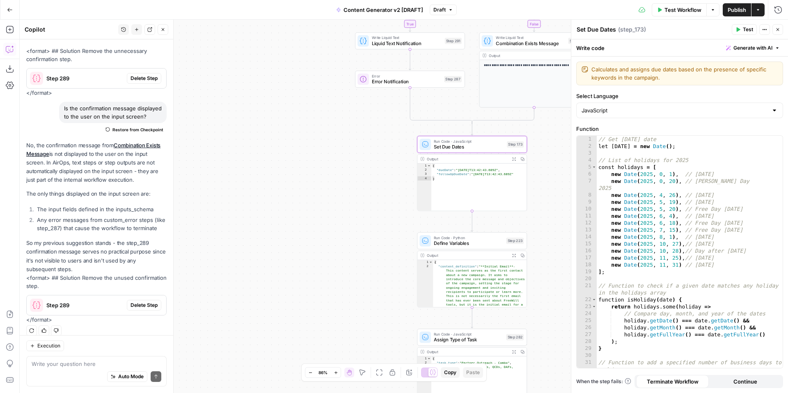
click at [779, 31] on icon "button" at bounding box center [777, 29] width 5 height 5
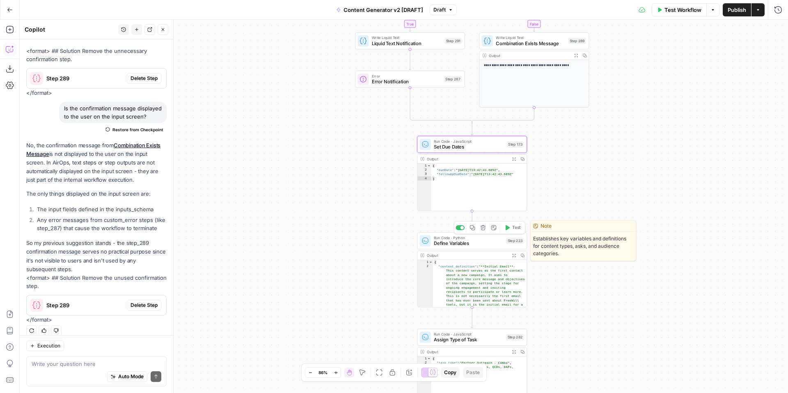
click at [454, 244] on span "Define Variables" at bounding box center [468, 243] width 69 height 7
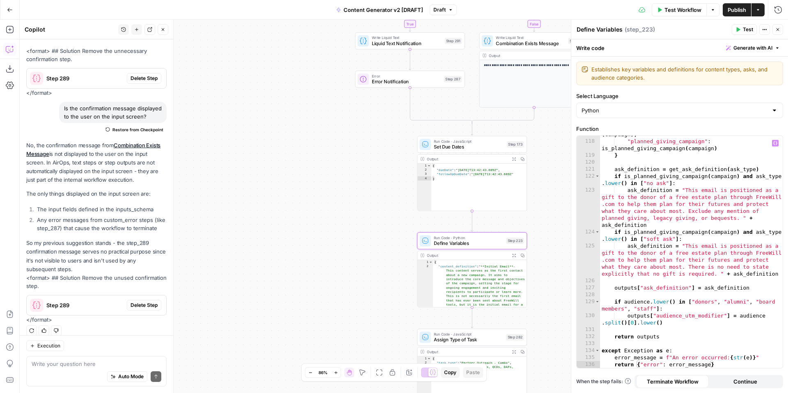
scroll to position [1519, 0]
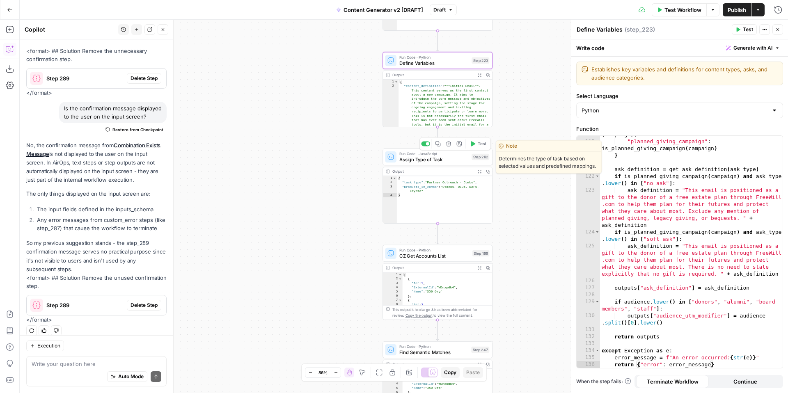
click at [416, 160] on span "Assign Type of Task" at bounding box center [433, 159] width 69 height 7
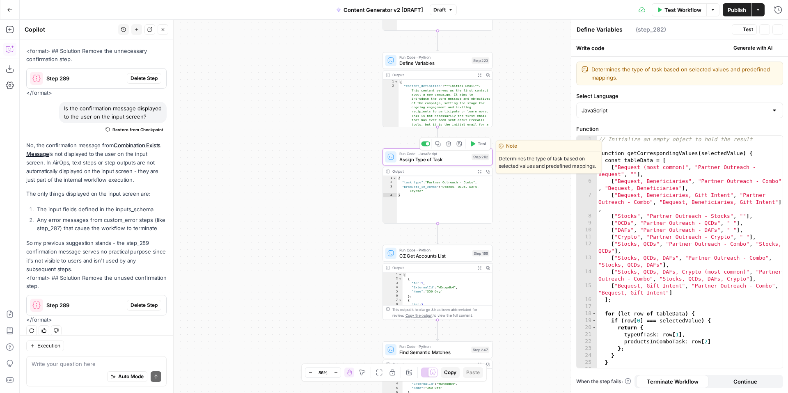
type textarea "Assign Type of Task"
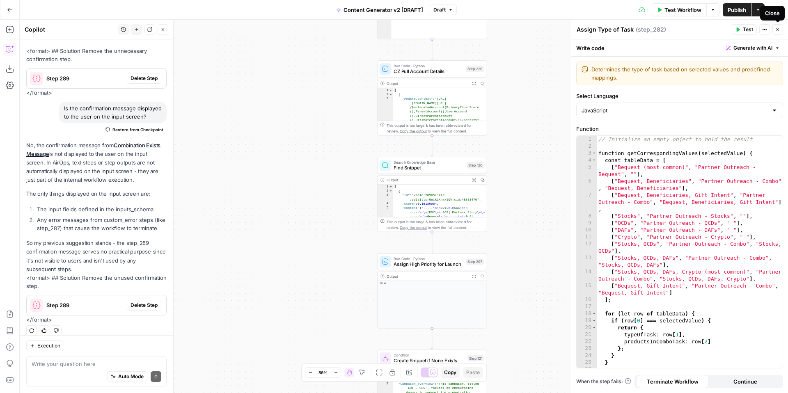
click at [777, 29] on icon "button" at bounding box center [777, 29] width 3 height 3
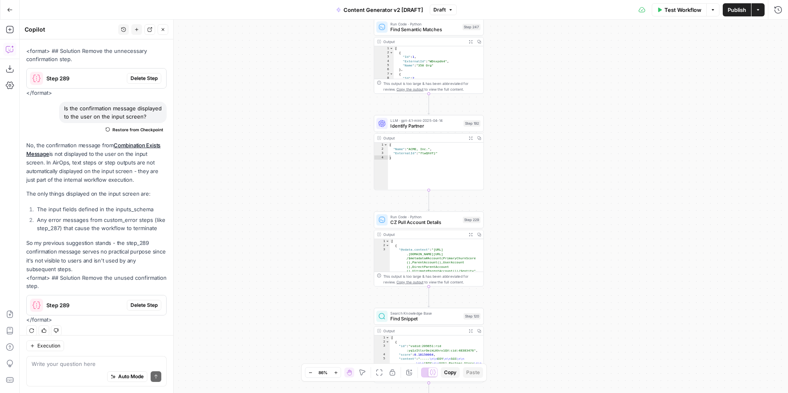
drag, startPoint x: 584, startPoint y: 77, endPoint x: 576, endPoint y: 297, distance: 220.1
click at [576, 296] on div "true false true false true false true true false true false false Workflow Set …" at bounding box center [404, 206] width 768 height 373
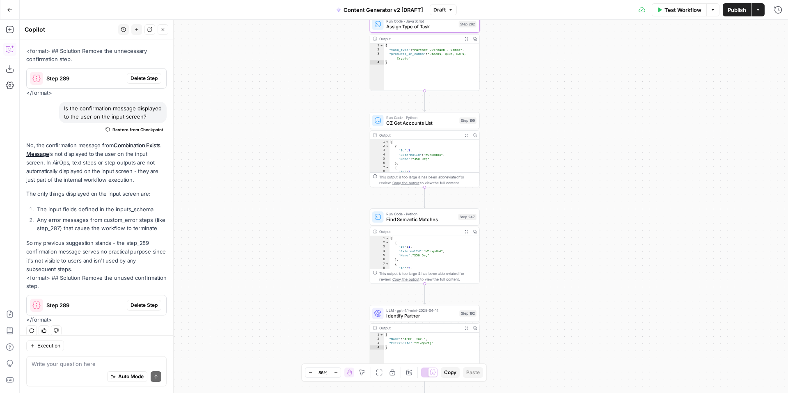
drag, startPoint x: 562, startPoint y: 273, endPoint x: 562, endPoint y: 333, distance: 59.9
click at [562, 333] on div "true false true false true false true true false true false false Workflow Set …" at bounding box center [404, 206] width 768 height 373
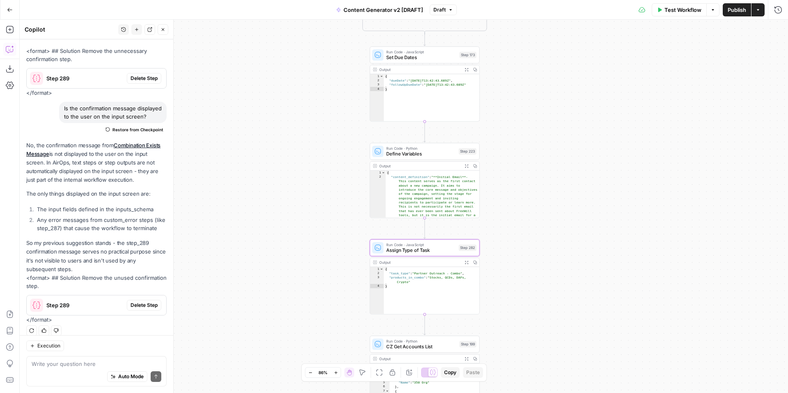
drag, startPoint x: 545, startPoint y: 202, endPoint x: 545, endPoint y: 315, distance: 112.4
click at [545, 316] on div "true false true false true false true true false true false false Workflow Set …" at bounding box center [404, 206] width 768 height 373
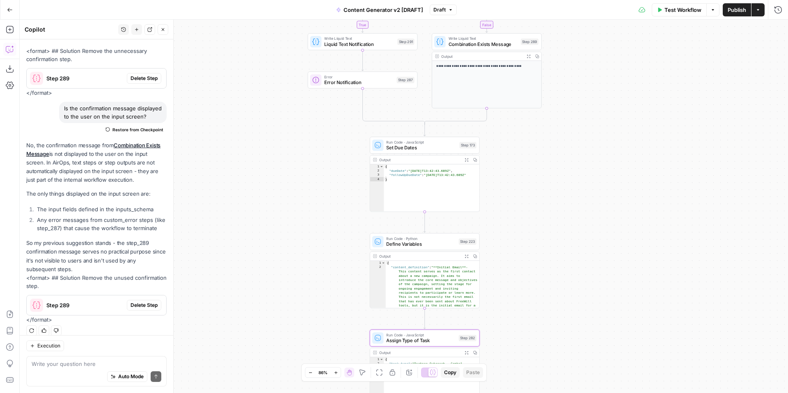
drag, startPoint x: 536, startPoint y: 104, endPoint x: 534, endPoint y: 271, distance: 167.4
click at [534, 271] on div "true false true false true false true true false true false false Workflow Set …" at bounding box center [404, 206] width 768 height 373
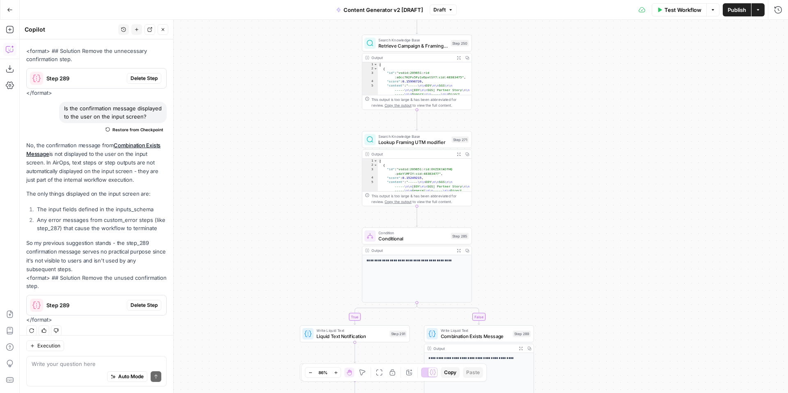
drag, startPoint x: 598, startPoint y: 147, endPoint x: 591, endPoint y: 306, distance: 158.5
click at [591, 306] on div "true false true false true false true true false true false false Workflow Set …" at bounding box center [404, 206] width 768 height 373
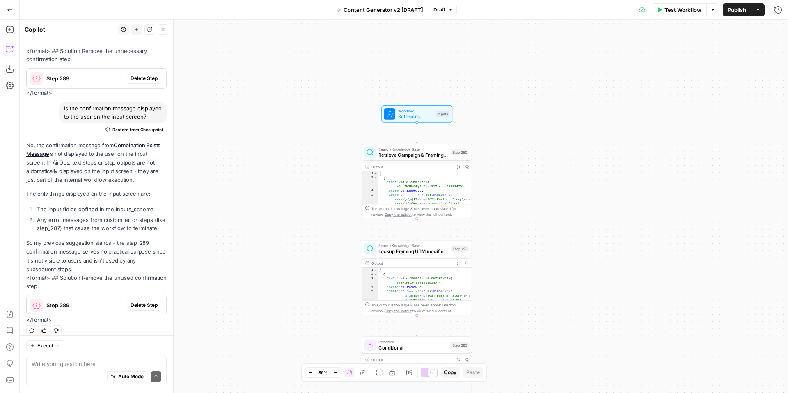
drag, startPoint x: 554, startPoint y: 284, endPoint x: 554, endPoint y: 294, distance: 9.8
click at [554, 295] on div "true false true false true false true true false true false false Workflow Set …" at bounding box center [404, 206] width 768 height 373
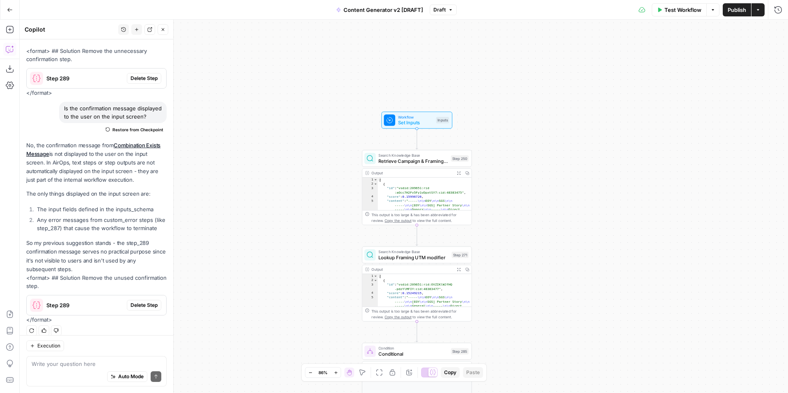
click at [401, 119] on span "Set Inputs" at bounding box center [415, 122] width 35 height 7
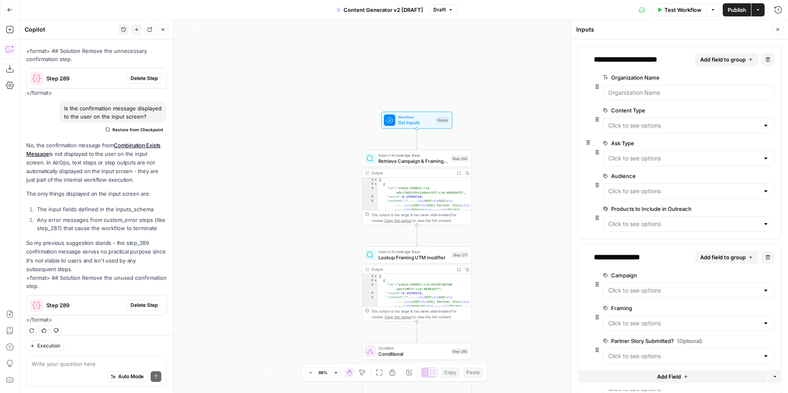
scroll to position [39, 0]
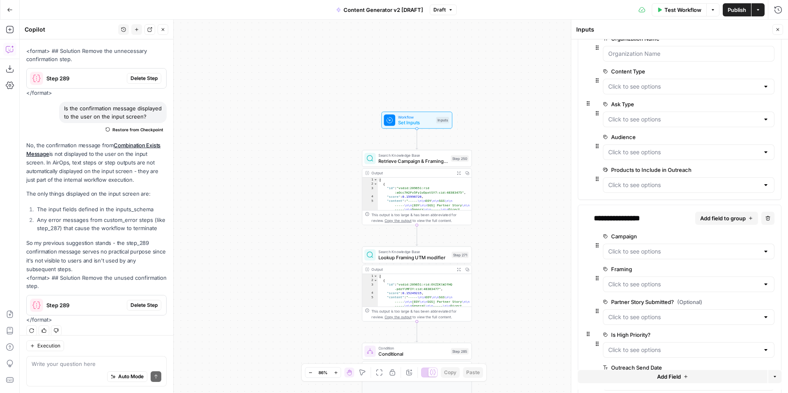
click at [737, 171] on span "edit field" at bounding box center [744, 170] width 18 height 7
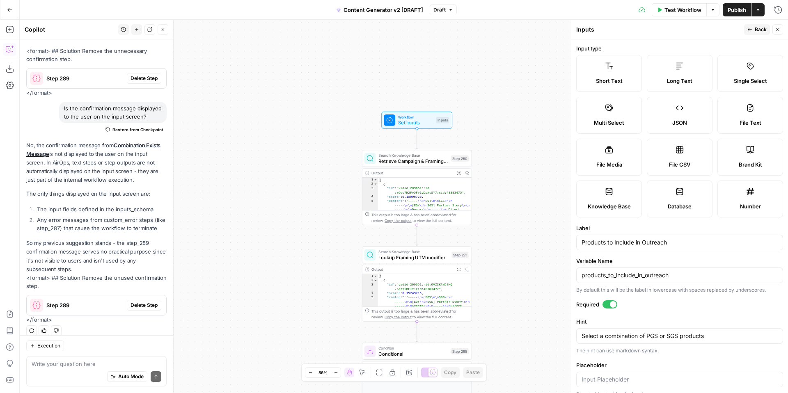
click at [756, 68] on label "Single Select" at bounding box center [750, 73] width 66 height 37
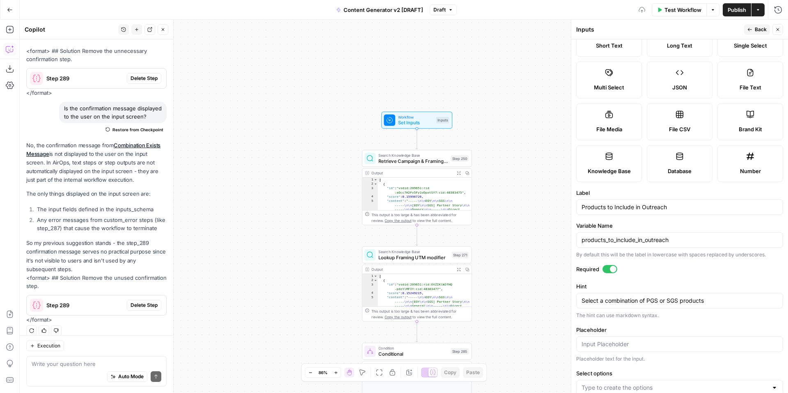
scroll to position [87, 0]
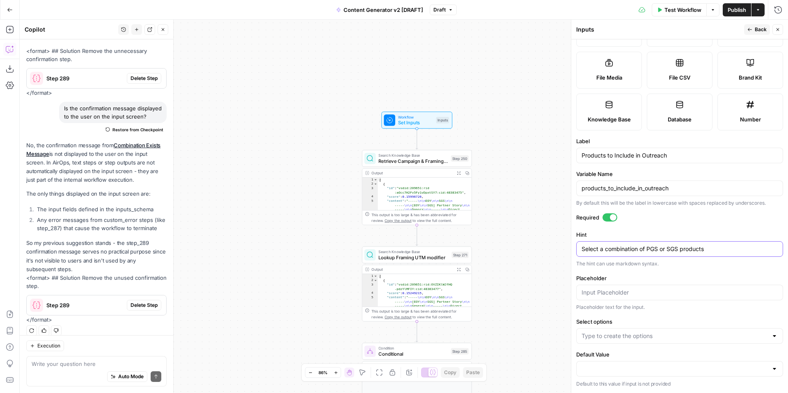
click at [710, 248] on textarea "Select a combination of PGS or SGS products" at bounding box center [680, 249] width 196 height 8
click at [625, 330] on div at bounding box center [679, 336] width 207 height 16
click at [625, 334] on input "Select options" at bounding box center [675, 336] width 186 height 8
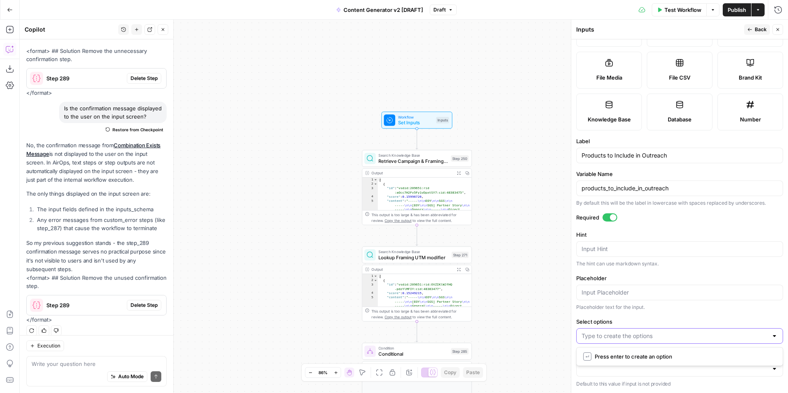
click at [611, 338] on input "Select options" at bounding box center [675, 336] width 186 height 8
type input "Bequest (most common)"
type input "Stocks, QCDs, DAFs, Crypto (most common)"
type input "Bequest, Beneficiaries"
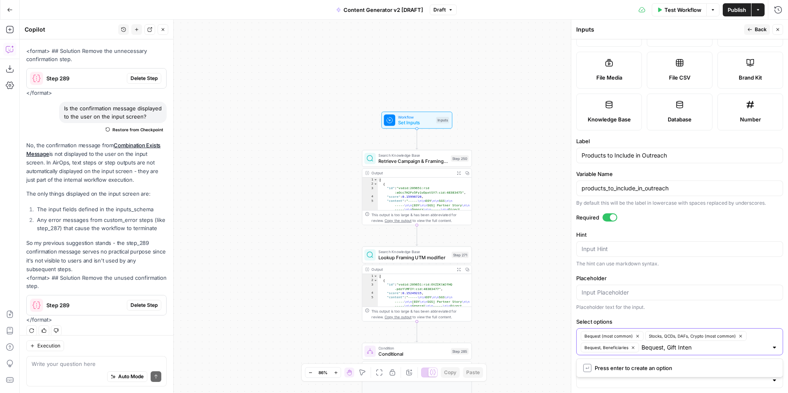
type input "Bequest, Gift Intent"
type input "Bequest, Beneficiaries, Gift Intent"
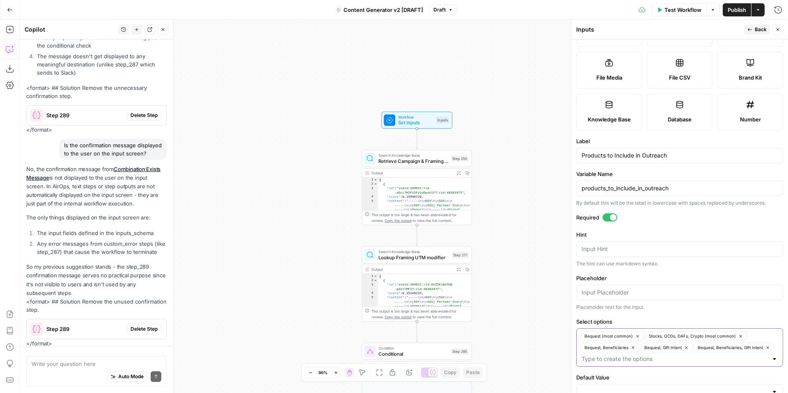
scroll to position [1118, 0]
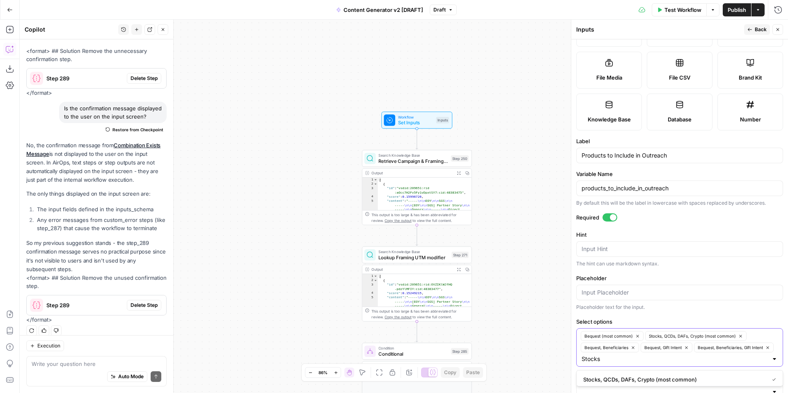
type input "Stocks"
type input "QCDs"
type input "DAFs"
type input "Crypto"
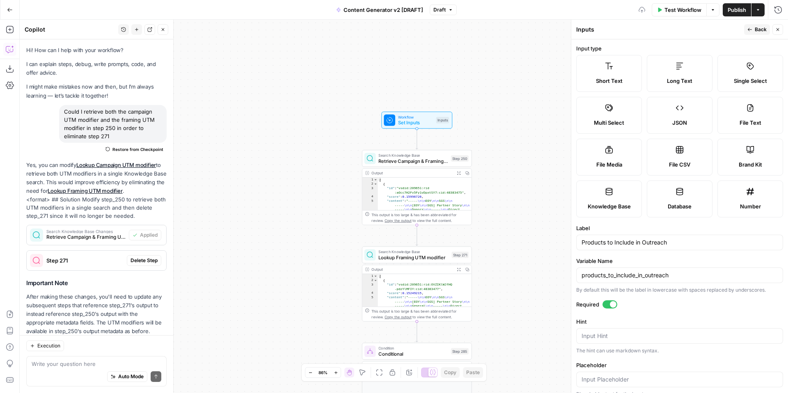
scroll to position [87, 0]
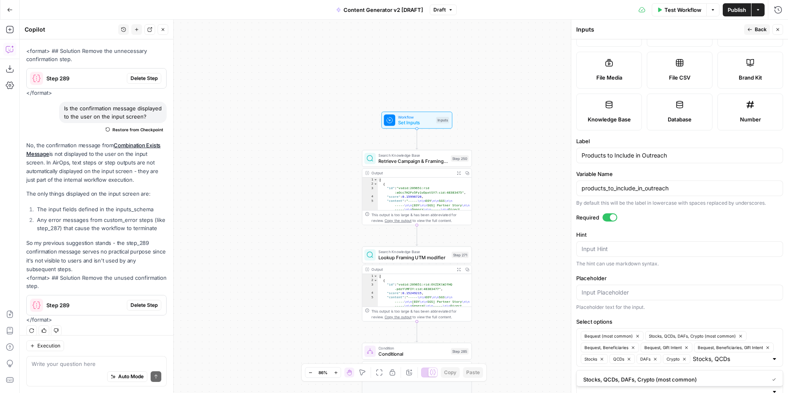
type input "Stocks, QCDs"
type input "Stocks, QCDs, DAFs"
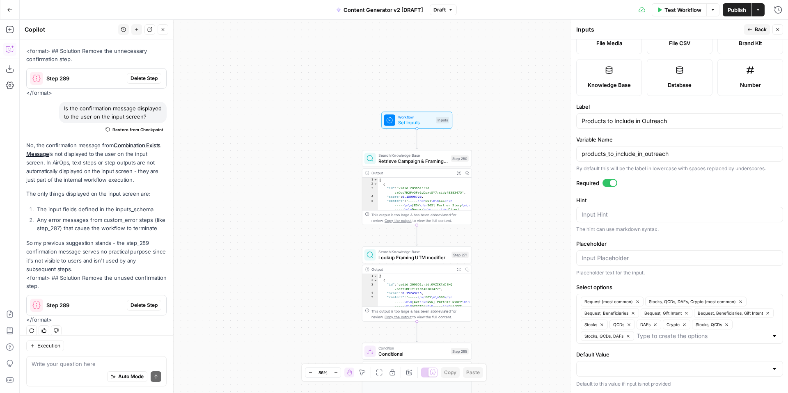
click at [746, 29] on button "Back" at bounding box center [757, 29] width 26 height 11
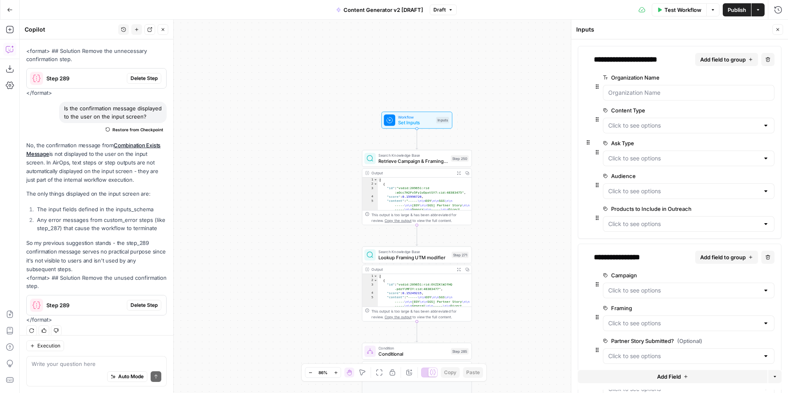
click at [780, 31] on icon "button" at bounding box center [777, 29] width 5 height 5
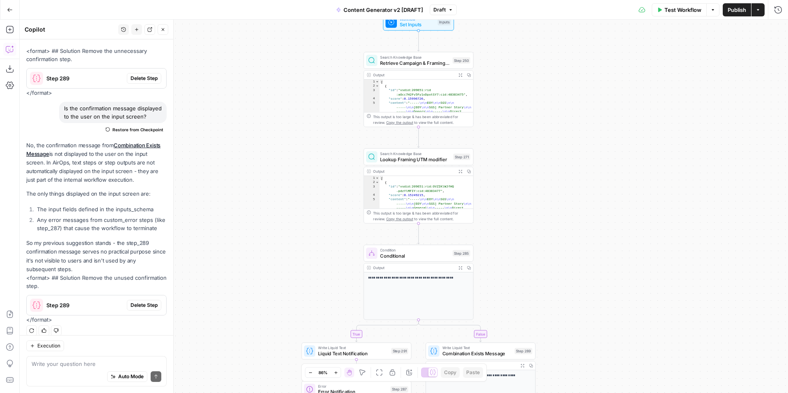
drag, startPoint x: 534, startPoint y: 191, endPoint x: 536, endPoint y: 87, distance: 103.8
click at [536, 87] on div "true false true false true false true true false true false false Workflow Set …" at bounding box center [404, 206] width 768 height 373
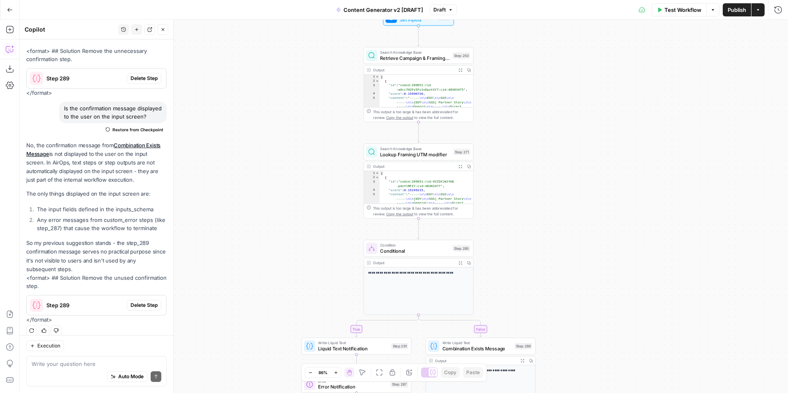
click at [560, 195] on div "true false true false true false true true false true false false Workflow Set …" at bounding box center [404, 206] width 768 height 373
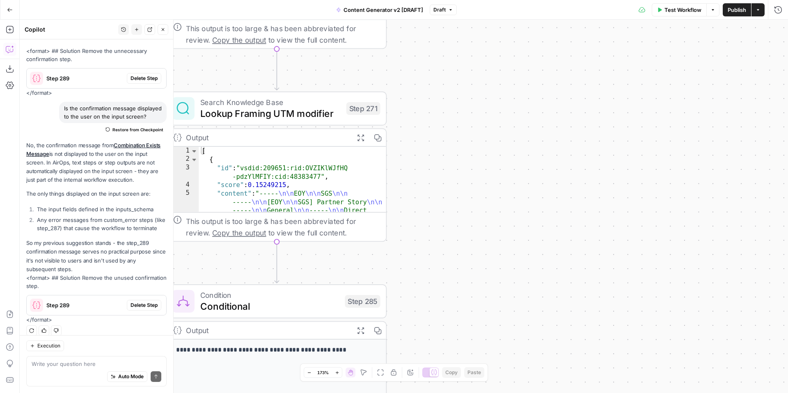
click at [311, 374] on icon "button" at bounding box center [309, 373] width 5 height 5
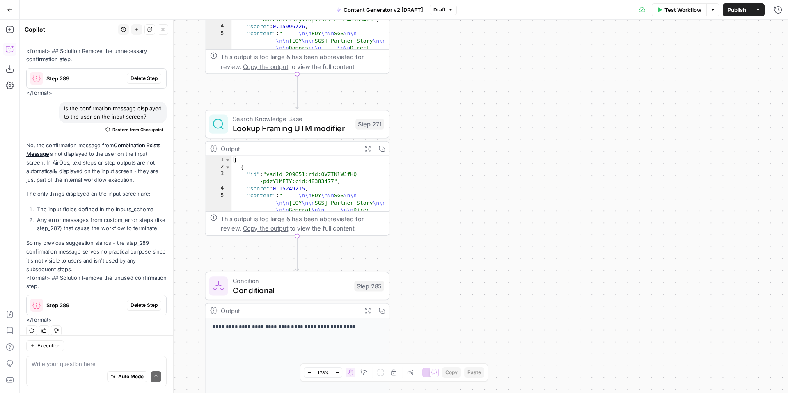
click at [311, 374] on icon "button" at bounding box center [309, 373] width 5 height 5
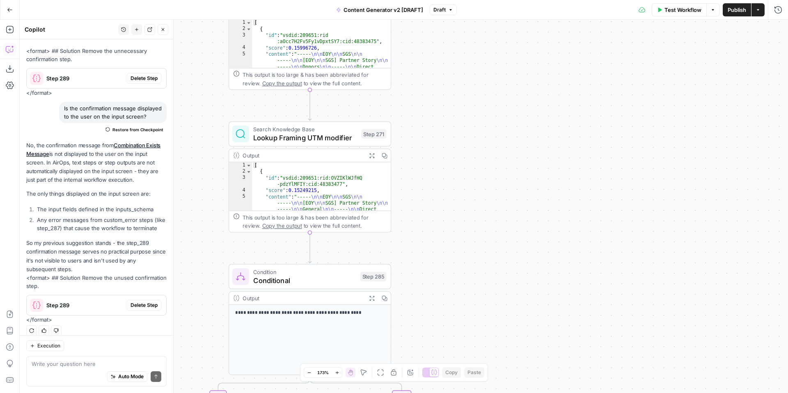
click at [311, 374] on icon "button" at bounding box center [309, 373] width 5 height 5
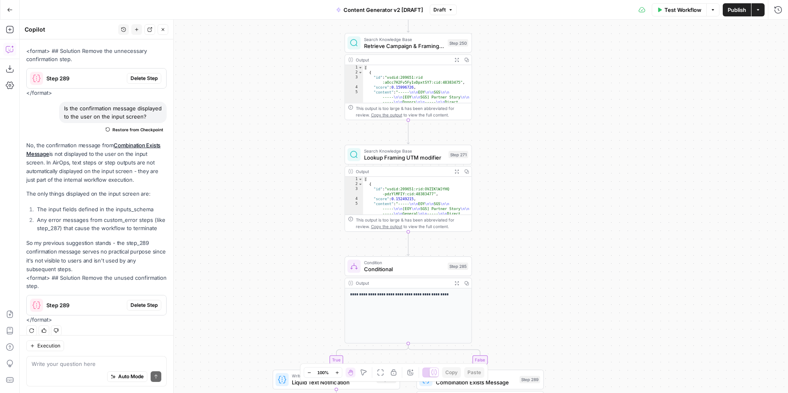
drag, startPoint x: 463, startPoint y: 176, endPoint x: 541, endPoint y: 181, distance: 78.1
click at [541, 181] on div "true false true false true false true true false true false false Workflow Set …" at bounding box center [404, 206] width 768 height 373
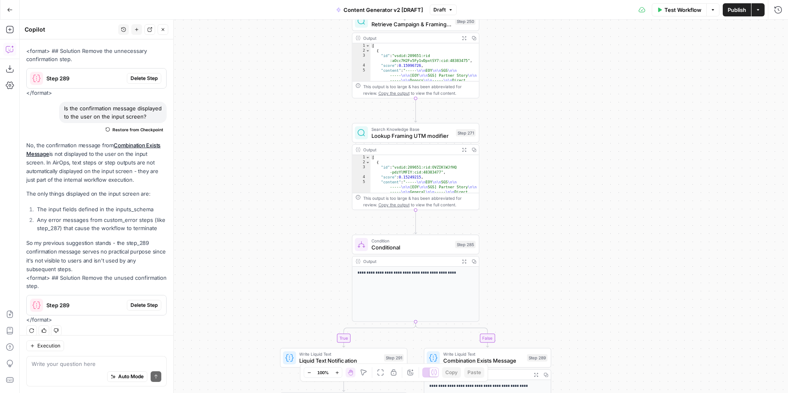
drag, startPoint x: 542, startPoint y: 204, endPoint x: 578, endPoint y: 116, distance: 95.0
click at [579, 116] on div "true false true false true false true true false true false false Workflow Set …" at bounding box center [404, 206] width 768 height 373
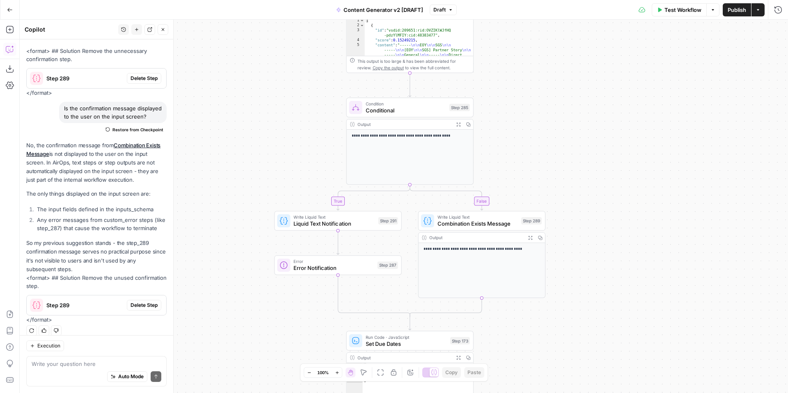
drag, startPoint x: 590, startPoint y: 190, endPoint x: 555, endPoint y: 113, distance: 84.7
click at [555, 113] on div "true false true false true false true true false true false false Workflow Set …" at bounding box center [404, 206] width 768 height 373
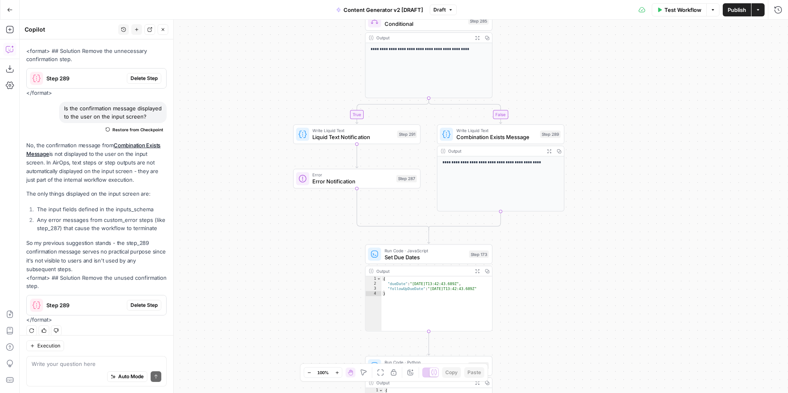
drag, startPoint x: 631, startPoint y: 204, endPoint x: 656, endPoint y: 131, distance: 77.5
click at [656, 131] on div "true false true false true false true true false true false false Workflow Set …" at bounding box center [404, 206] width 768 height 373
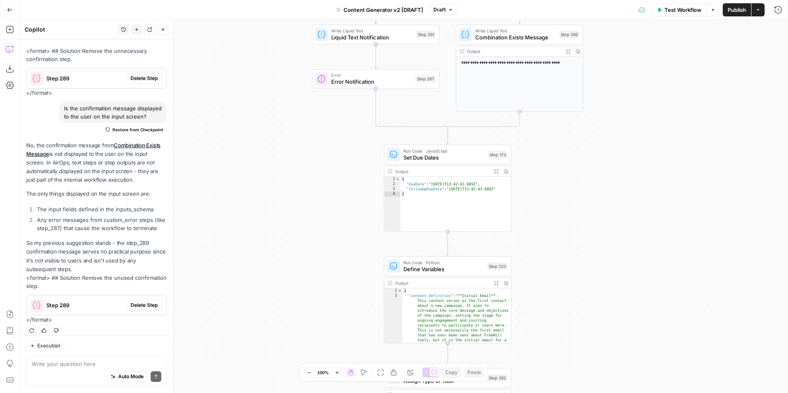
drag, startPoint x: 592, startPoint y: 232, endPoint x: 610, endPoint y: 133, distance: 100.2
click at [610, 133] on div "true false true false true false true true false true false false Workflow Set …" at bounding box center [404, 206] width 768 height 373
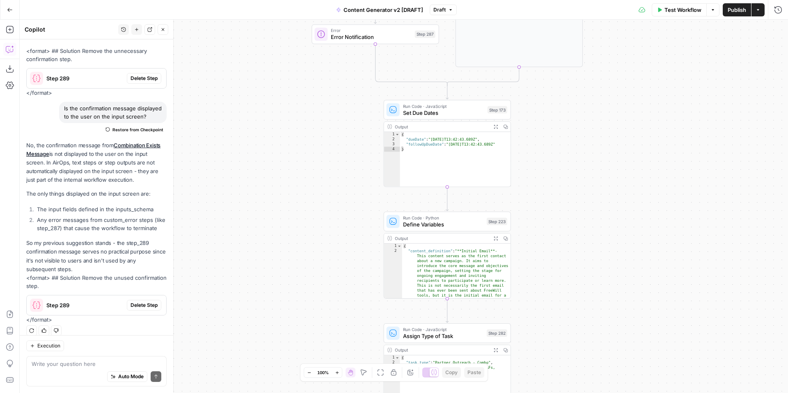
drag, startPoint x: 600, startPoint y: 204, endPoint x: 600, endPoint y: 157, distance: 46.8
click at [600, 157] on div "true false true false true false true true false true false false Workflow Set …" at bounding box center [404, 206] width 768 height 373
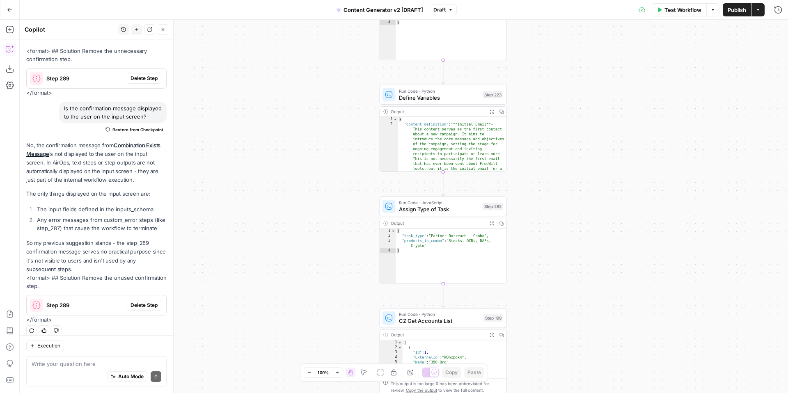
drag, startPoint x: 587, startPoint y: 164, endPoint x: 583, endPoint y: 104, distance: 60.4
click at [583, 103] on div "true false true false true false true true false true false false Workflow Set …" at bounding box center [404, 206] width 768 height 373
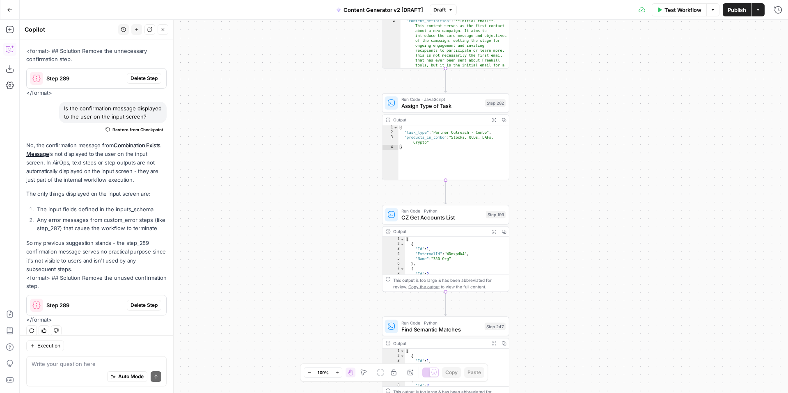
drag, startPoint x: 583, startPoint y: 213, endPoint x: 585, endPoint y: 115, distance: 98.1
click at [585, 115] on div "true false true false true false true true false true false false Workflow Set …" at bounding box center [404, 206] width 768 height 373
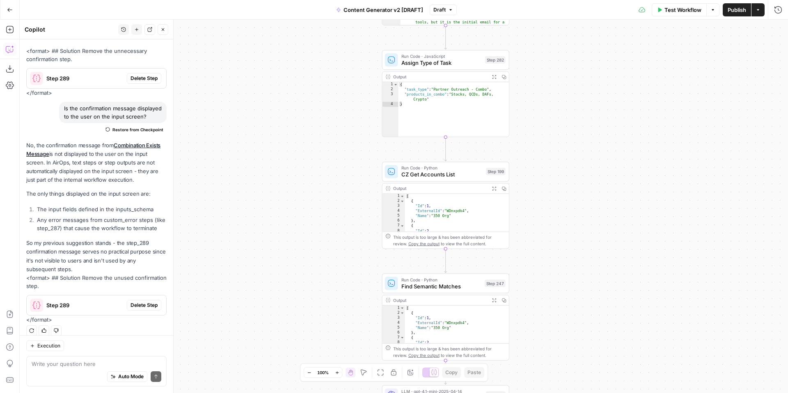
drag, startPoint x: 564, startPoint y: 160, endPoint x: 563, endPoint y: 115, distance: 45.2
click at [563, 115] on div "true false true false true false true true false true false false Workflow Set …" at bounding box center [404, 206] width 768 height 373
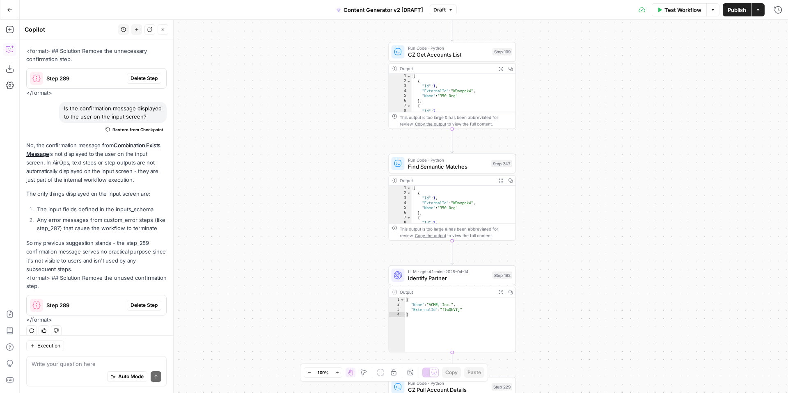
drag, startPoint x: 551, startPoint y: 206, endPoint x: 558, endPoint y: 85, distance: 122.1
click at [558, 85] on div "true false true false true false true true false true false false Workflow Set …" at bounding box center [404, 206] width 768 height 373
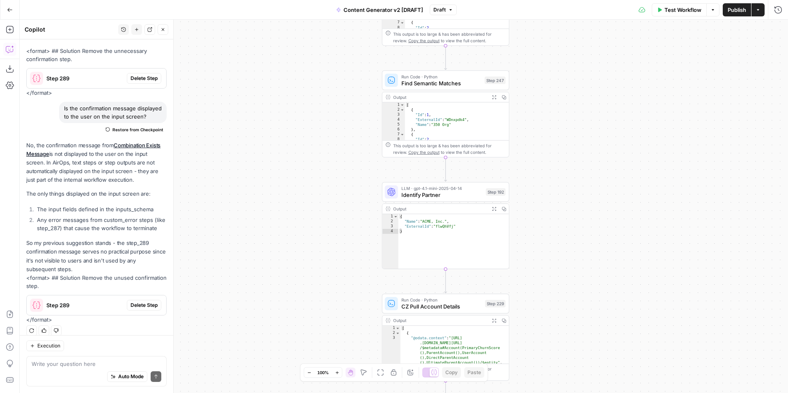
drag, startPoint x: 597, startPoint y: 218, endPoint x: 591, endPoint y: 136, distance: 82.7
click at [591, 136] on div "true false true false true false true true false true false false Workflow Set …" at bounding box center [404, 206] width 768 height 373
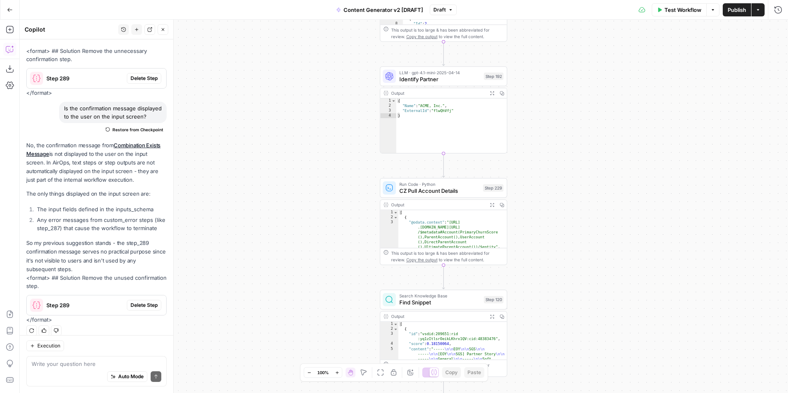
drag, startPoint x: 580, startPoint y: 247, endPoint x: 577, endPoint y: 121, distance: 125.6
click at [577, 121] on div "true false true false true false true true false true false false Workflow Set …" at bounding box center [404, 206] width 768 height 373
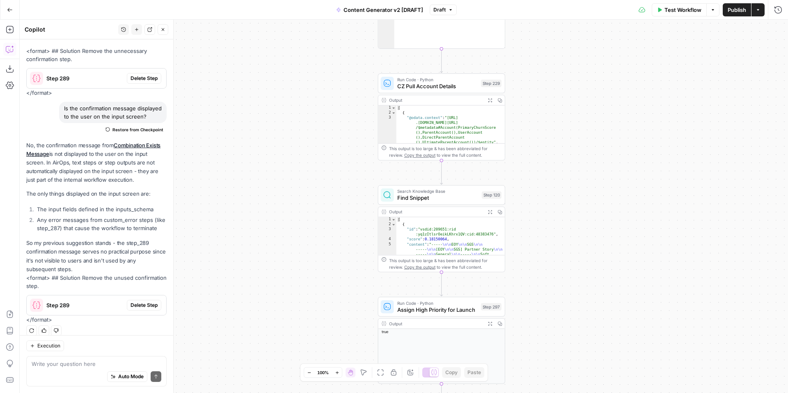
drag, startPoint x: 584, startPoint y: 246, endPoint x: 582, endPoint y: 116, distance: 130.5
click at [582, 116] on div "true false true false true false true true false true false false Workflow Set …" at bounding box center [404, 206] width 768 height 373
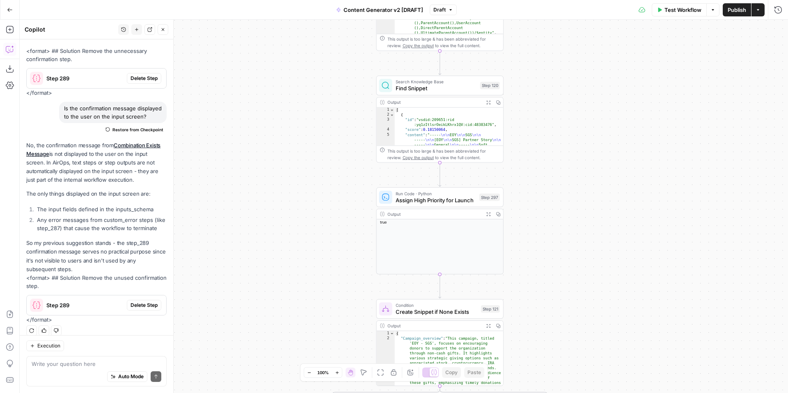
drag, startPoint x: 582, startPoint y: 168, endPoint x: 582, endPoint y: 123, distance: 45.1
click at [582, 123] on div "true false true false true false true true false true false false Workflow Set …" at bounding box center [404, 206] width 768 height 373
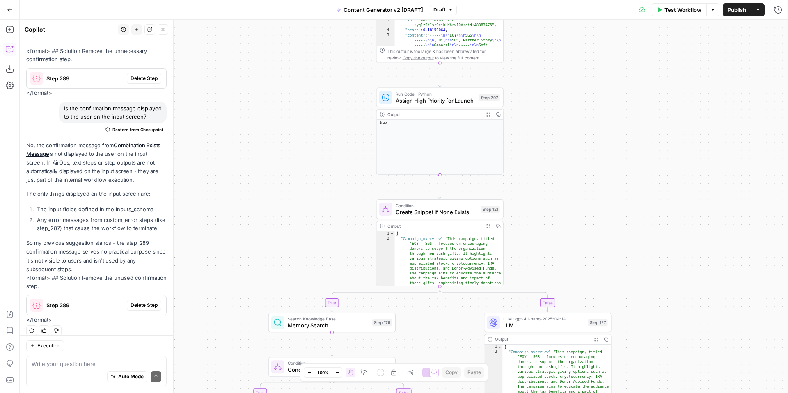
drag, startPoint x: 597, startPoint y: 235, endPoint x: 597, endPoint y: 168, distance: 66.9
click at [597, 168] on div "true false true false true false true true false true false false Workflow Set …" at bounding box center [404, 206] width 768 height 373
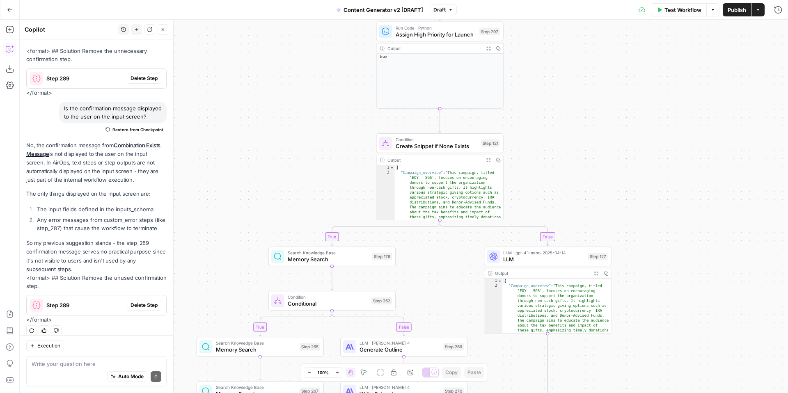
drag, startPoint x: 618, startPoint y: 218, endPoint x: 618, endPoint y: 152, distance: 66.1
click at [618, 152] on div "true false true false true false true true false true false false Workflow Set …" at bounding box center [404, 206] width 768 height 373
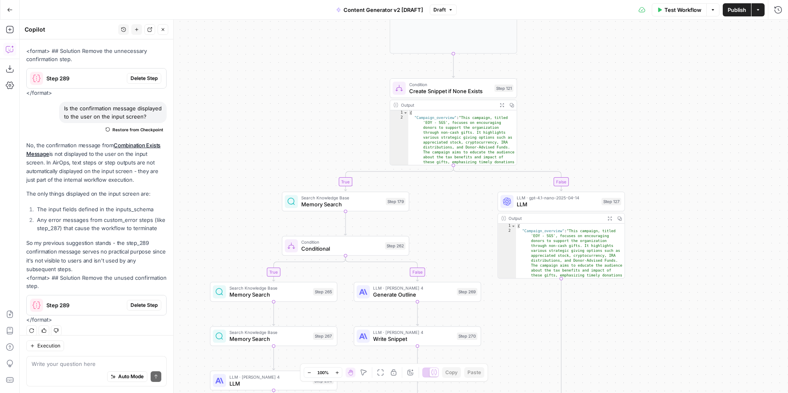
drag, startPoint x: 666, startPoint y: 217, endPoint x: 678, endPoint y: 170, distance: 48.4
click at [679, 171] on div "true false true false true false true true false true false false Workflow Set …" at bounding box center [404, 206] width 768 height 373
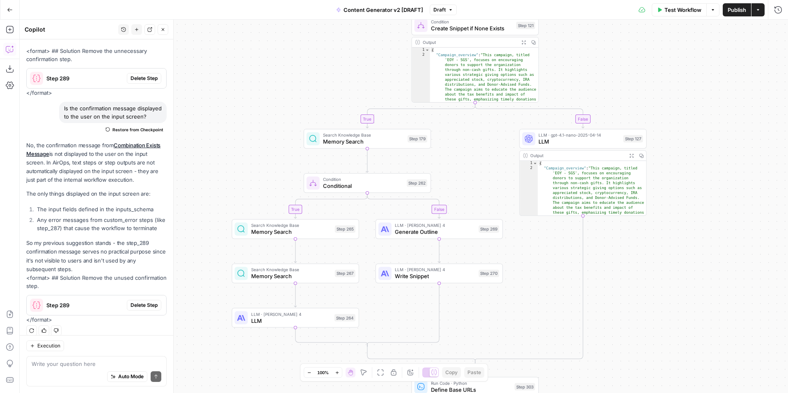
drag, startPoint x: 678, startPoint y: 283, endPoint x: 694, endPoint y: 243, distance: 43.3
click at [694, 243] on div "true false true false true false true true false true false false Workflow Set …" at bounding box center [404, 206] width 768 height 373
click at [574, 142] on span "LLM" at bounding box center [578, 141] width 81 height 8
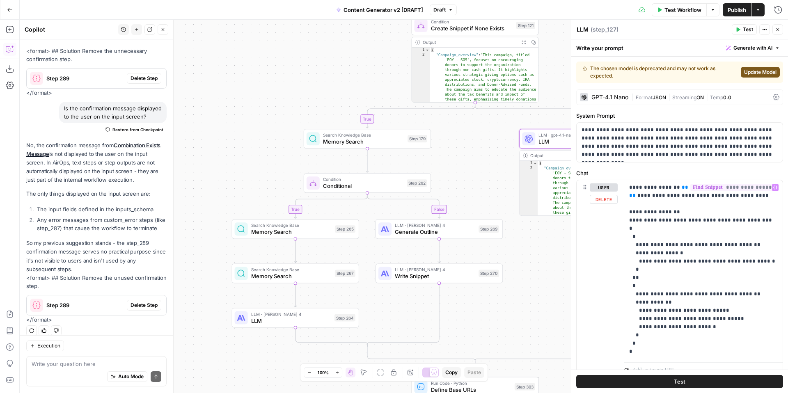
scroll to position [33, 0]
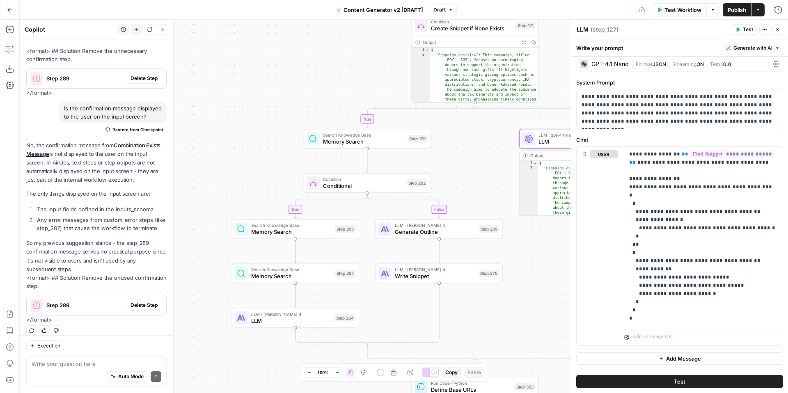
click at [777, 30] on icon "button" at bounding box center [777, 29] width 5 height 5
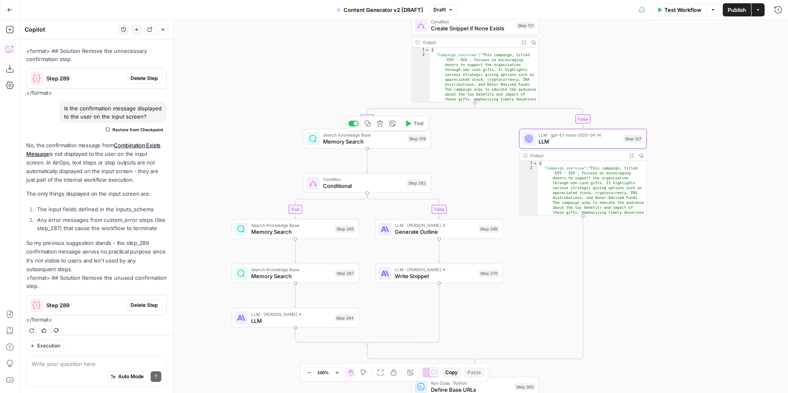
click at [363, 145] on span "Memory Search" at bounding box center [363, 141] width 81 height 8
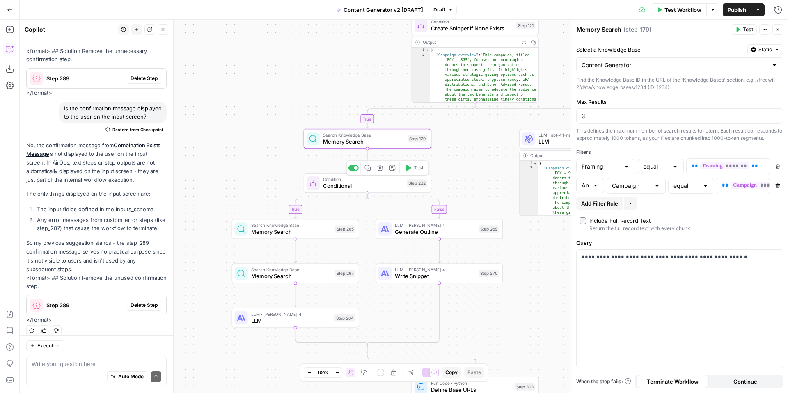
click at [362, 187] on span "Conditional" at bounding box center [363, 186] width 80 height 8
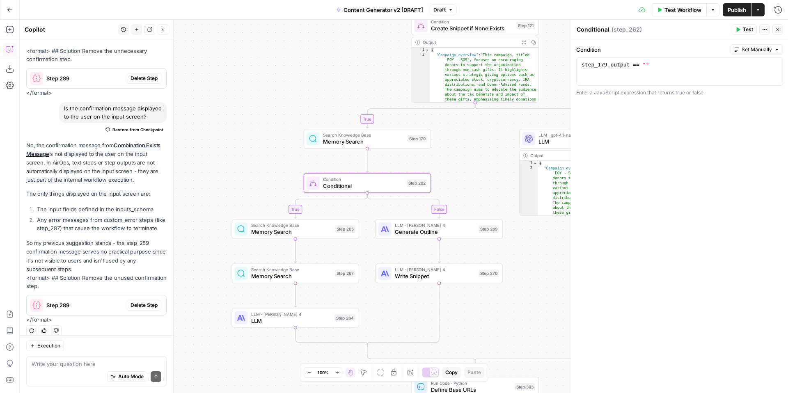
click at [778, 29] on icon "button" at bounding box center [777, 29] width 5 height 5
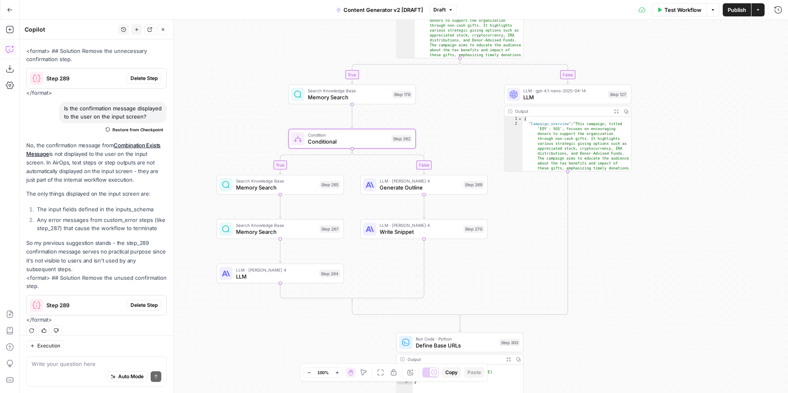
drag, startPoint x: 692, startPoint y: 215, endPoint x: 677, endPoint y: 171, distance: 46.9
click at [677, 171] on div "true false true false true false true true false true false false Workflow Set …" at bounding box center [404, 206] width 768 height 373
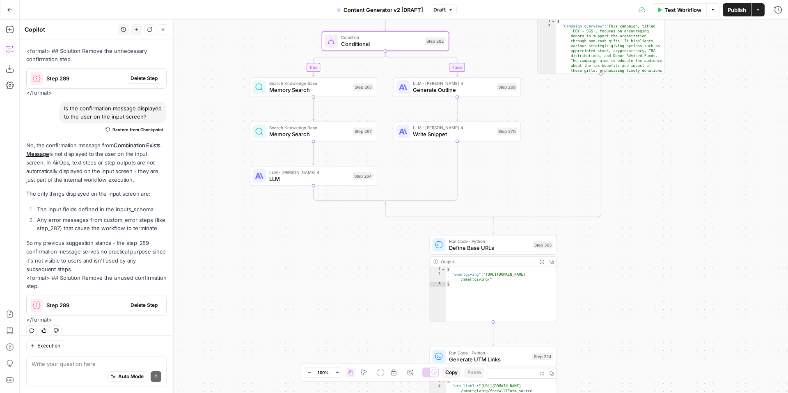
drag, startPoint x: 641, startPoint y: 254, endPoint x: 670, endPoint y: 151, distance: 106.8
click at [670, 151] on div "true false true false true false true true false true false false Workflow Set …" at bounding box center [404, 206] width 768 height 373
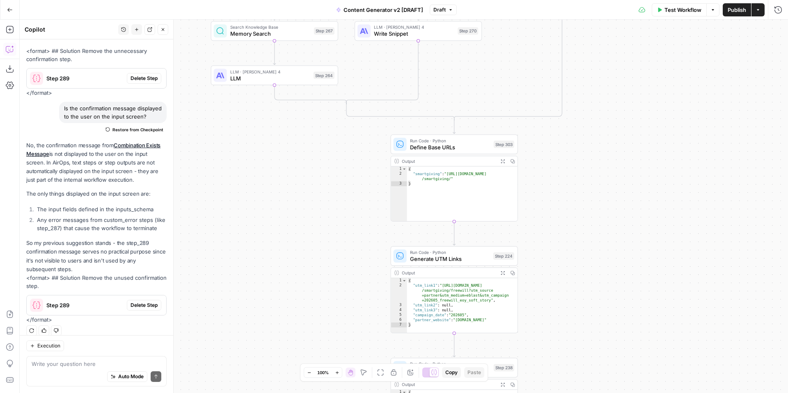
drag, startPoint x: 673, startPoint y: 254, endPoint x: 639, endPoint y: 162, distance: 98.0
click at [639, 162] on div "true false true false true false true true false true false false Workflow Set …" at bounding box center [404, 206] width 768 height 373
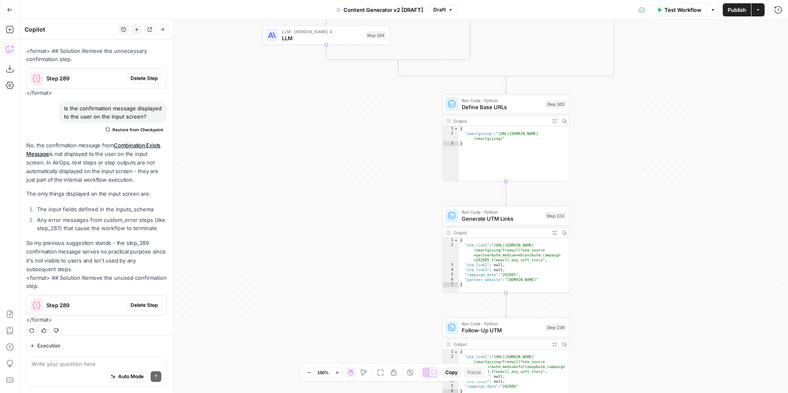
drag, startPoint x: 604, startPoint y: 175, endPoint x: 657, endPoint y: 131, distance: 68.4
click at [657, 131] on div "true false true false true false true true false true false false Workflow Set …" at bounding box center [404, 206] width 768 height 373
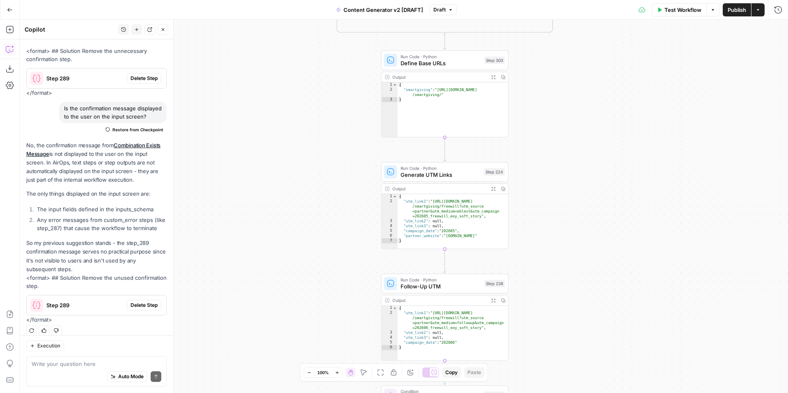
drag, startPoint x: 664, startPoint y: 169, endPoint x: 602, endPoint y: 129, distance: 73.5
click at [602, 129] on div "true false true false true false true true false true false false Workflow Set …" at bounding box center [404, 206] width 768 height 373
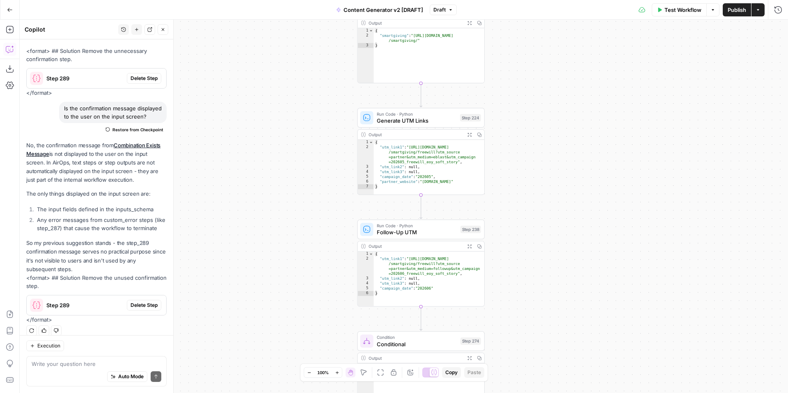
drag, startPoint x: 598, startPoint y: 142, endPoint x: 570, endPoint y: 75, distance: 71.8
click at [570, 75] on div "true false true false true false true true false true false false Workflow Set …" at bounding box center [404, 206] width 768 height 373
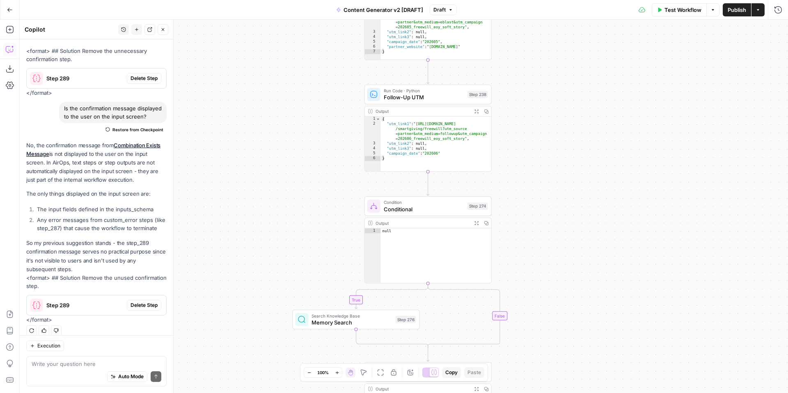
drag, startPoint x: 568, startPoint y: 189, endPoint x: 582, endPoint y: 48, distance: 141.9
click at [582, 48] on div "true false true false true false true true false true false false Workflow Set …" at bounding box center [404, 206] width 768 height 373
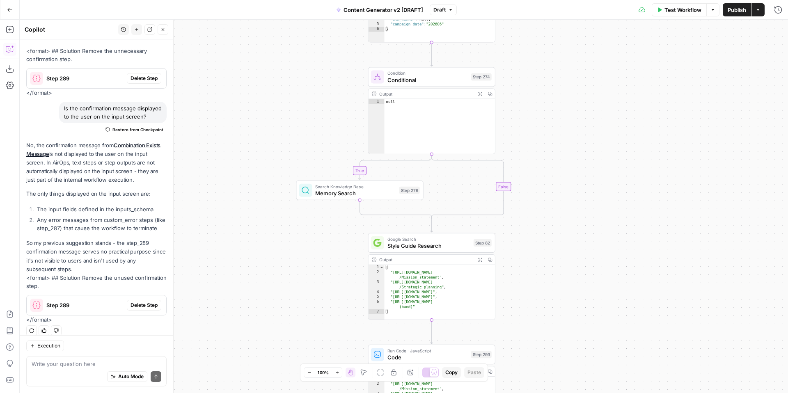
drag, startPoint x: 597, startPoint y: 172, endPoint x: 597, endPoint y: 51, distance: 120.7
click at [597, 51] on div "true false true false true false true true false true false false Workflow Set …" at bounding box center [404, 206] width 768 height 373
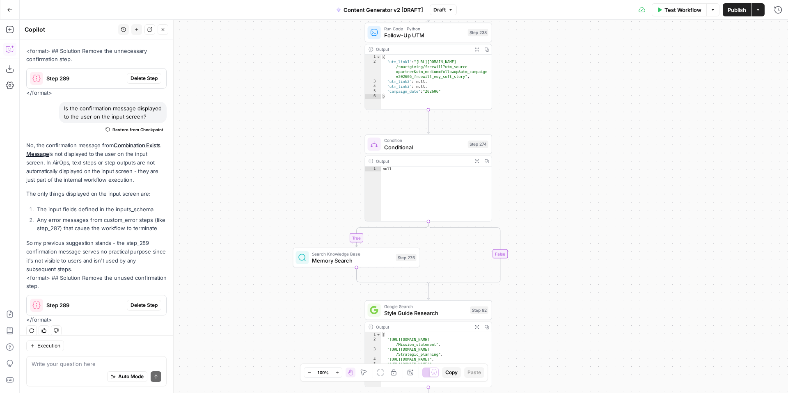
drag, startPoint x: 598, startPoint y: 168, endPoint x: 594, endPoint y: 293, distance: 124.4
click at [594, 293] on div "true false true false true false true true false true false false Workflow Set …" at bounding box center [404, 206] width 768 height 373
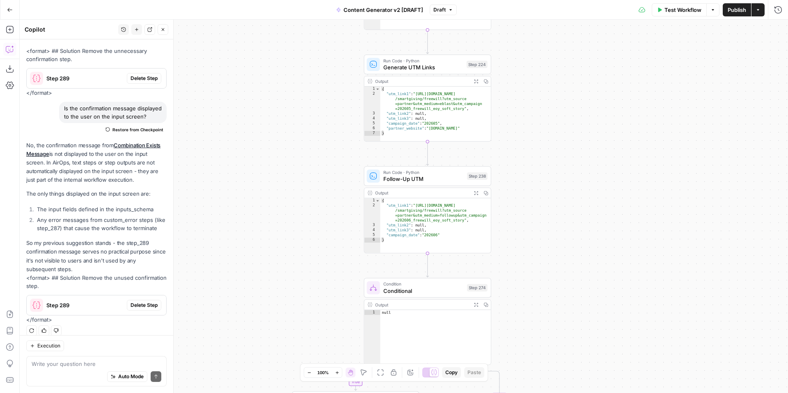
drag, startPoint x: 570, startPoint y: 153, endPoint x: 570, endPoint y: 286, distance: 133.0
click at [570, 286] on div "true false true false true false true true false true false false Workflow Set …" at bounding box center [404, 206] width 768 height 373
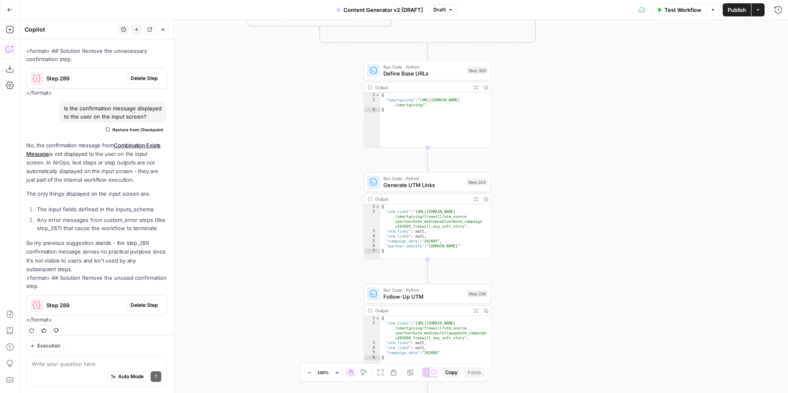
drag, startPoint x: 568, startPoint y: 165, endPoint x: 568, endPoint y: 273, distance: 108.8
click at [568, 275] on div "true false true false true false true true false true false false Workflow Set …" at bounding box center [404, 206] width 768 height 373
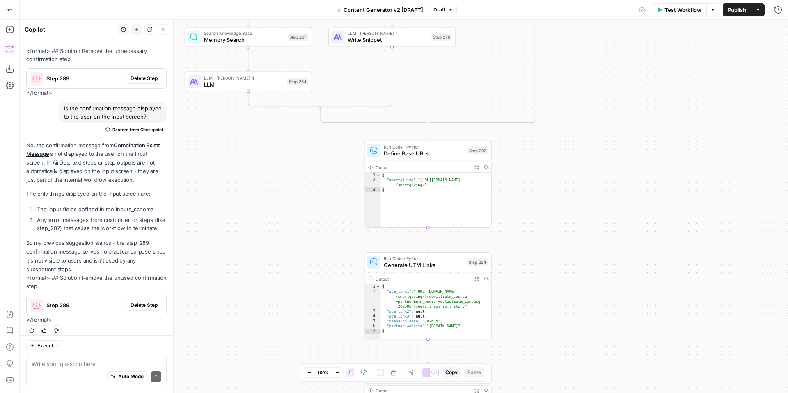
drag, startPoint x: 567, startPoint y: 168, endPoint x: 567, endPoint y: 246, distance: 78.0
click at [567, 246] on div "true false true false true false true true false true false false Workflow Set …" at bounding box center [404, 206] width 768 height 373
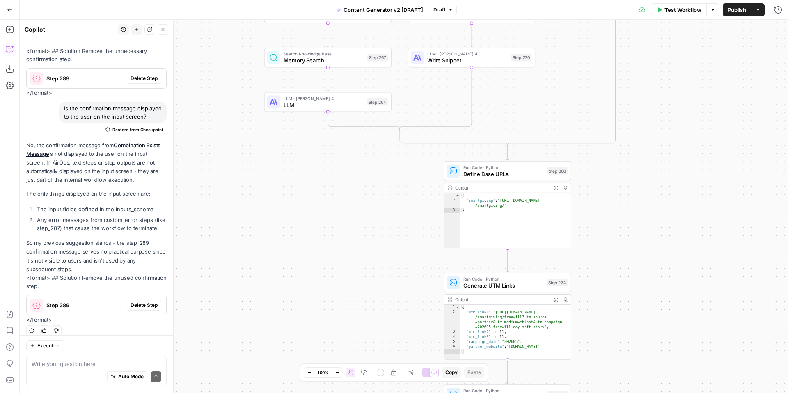
drag, startPoint x: 561, startPoint y: 188, endPoint x: 641, endPoint y: 199, distance: 80.4
click at [641, 199] on div "true false true false true false true true false true false false Workflow Set …" at bounding box center [404, 206] width 768 height 373
click at [9, 11] on icon "button" at bounding box center [10, 10] width 6 height 6
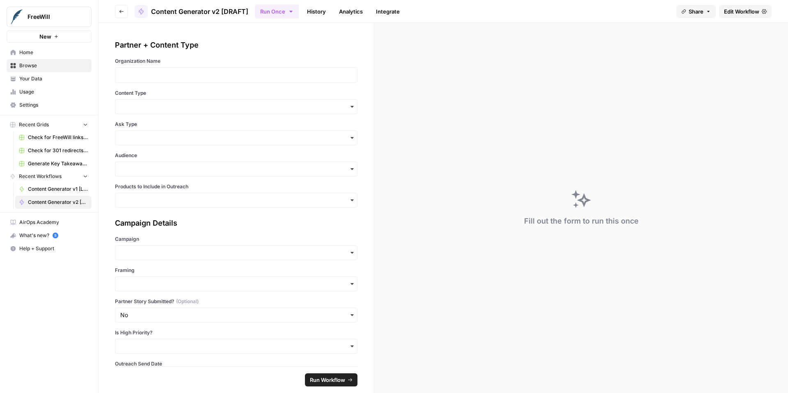
click at [119, 12] on icon "button" at bounding box center [121, 11] width 5 height 5
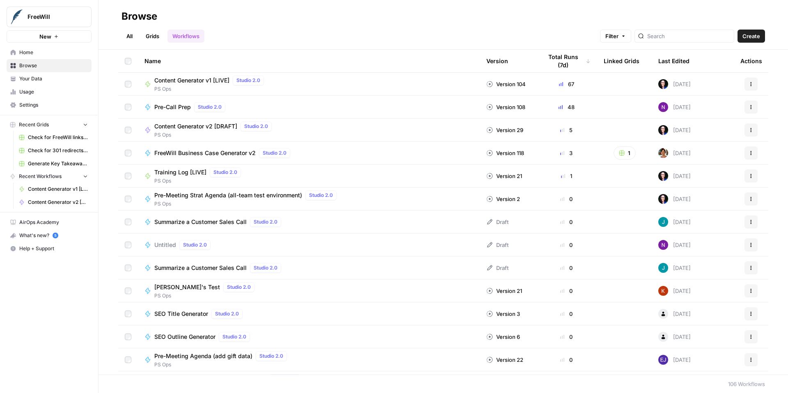
click at [176, 126] on span "Content Generator v2 [DRAFT]" at bounding box center [195, 126] width 83 height 8
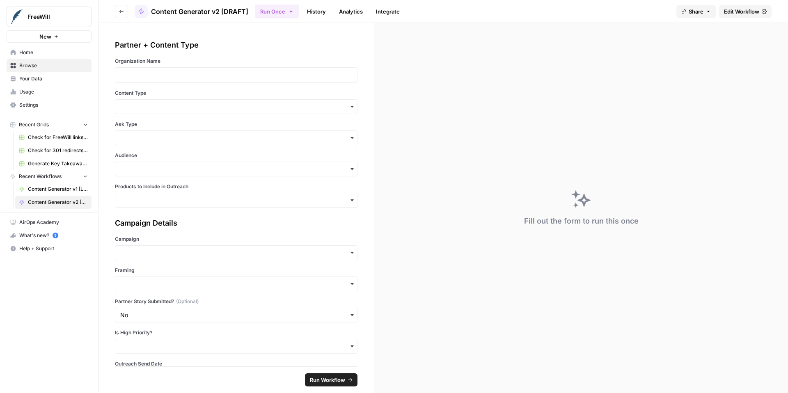
click at [731, 16] on link "Edit Workflow" at bounding box center [745, 11] width 53 height 13
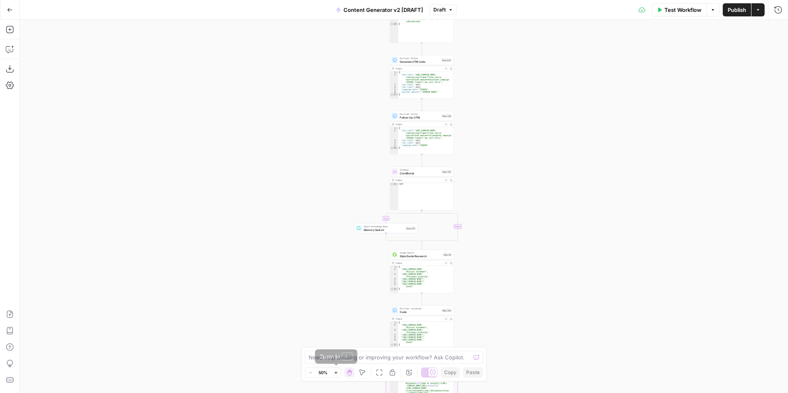
click at [337, 371] on icon "button" at bounding box center [336, 373] width 5 height 5
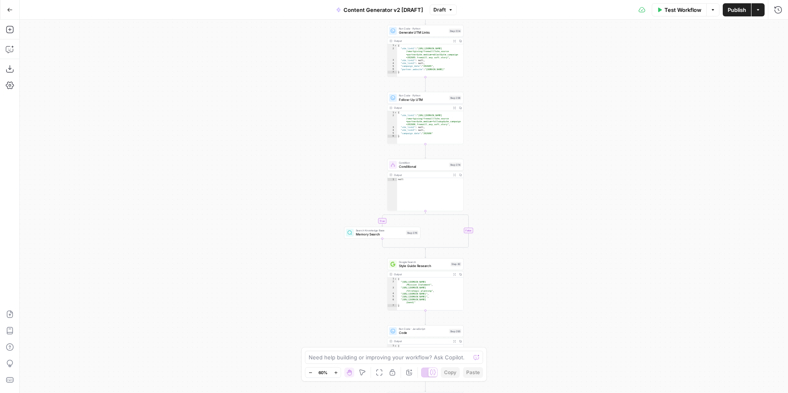
click at [337, 371] on icon "button" at bounding box center [336, 373] width 5 height 5
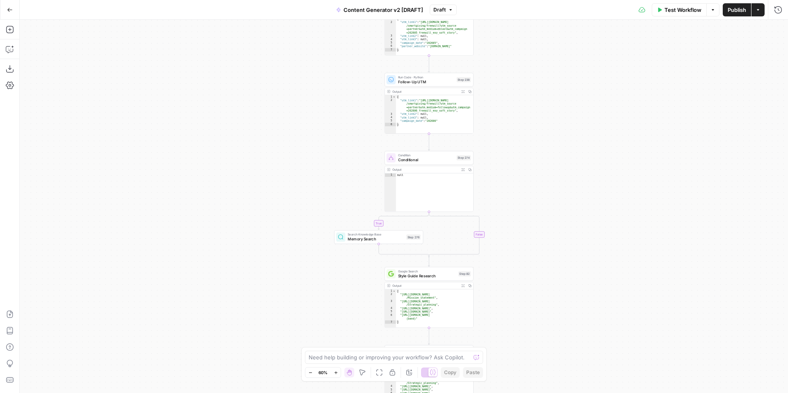
click at [337, 371] on icon "button" at bounding box center [336, 373] width 5 height 5
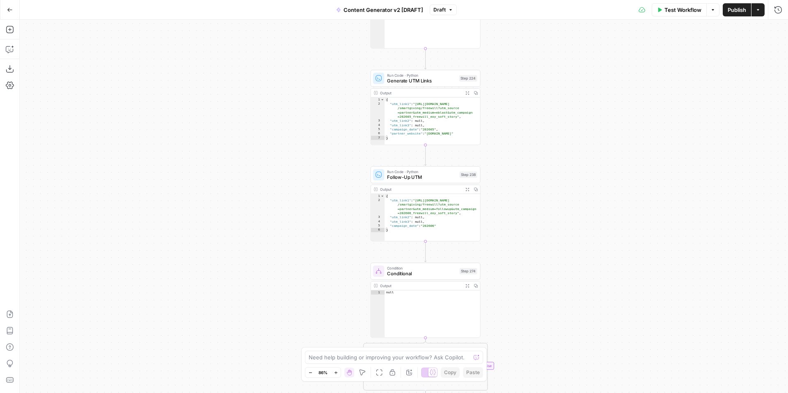
drag, startPoint x: 572, startPoint y: 233, endPoint x: 560, endPoint y: 361, distance: 128.1
click at [560, 364] on div "true false true false true false true false true false true false Workflow Set …" at bounding box center [404, 206] width 768 height 373
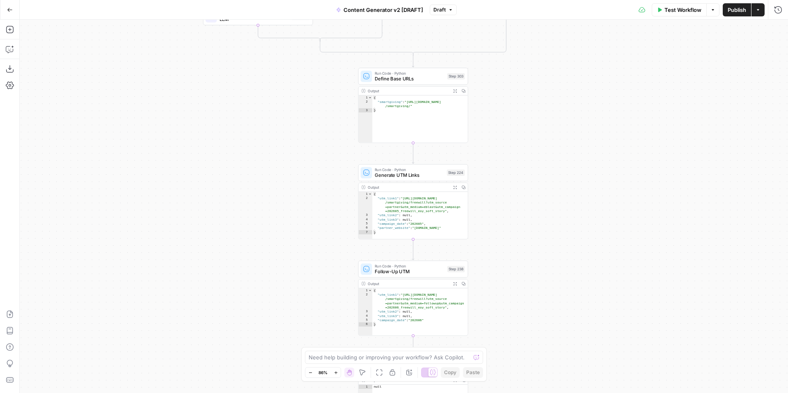
drag, startPoint x: 529, startPoint y: 193, endPoint x: 517, endPoint y: 291, distance: 98.4
click at [517, 292] on div "true false true false true false true false true false true false Workflow Set …" at bounding box center [404, 206] width 768 height 373
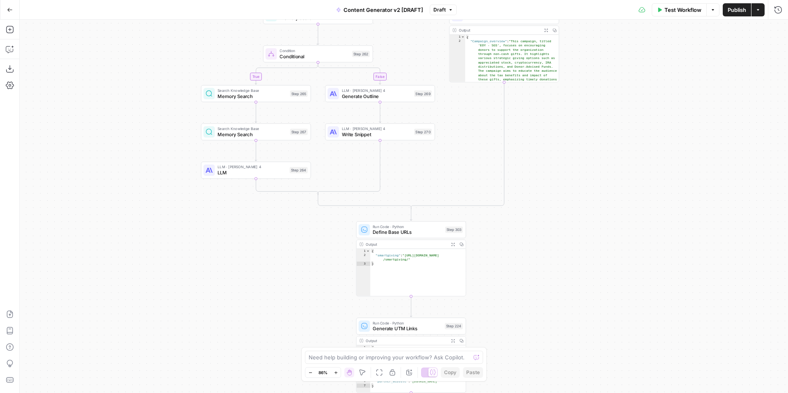
drag, startPoint x: 528, startPoint y: 220, endPoint x: 527, endPoint y: 336, distance: 115.3
click at [528, 340] on div "true false true false true false true false true false true false Workflow Set …" at bounding box center [404, 206] width 768 height 373
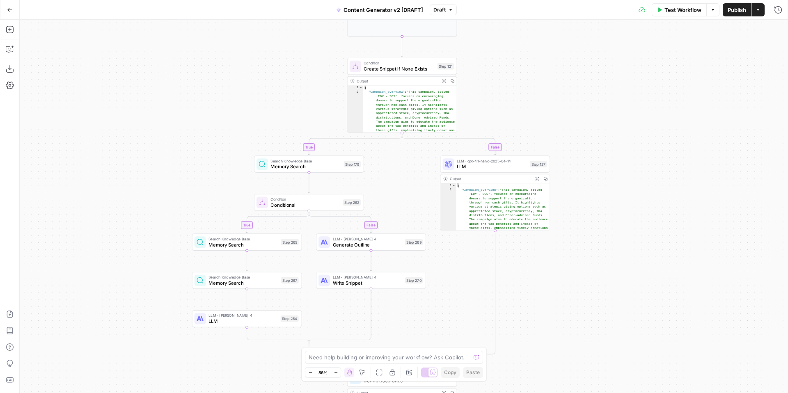
drag, startPoint x: 578, startPoint y: 214, endPoint x: 570, endPoint y: 340, distance: 126.7
click at [570, 343] on div "true false true false true false true false true false true false Workflow Set …" at bounding box center [404, 206] width 768 height 373
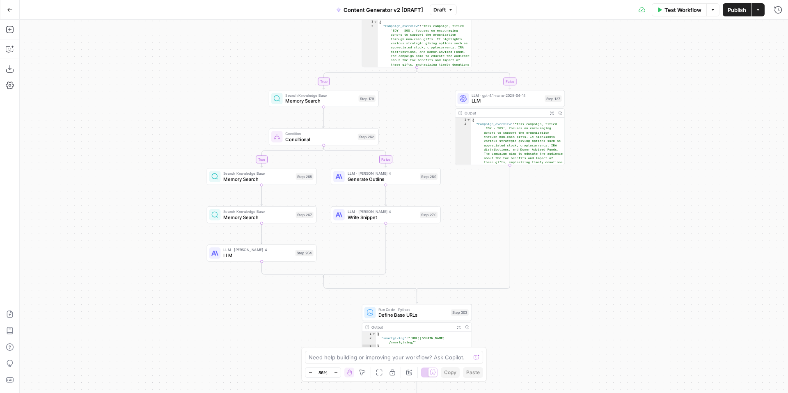
drag, startPoint x: 619, startPoint y: 253, endPoint x: 633, endPoint y: 190, distance: 64.0
click at [633, 190] on div "true false true false true false true false true false true false Workflow Set …" at bounding box center [404, 206] width 768 height 373
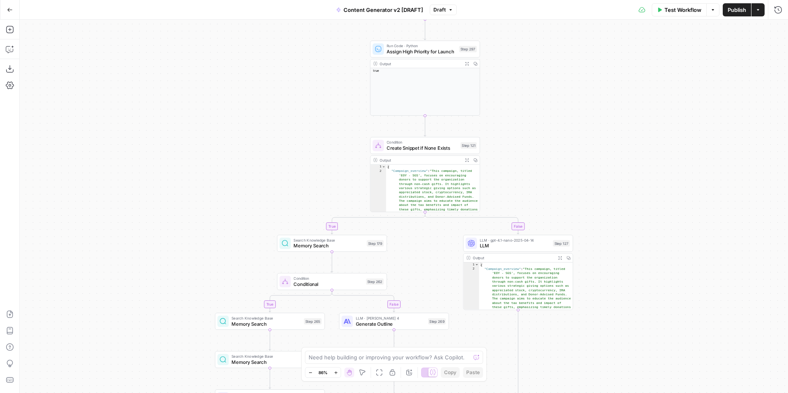
drag, startPoint x: 630, startPoint y: 211, endPoint x: 639, endPoint y: 323, distance: 112.4
click at [639, 323] on div "true false true false true false true false true false true false Workflow Set …" at bounding box center [404, 206] width 768 height 373
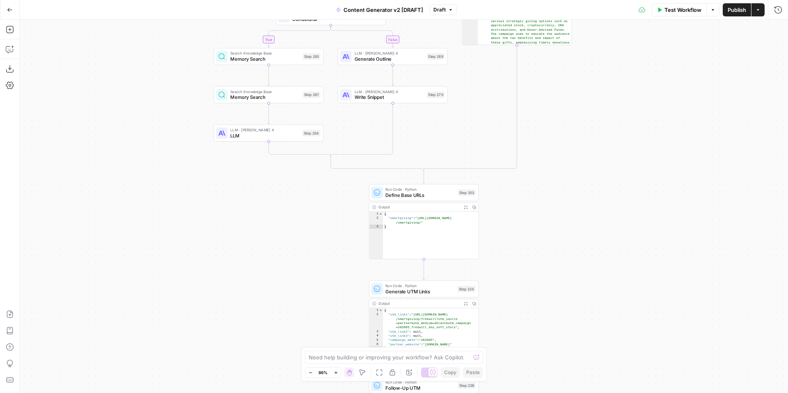
drag, startPoint x: 643, startPoint y: 206, endPoint x: 625, endPoint y: 334, distance: 128.8
click at [625, 335] on div "true false true false true false true true false true false false Workflow Set …" at bounding box center [404, 206] width 768 height 373
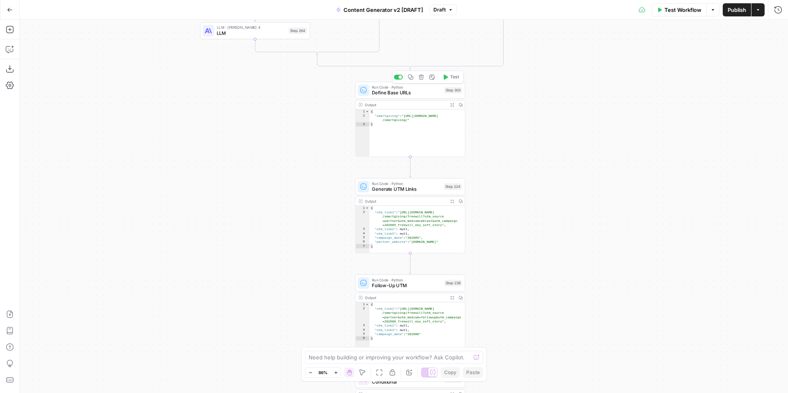
click at [384, 93] on span "Define Base URLs" at bounding box center [406, 92] width 69 height 7
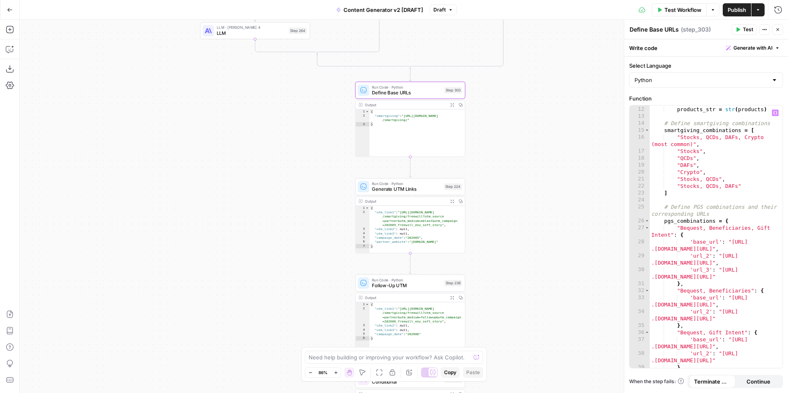
scroll to position [81, 0]
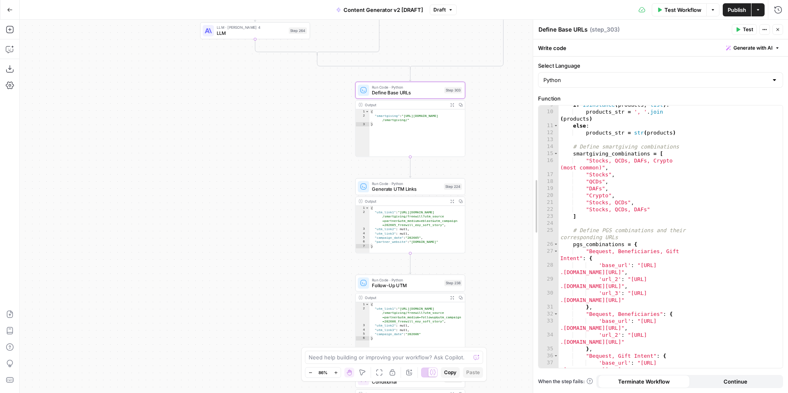
drag, startPoint x: 624, startPoint y: 159, endPoint x: 533, endPoint y: 171, distance: 91.9
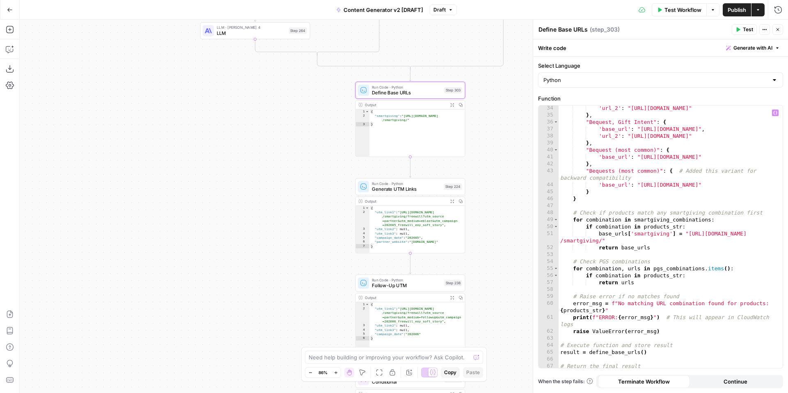
scroll to position [247, 0]
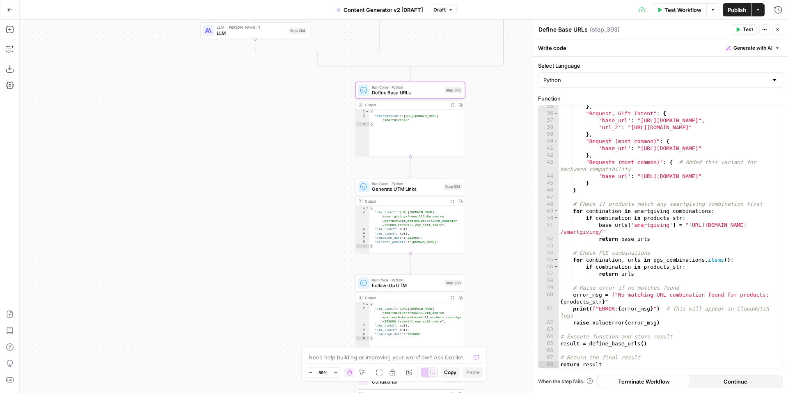
click at [397, 188] on span "Generate UTM Links" at bounding box center [406, 188] width 69 height 7
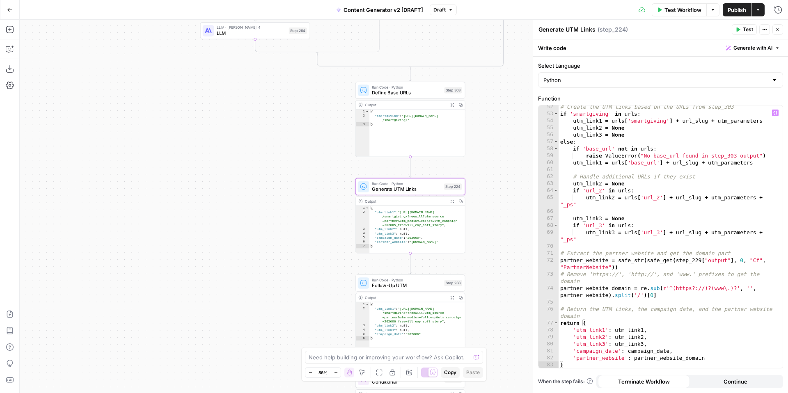
scroll to position [435, 0]
click at [384, 285] on span "Follow-Up UTM" at bounding box center [406, 285] width 69 height 7
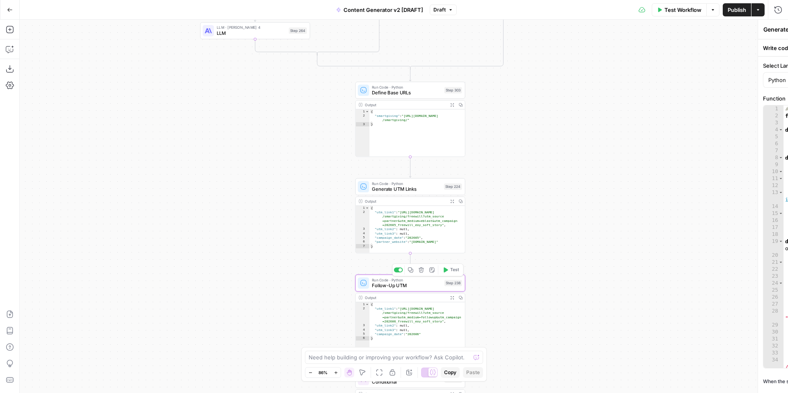
type textarea "Follow-Up UTM"
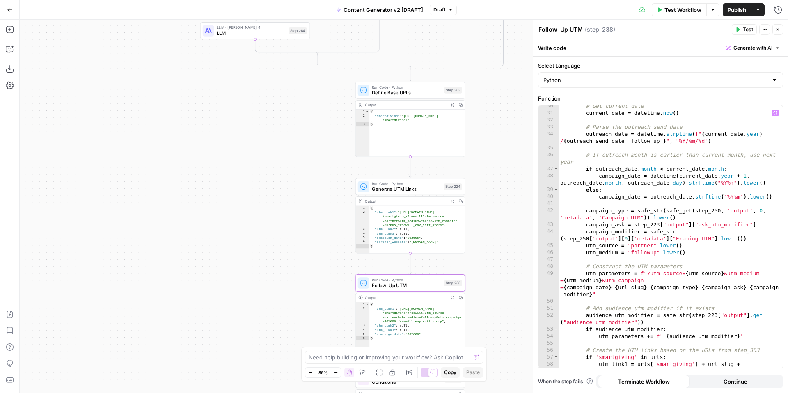
scroll to position [0, 0]
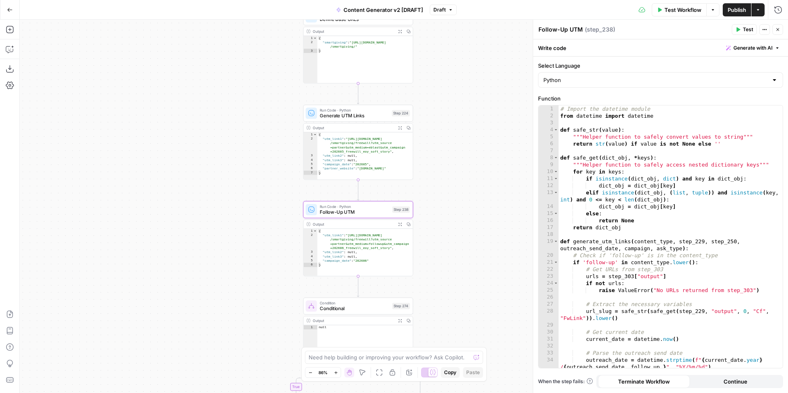
drag, startPoint x: 507, startPoint y: 212, endPoint x: 450, endPoint y: 132, distance: 97.9
click at [450, 132] on div "true false true false true false true true false true false false Workflow Set …" at bounding box center [404, 206] width 768 height 373
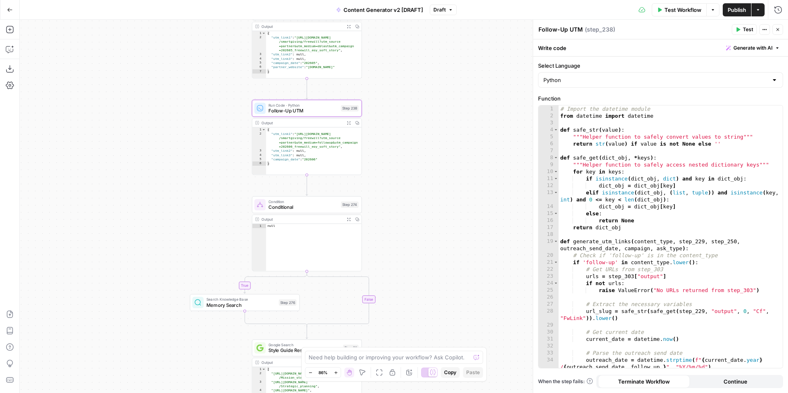
drag, startPoint x: 464, startPoint y: 216, endPoint x: 417, endPoint y: 115, distance: 111.2
click at [417, 115] on div "true false true false true false true true false true false false Workflow Set …" at bounding box center [404, 206] width 768 height 373
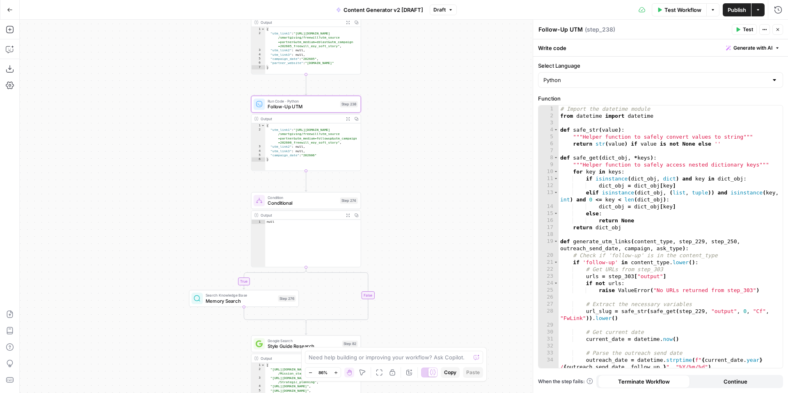
click at [401, 220] on div "true false true false true false true true false true false false Workflow Set …" at bounding box center [404, 206] width 768 height 373
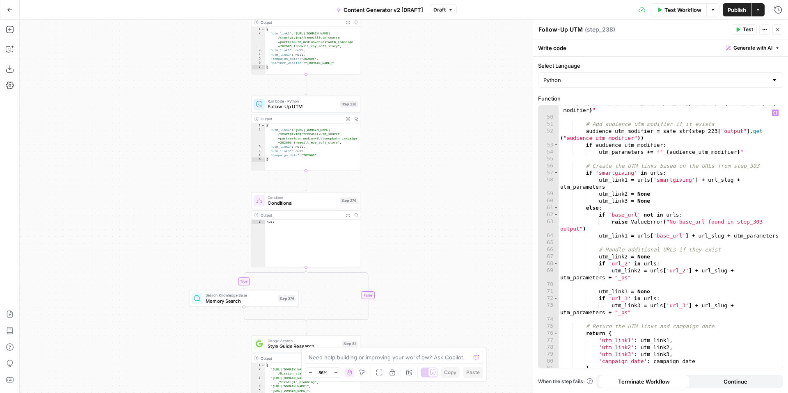
scroll to position [484, 0]
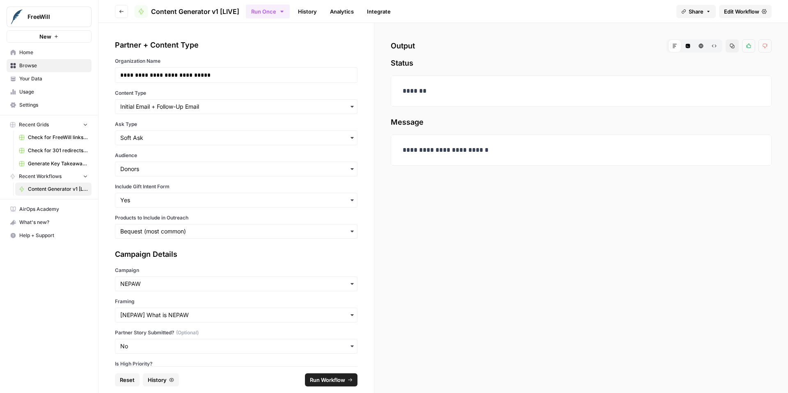
click at [305, 15] on link "History" at bounding box center [307, 11] width 29 height 13
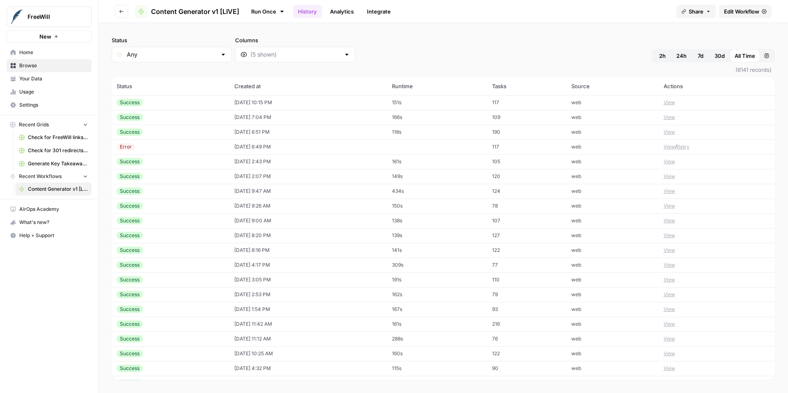
click at [666, 148] on button "View" at bounding box center [669, 146] width 11 height 7
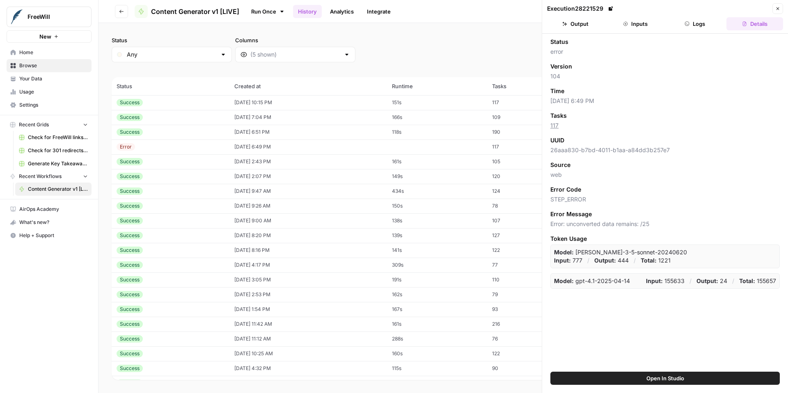
click at [689, 23] on button "Logs" at bounding box center [695, 23] width 57 height 13
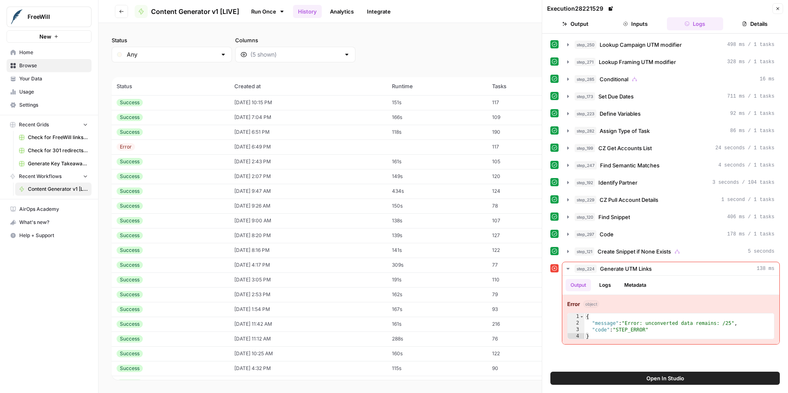
click at [779, 9] on icon "button" at bounding box center [777, 8] width 3 height 3
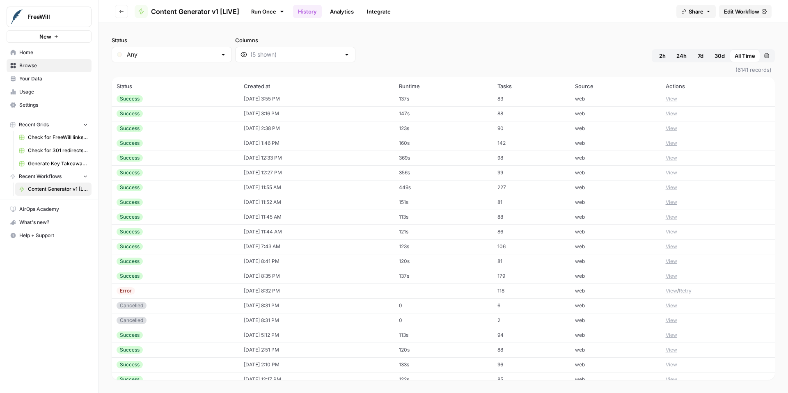
scroll to position [595, 0]
click at [670, 292] on button "View" at bounding box center [671, 289] width 11 height 7
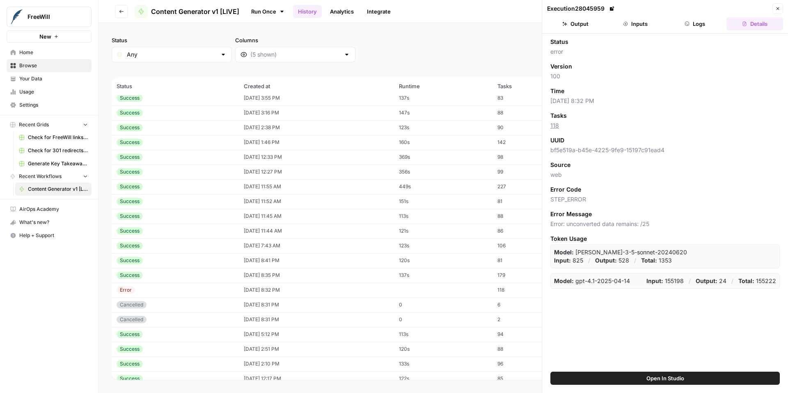
click at [697, 25] on button "Logs" at bounding box center [695, 23] width 57 height 13
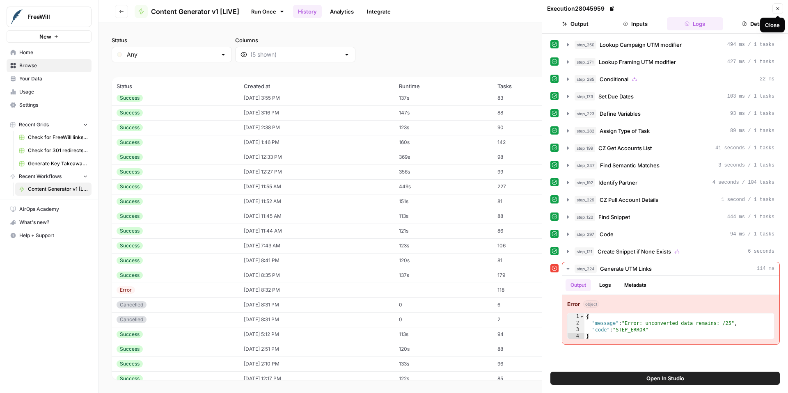
click at [777, 10] on icon "button" at bounding box center [777, 8] width 5 height 5
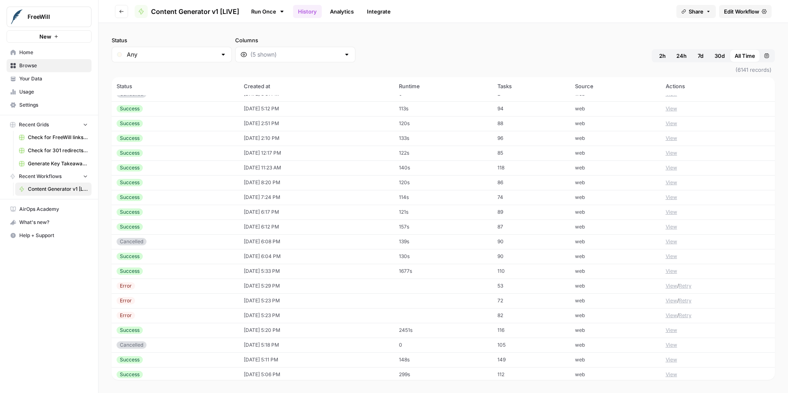
scroll to position [824, 0]
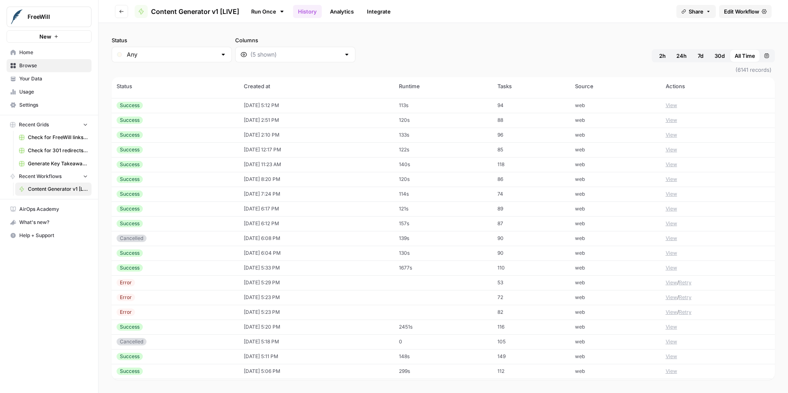
click at [346, 16] on link "Analytics" at bounding box center [342, 11] width 34 height 13
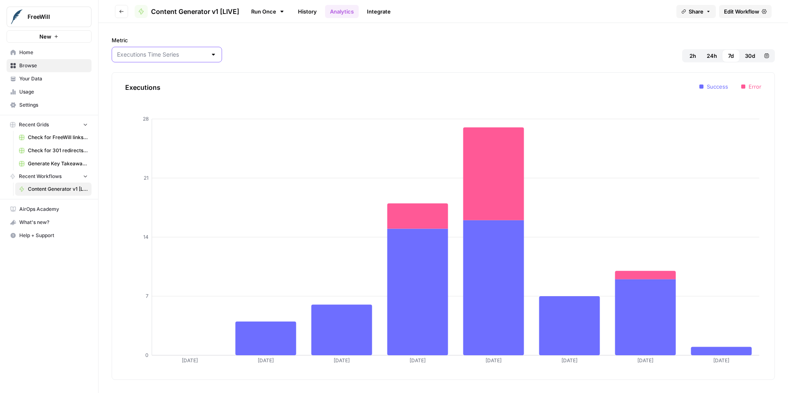
click at [181, 53] on input "Metric" at bounding box center [162, 54] width 90 height 8
click at [171, 98] on span "Tasks Time Series" at bounding box center [154, 98] width 71 height 8
type input "Tasks Time Series"
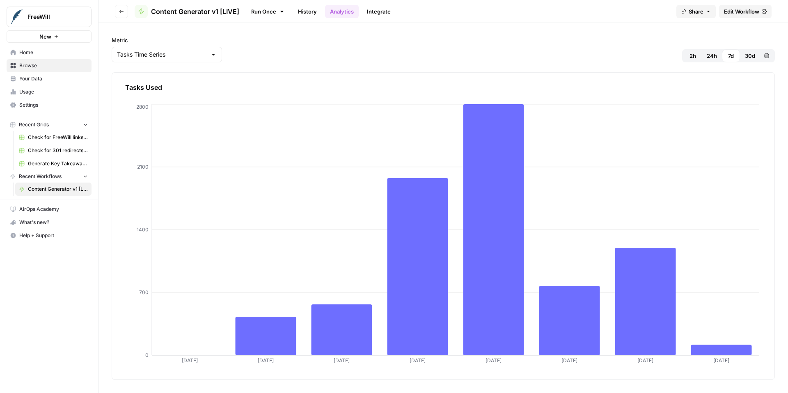
click at [310, 12] on link "History" at bounding box center [307, 11] width 29 height 13
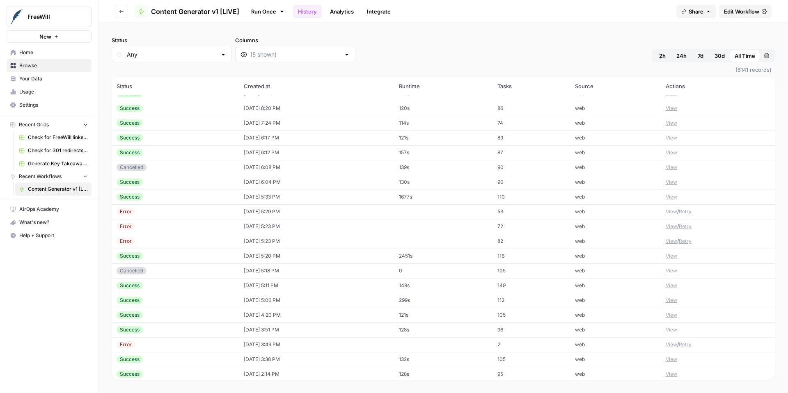
scroll to position [901, 0]
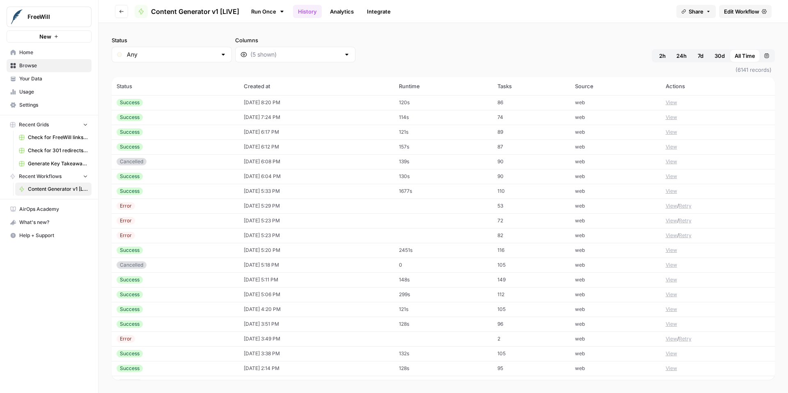
click at [668, 207] on button "View" at bounding box center [671, 205] width 11 height 7
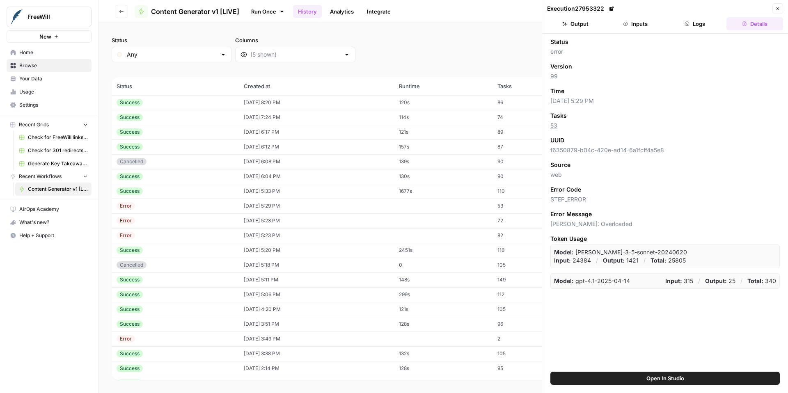
click at [694, 25] on button "Logs" at bounding box center [695, 23] width 57 height 13
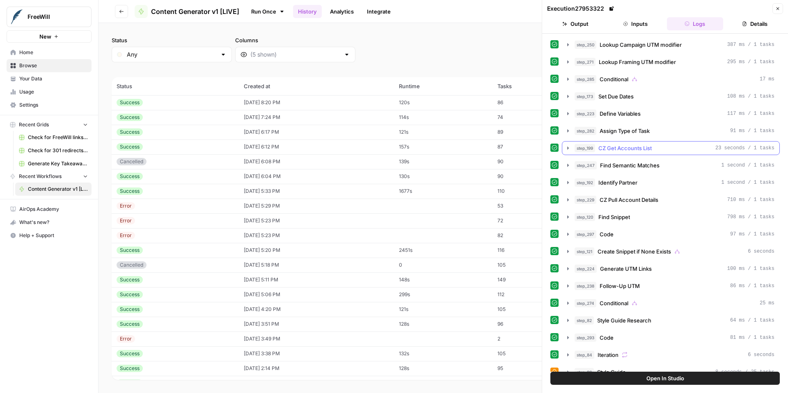
scroll to position [141, 0]
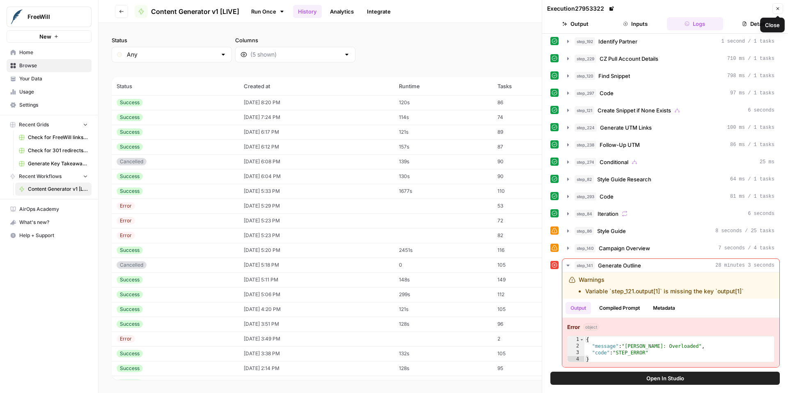
click at [776, 13] on button "Close" at bounding box center [777, 8] width 11 height 11
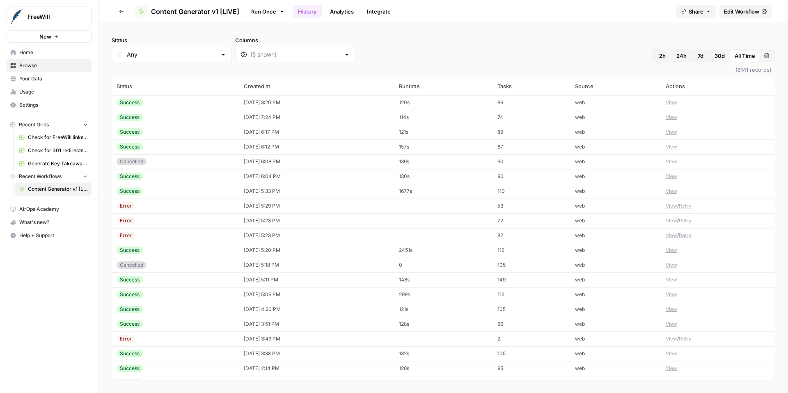
click at [673, 221] on button "View" at bounding box center [671, 220] width 11 height 7
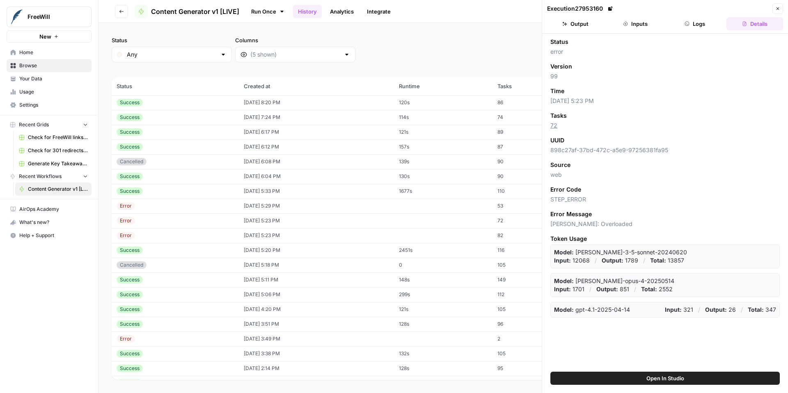
click at [696, 23] on button "Logs" at bounding box center [695, 23] width 57 height 13
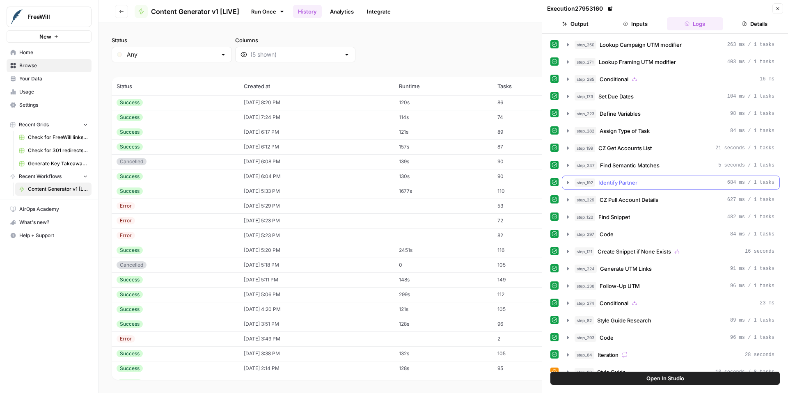
scroll to position [167, 0]
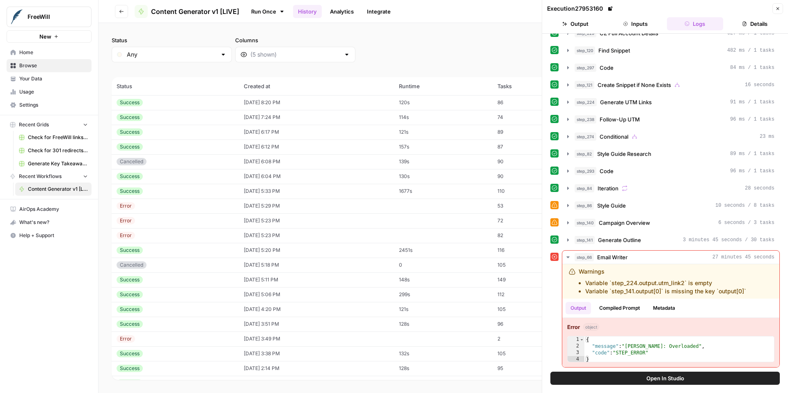
click at [779, 11] on button "Close" at bounding box center [777, 8] width 11 height 11
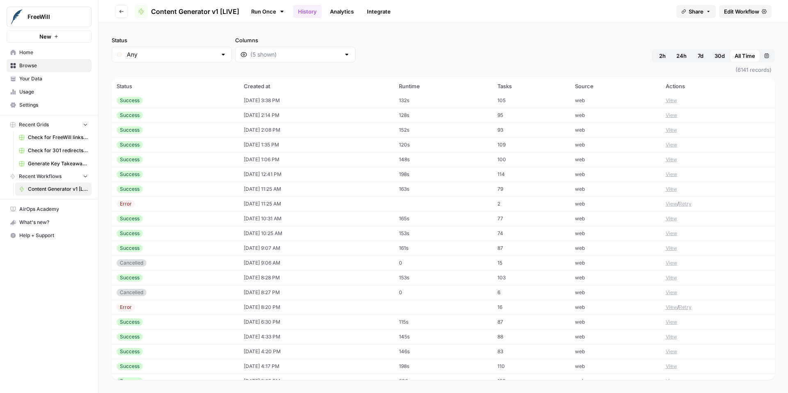
scroll to position [1210, 0]
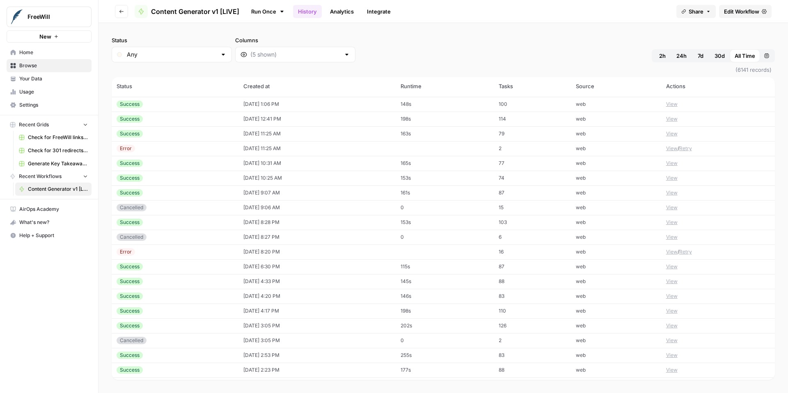
click at [673, 252] on button "View" at bounding box center [671, 251] width 11 height 7
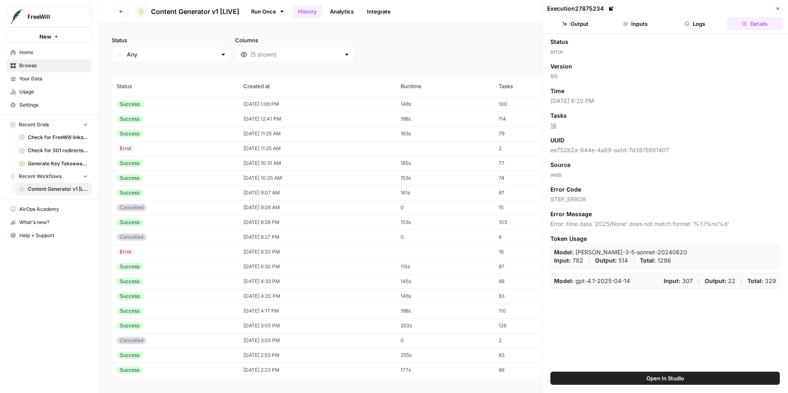
click at [695, 26] on button "Logs" at bounding box center [695, 23] width 57 height 13
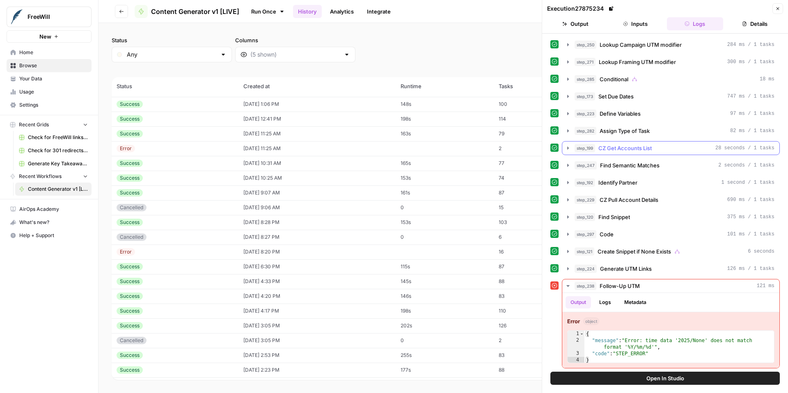
scroll to position [1, 0]
click at [780, 7] on icon "button" at bounding box center [777, 8] width 5 height 5
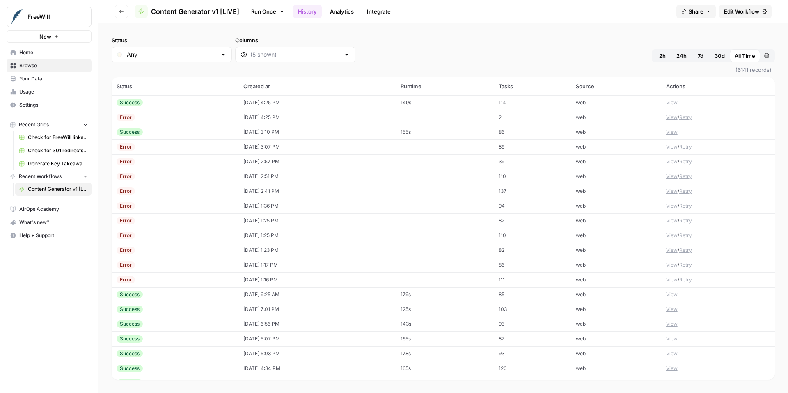
scroll to position [1726, 0]
click at [671, 151] on button "View" at bounding box center [671, 149] width 11 height 7
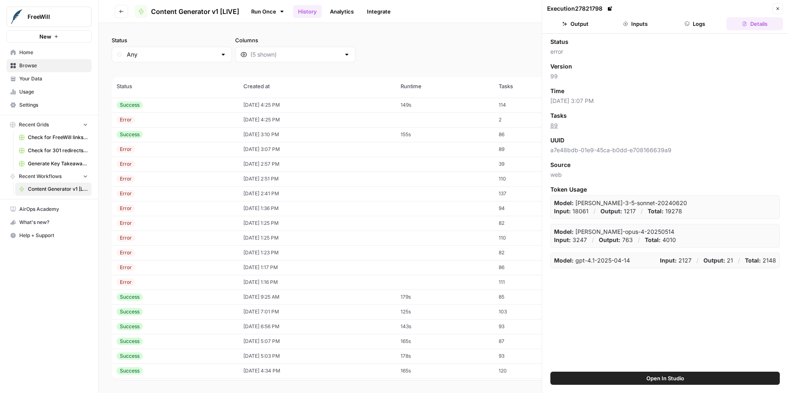
click at [694, 21] on button "Logs" at bounding box center [695, 23] width 57 height 13
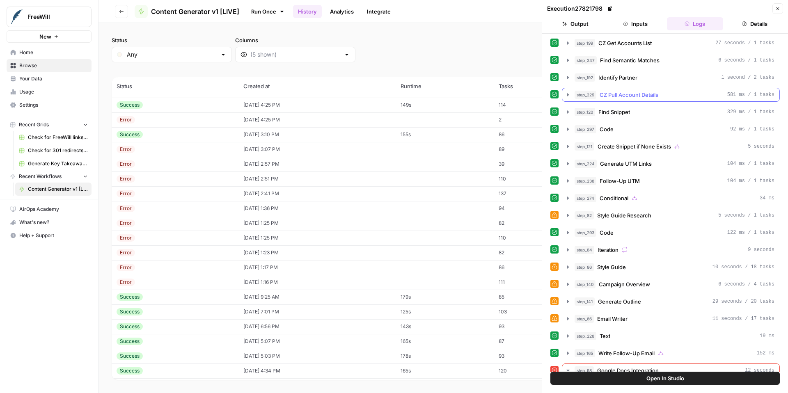
scroll to position [235, 0]
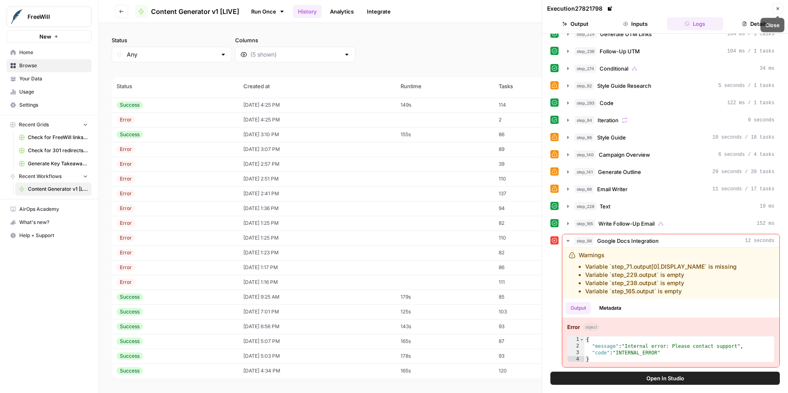
click at [778, 8] on icon "button" at bounding box center [777, 8] width 5 height 5
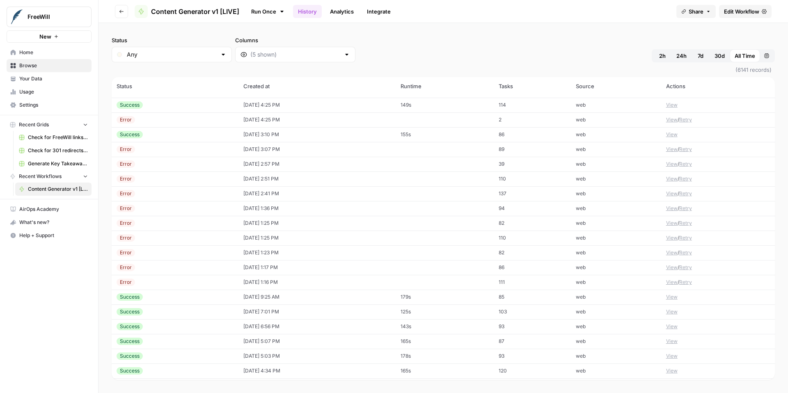
click at [671, 240] on button "View" at bounding box center [671, 237] width 11 height 7
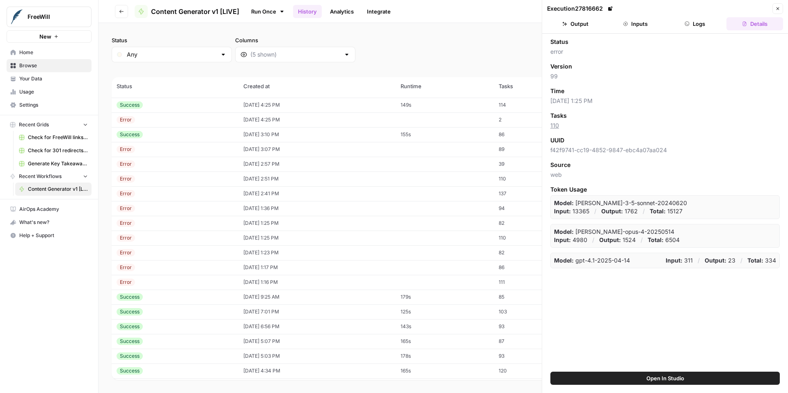
click at [699, 14] on div "Execution 27816662 Close" at bounding box center [665, 8] width 236 height 11
click at [698, 27] on button "Logs" at bounding box center [695, 23] width 57 height 13
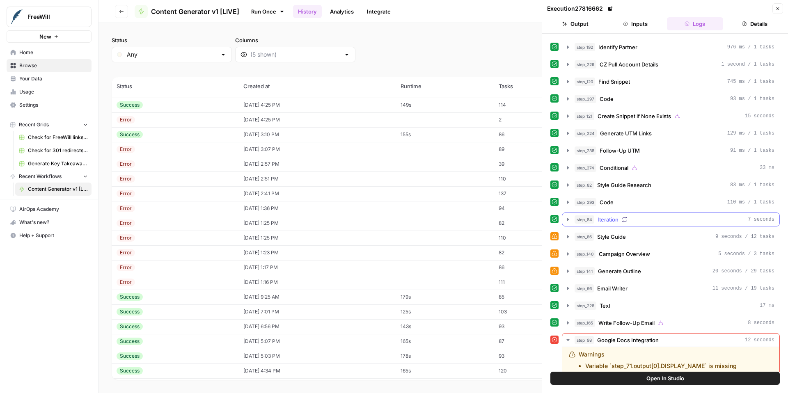
scroll to position [210, 0]
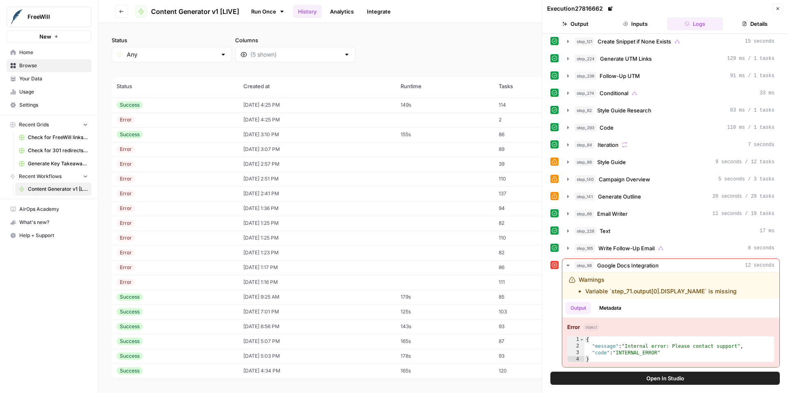
click at [779, 11] on icon "button" at bounding box center [777, 8] width 5 height 5
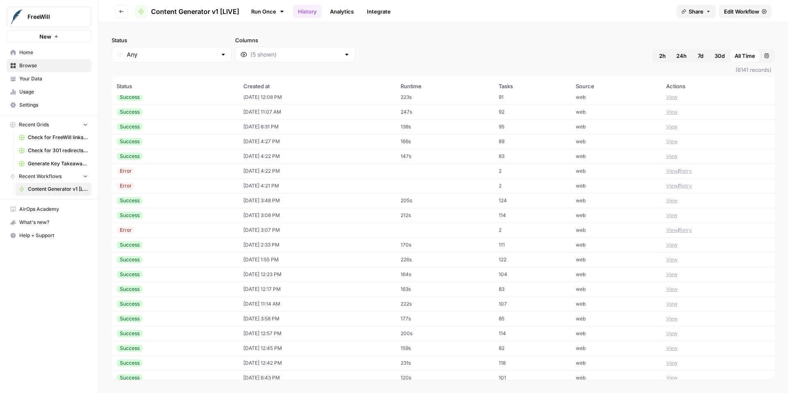
scroll to position [2231, 0]
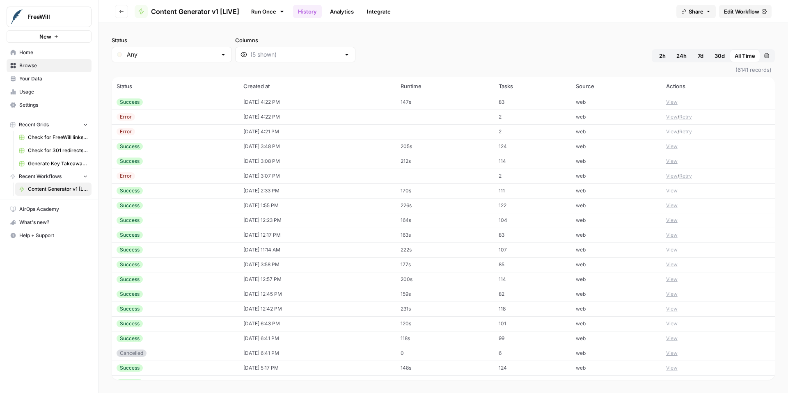
click at [669, 176] on button "View" at bounding box center [671, 175] width 11 height 7
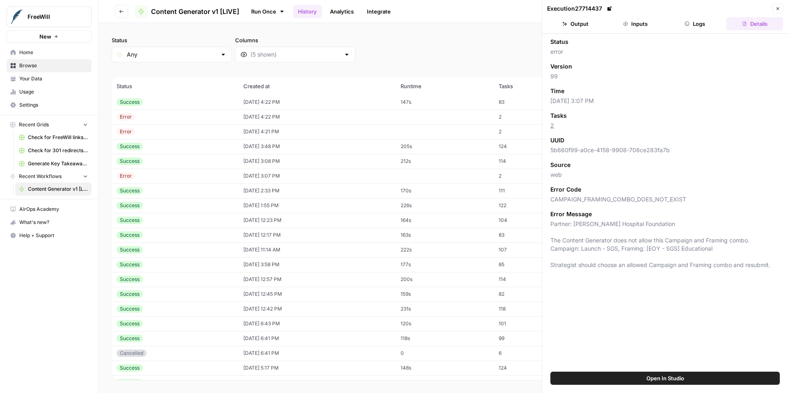
click at [696, 28] on button "Logs" at bounding box center [695, 23] width 57 height 13
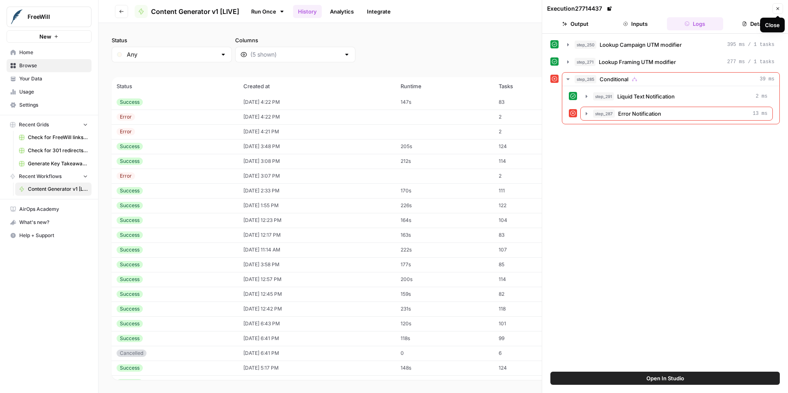
click at [777, 10] on icon "button" at bounding box center [777, 8] width 5 height 5
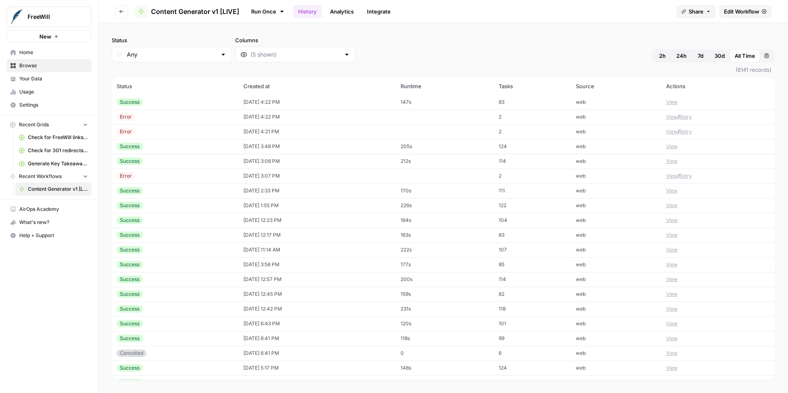
scroll to position [2392, 0]
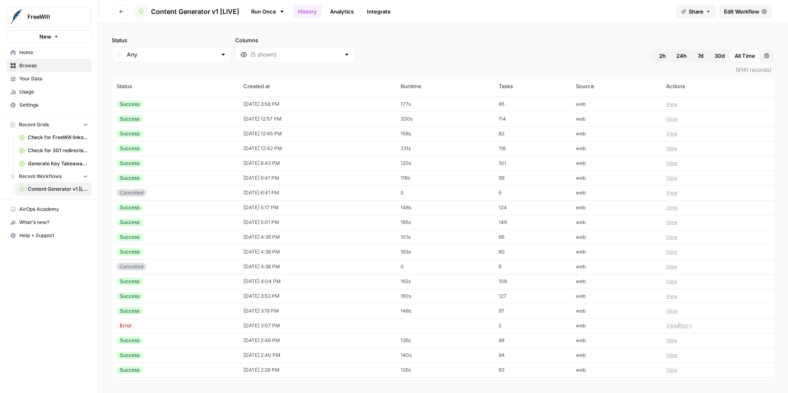
click at [668, 324] on button "View" at bounding box center [671, 325] width 11 height 7
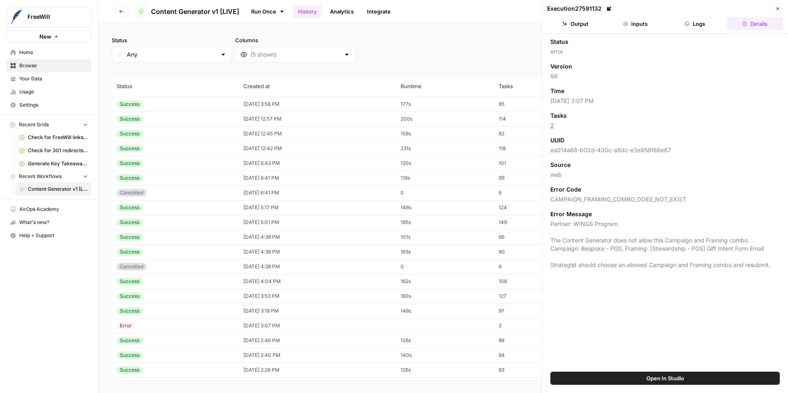
click at [703, 25] on button "Logs" at bounding box center [695, 23] width 57 height 13
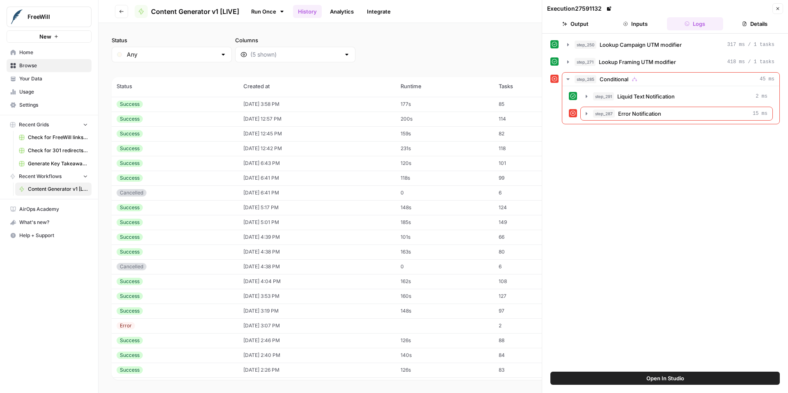
click at [781, 10] on button "Close" at bounding box center [777, 8] width 11 height 11
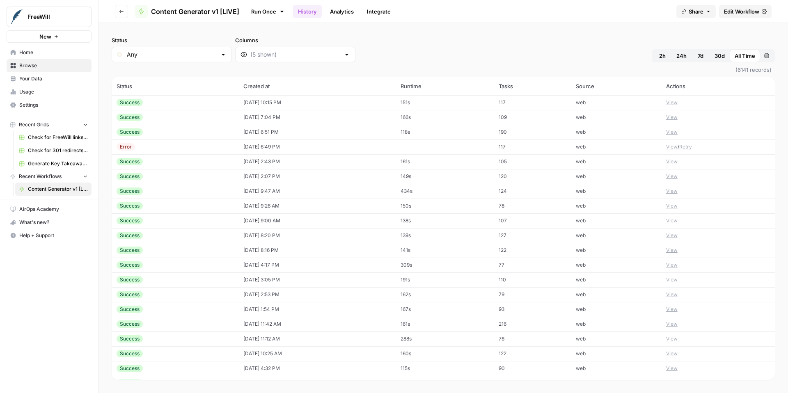
click at [671, 237] on button "View" at bounding box center [671, 235] width 11 height 7
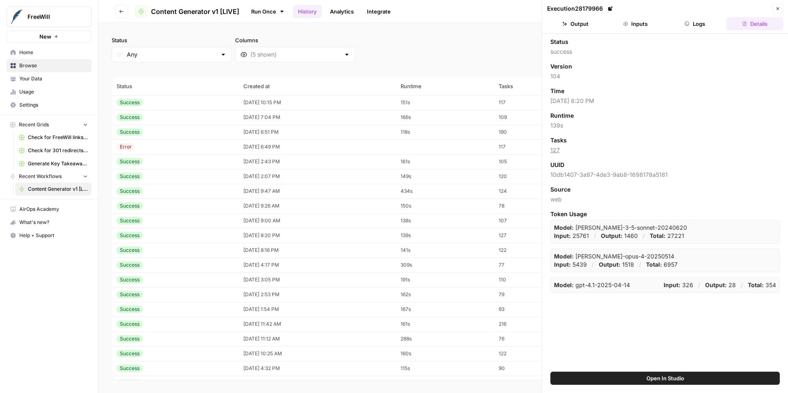
click at [703, 23] on button "Logs" at bounding box center [695, 23] width 57 height 13
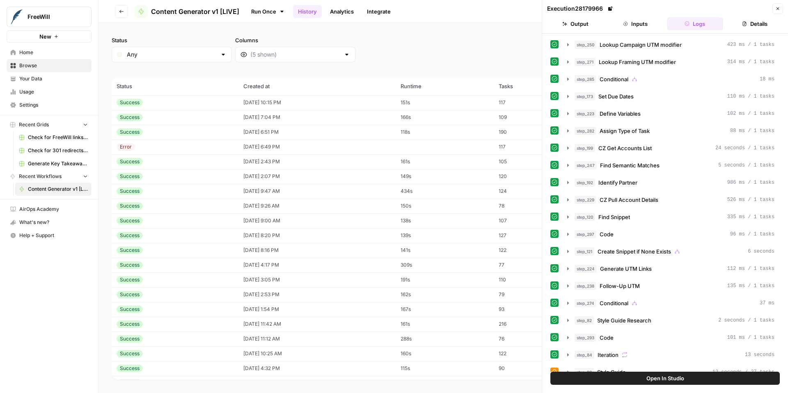
click at [578, 24] on button "Output" at bounding box center [575, 23] width 57 height 13
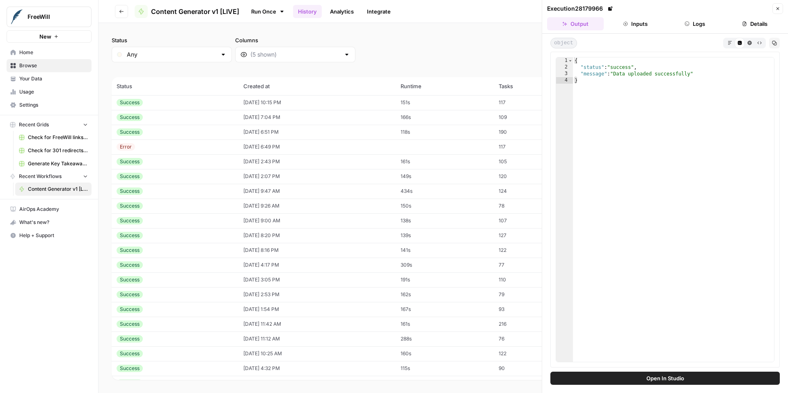
click at [634, 23] on button "Inputs" at bounding box center [635, 23] width 57 height 13
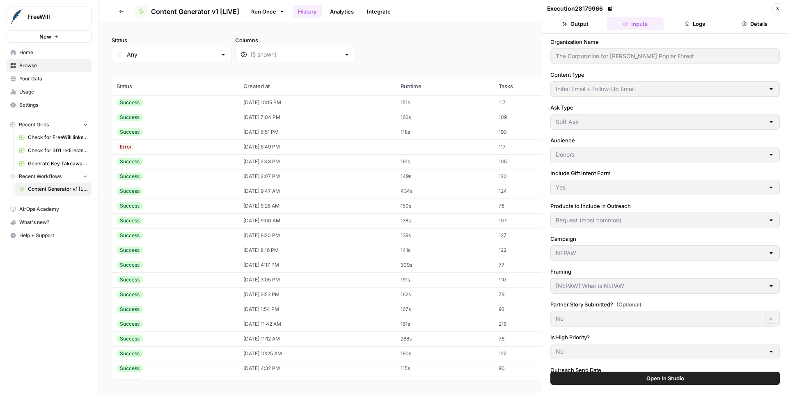
click at [698, 30] on button "Logs" at bounding box center [695, 23] width 57 height 13
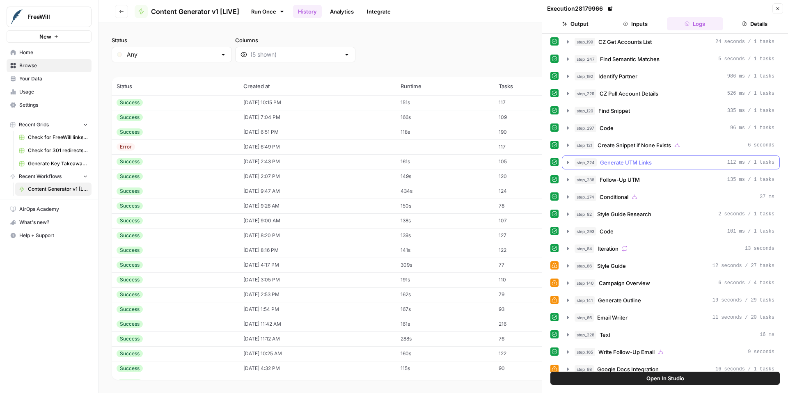
scroll to position [85, 0]
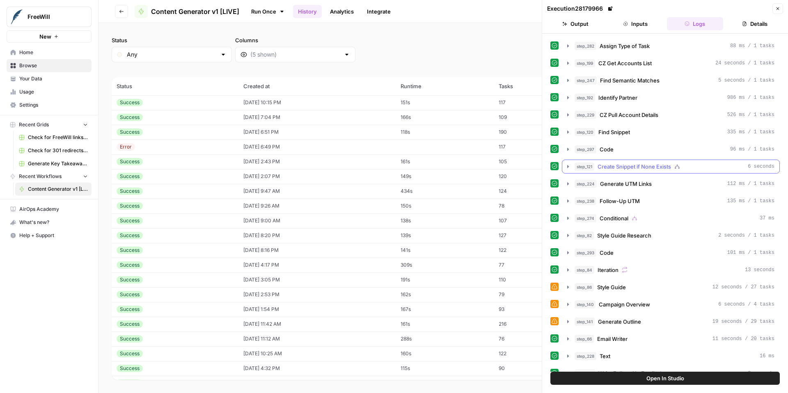
click at [567, 169] on icon "button" at bounding box center [568, 166] width 7 height 7
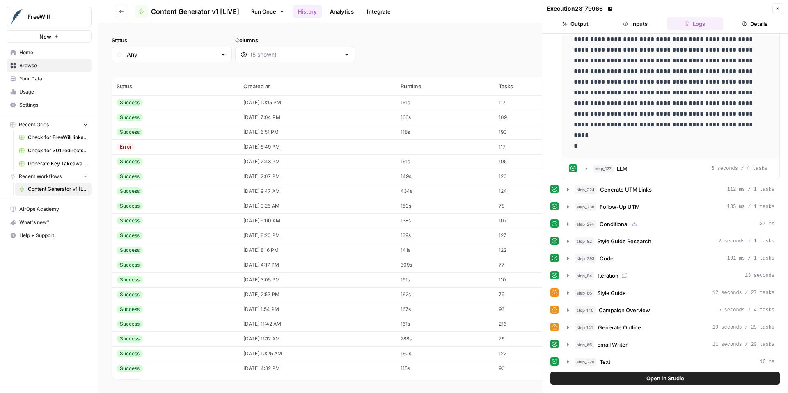
scroll to position [275, 0]
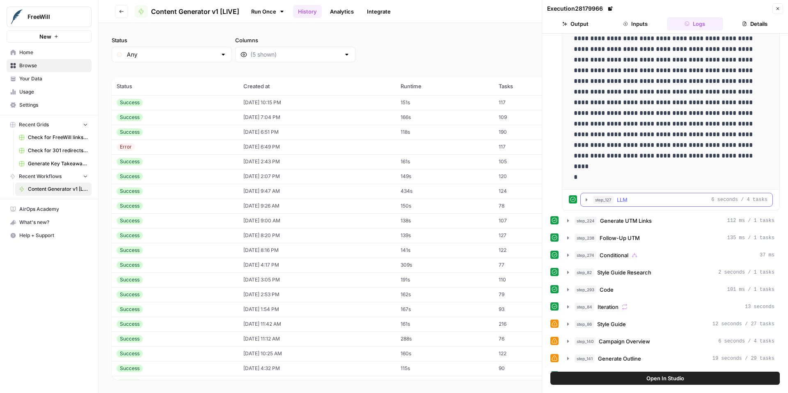
click at [585, 201] on icon "button" at bounding box center [586, 200] width 7 height 7
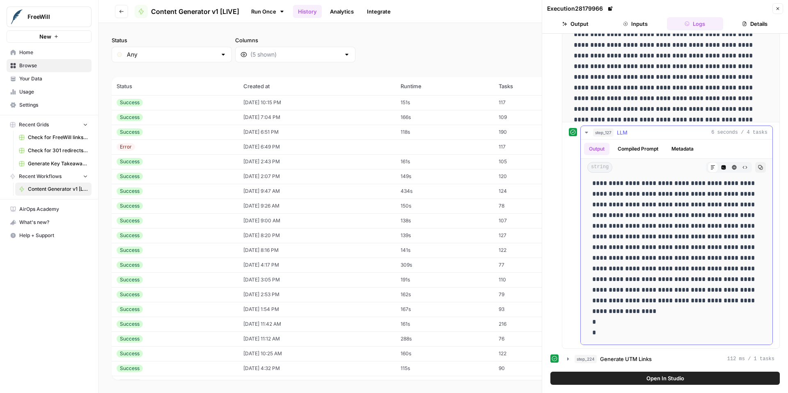
scroll to position [341, 0]
click at [639, 157] on div "Output Compiled Prompt Metadata" at bounding box center [677, 149] width 192 height 19
click at [639, 153] on button "Compiled Prompt" at bounding box center [638, 149] width 50 height 12
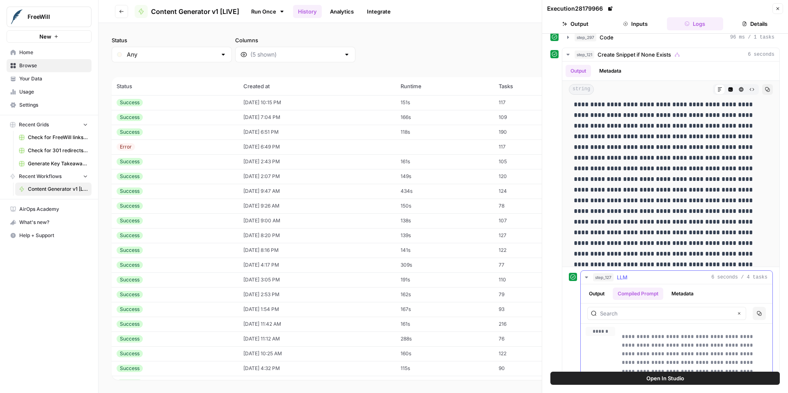
scroll to position [163, 0]
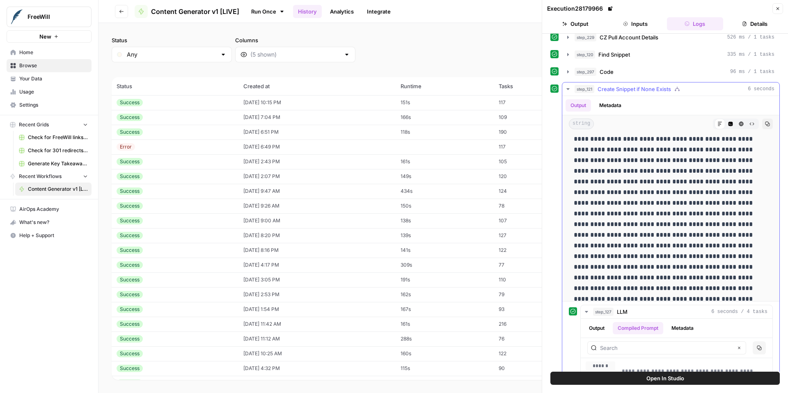
click at [567, 89] on icon "button" at bounding box center [568, 89] width 7 height 7
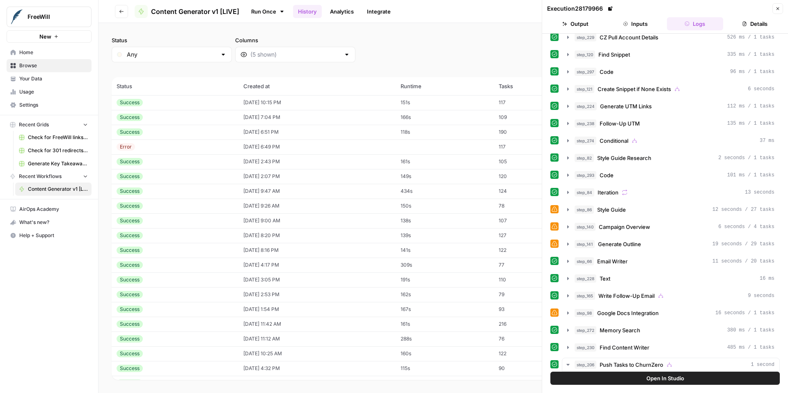
click at [779, 11] on button "Close" at bounding box center [777, 8] width 11 height 11
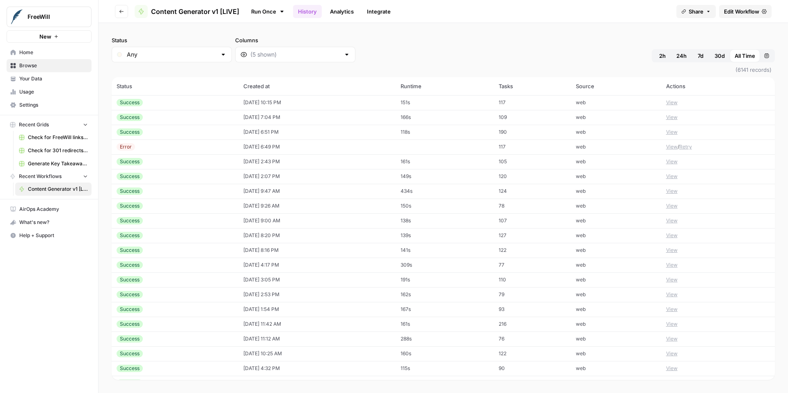
click at [672, 236] on button "View" at bounding box center [671, 235] width 11 height 7
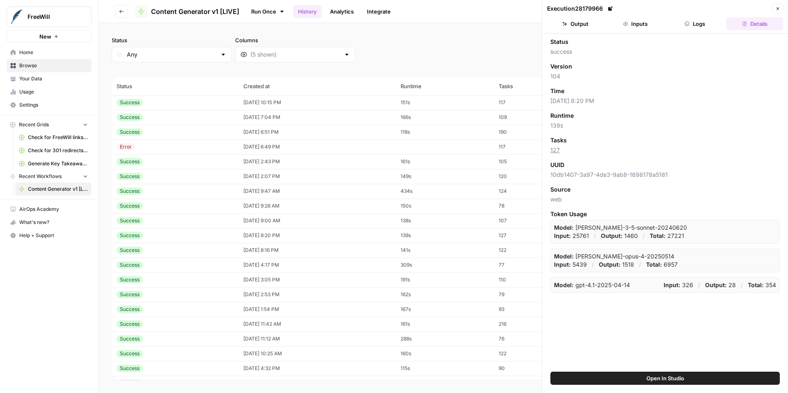
click at [707, 22] on button "Logs" at bounding box center [695, 23] width 57 height 13
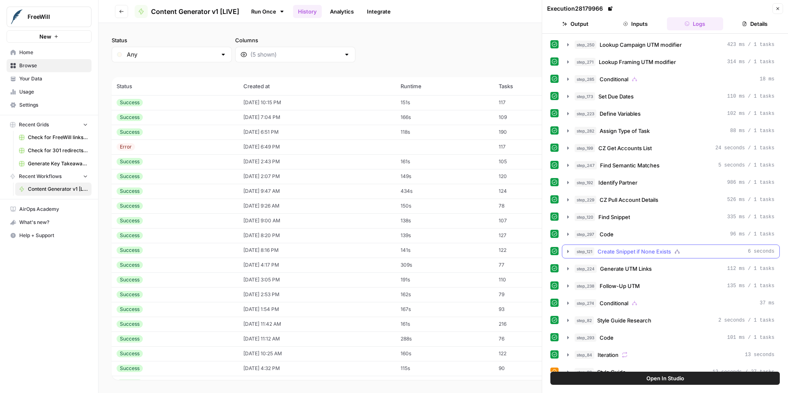
click at [566, 252] on icon "button" at bounding box center [568, 251] width 7 height 7
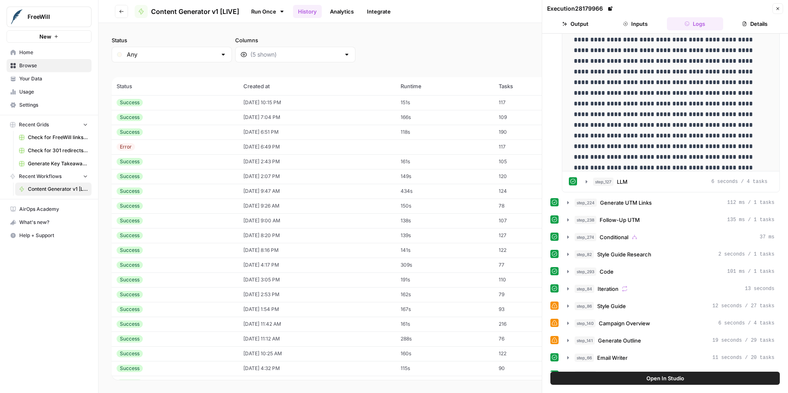
scroll to position [293, 0]
click at [781, 7] on button "Close" at bounding box center [777, 8] width 11 height 11
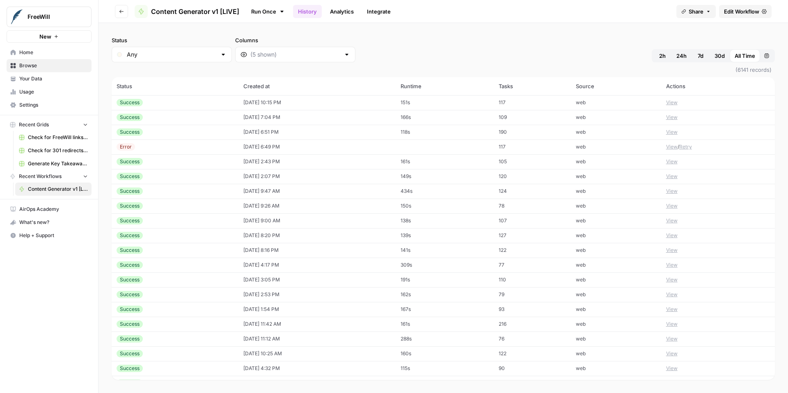
click at [675, 250] on button "View" at bounding box center [671, 250] width 11 height 7
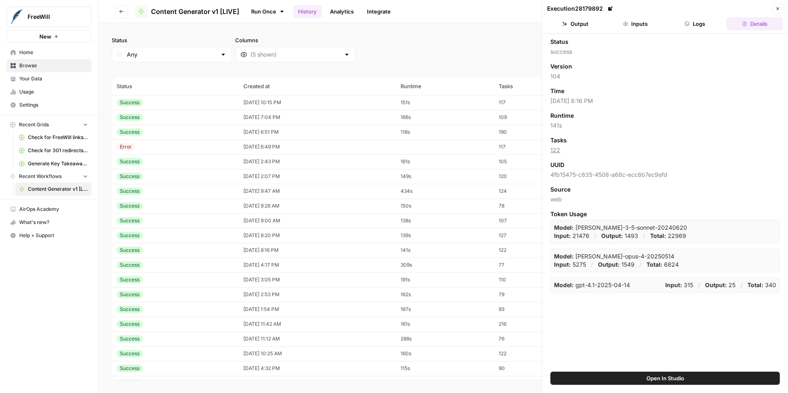
click at [697, 23] on button "Logs" at bounding box center [695, 23] width 57 height 13
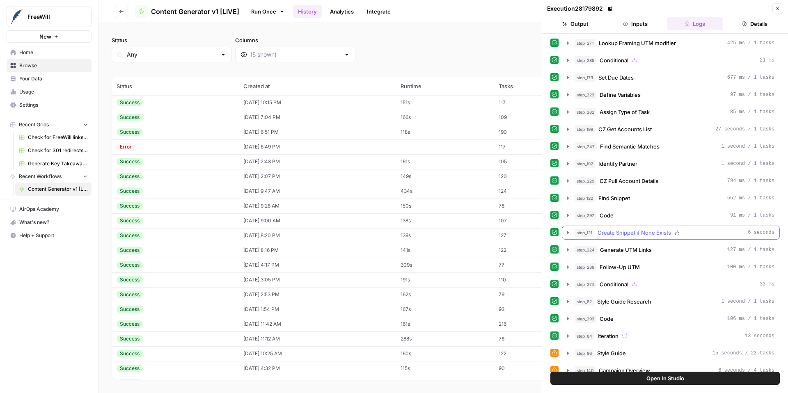
scroll to position [20, 0]
click at [566, 232] on icon "button" at bounding box center [568, 231] width 7 height 7
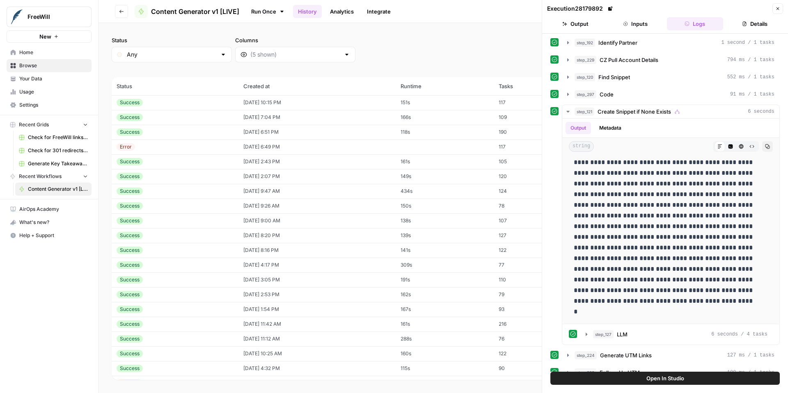
scroll to position [219, 0]
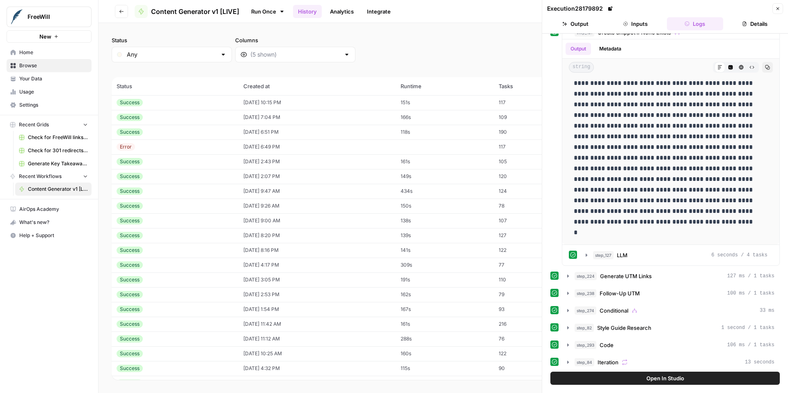
click at [778, 9] on icon "button" at bounding box center [777, 8] width 3 height 3
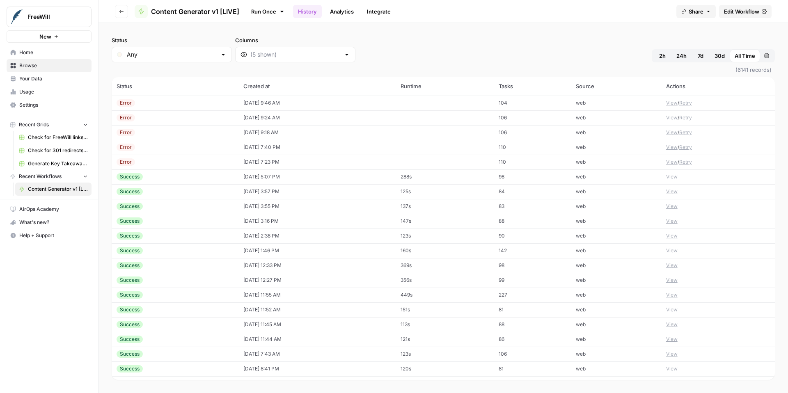
scroll to position [630, 0]
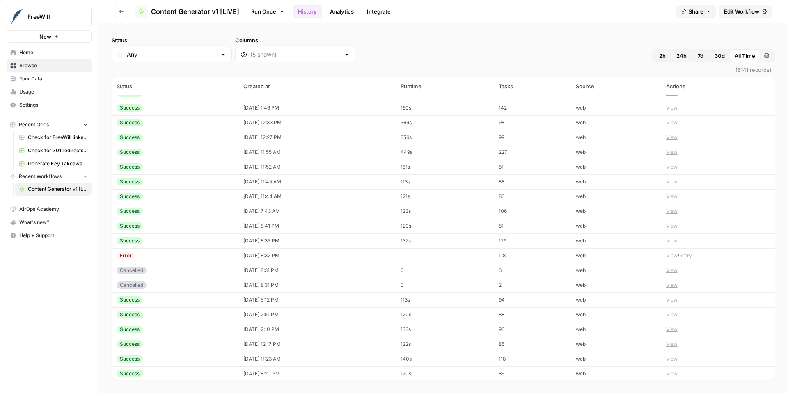
click at [673, 227] on button "View" at bounding box center [671, 225] width 11 height 7
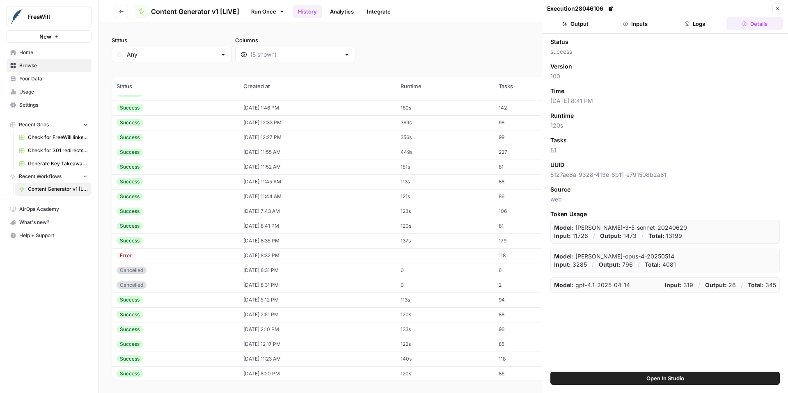
click at [701, 22] on button "Logs" at bounding box center [695, 23] width 57 height 13
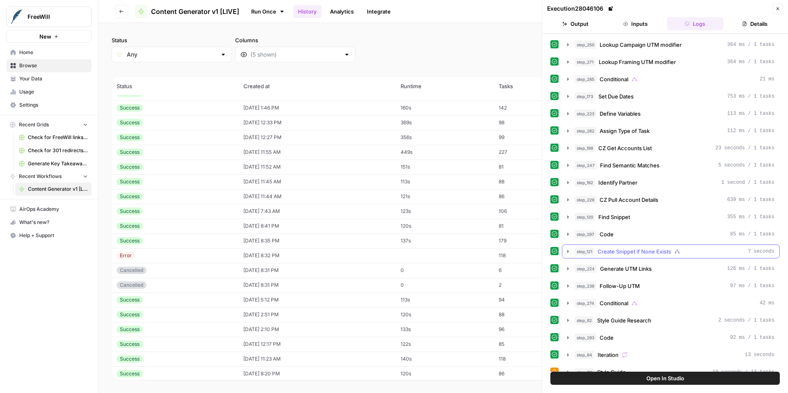
click at [568, 253] on icon "button" at bounding box center [568, 251] width 2 height 3
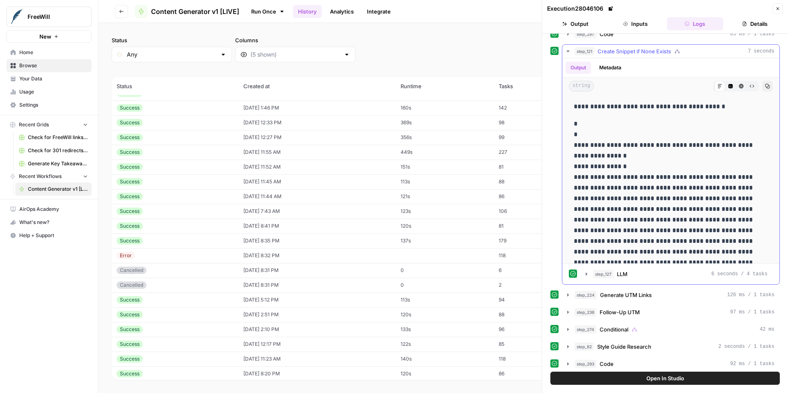
scroll to position [1, 0]
click at [779, 9] on icon "button" at bounding box center [777, 8] width 5 height 5
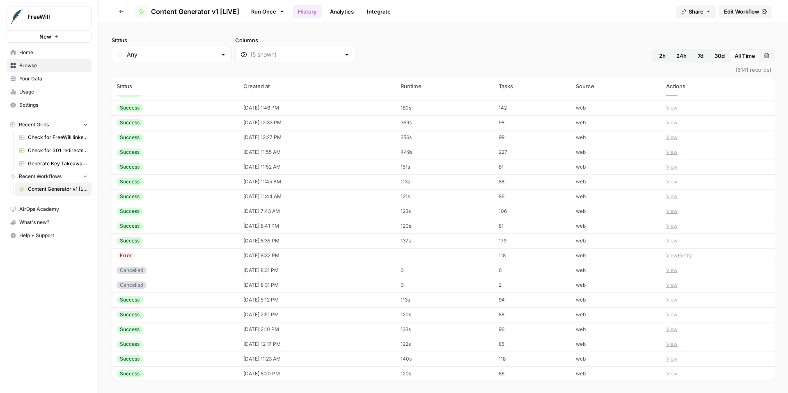
click at [672, 359] on button "View" at bounding box center [671, 358] width 11 height 7
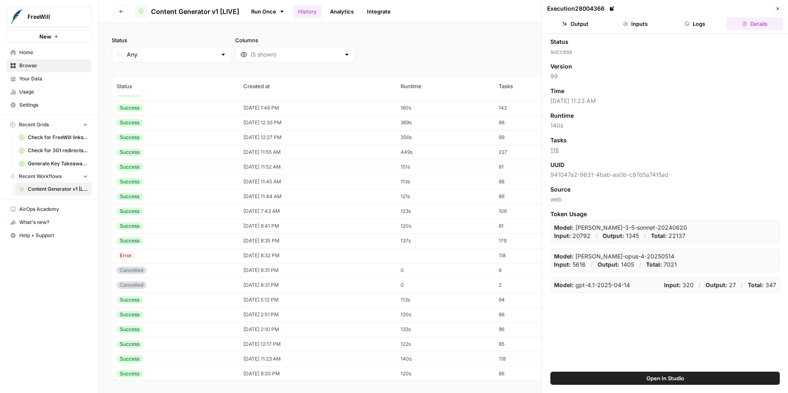
click at [698, 25] on button "Logs" at bounding box center [695, 23] width 57 height 13
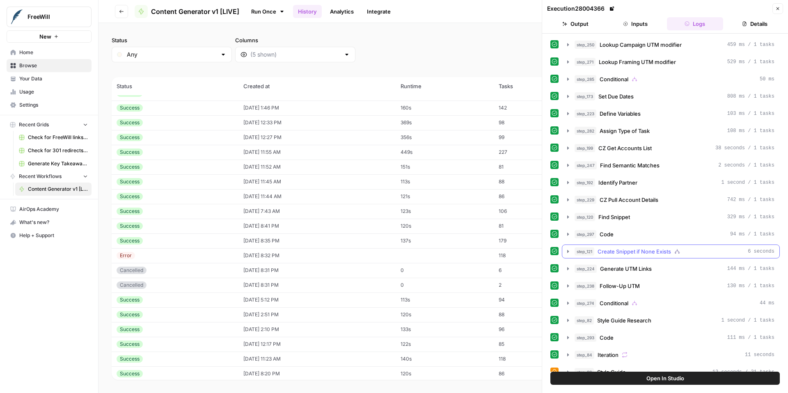
click at [568, 248] on icon "button" at bounding box center [568, 251] width 7 height 7
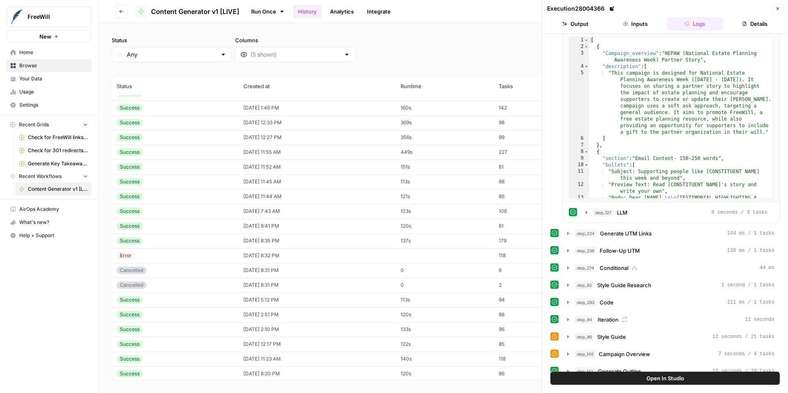
scroll to position [263, 0]
click at [776, 9] on icon "button" at bounding box center [777, 8] width 5 height 5
